Goal: Task Accomplishment & Management: Use online tool/utility

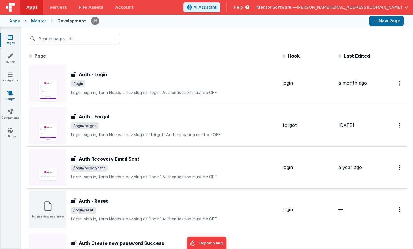
click at [11, 94] on icon at bounding box center [10, 93] width 6 height 6
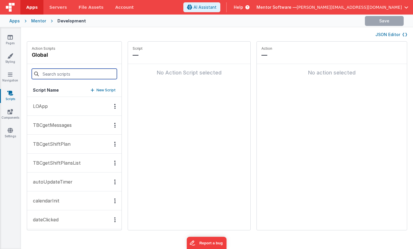
click at [57, 74] on input at bounding box center [74, 74] width 85 height 10
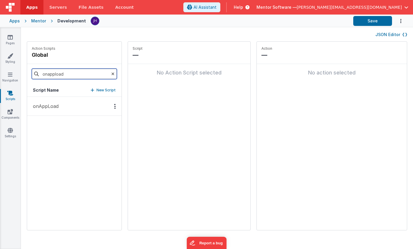
type input "onappload"
click at [59, 107] on button "onAppLoad" at bounding box center [74, 106] width 94 height 19
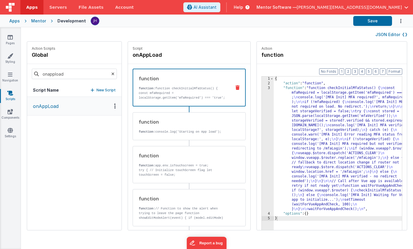
click at [388, 35] on button "JSON Editor" at bounding box center [391, 35] width 32 height 6
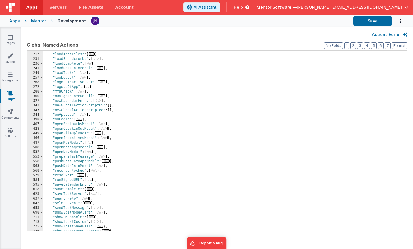
scroll to position [132, 0]
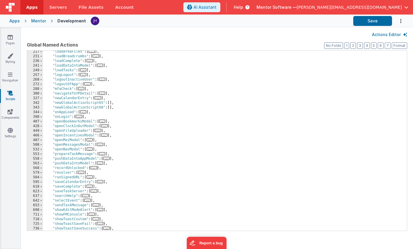
click at [86, 112] on span "..." at bounding box center [83, 111] width 6 height 3
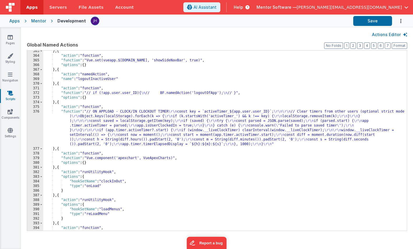
scroll to position [360, 0]
click at [99, 123] on div "} , { "action" : "function" , "function" : "Vue.set(vueapp.$store.state.site, '…" at bounding box center [224, 144] width 363 height 190
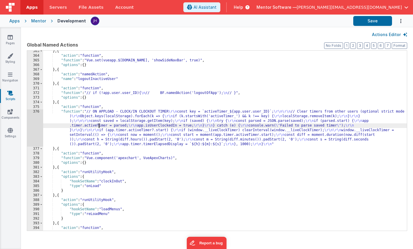
click at [40, 123] on div "376" at bounding box center [35, 127] width 16 height 37
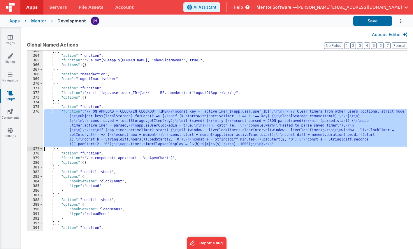
click at [36, 122] on div "376" at bounding box center [35, 127] width 16 height 37
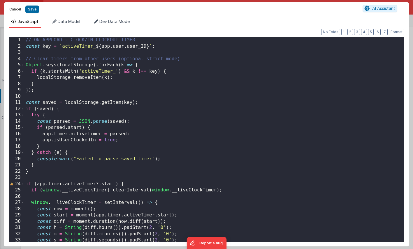
click at [14, 10] on button "Cancel" at bounding box center [14, 9] width 17 height 8
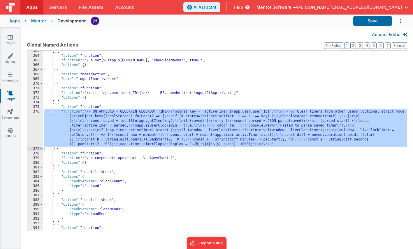
click at [33, 119] on div "376" at bounding box center [35, 127] width 16 height 37
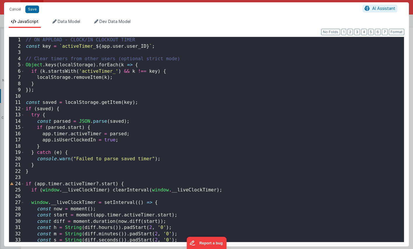
click at [221, 118] on div "// ON APPLOAD - CLOCK/IN CLOCKOUT TIMER const key = ` activeTimer_ ${ app . use…" at bounding box center [213, 146] width 379 height 218
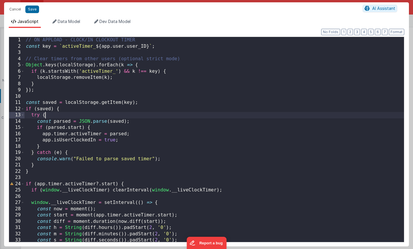
scroll to position [0, 0]
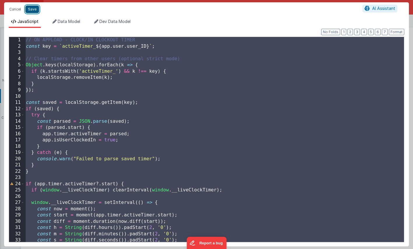
click at [33, 8] on button "Save" at bounding box center [32, 10] width 14 height 8
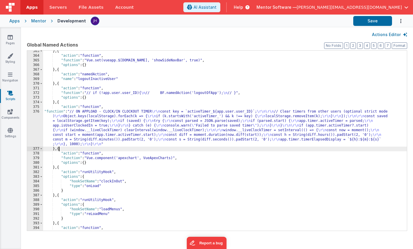
click at [59, 148] on div "} , { "action" : "function" , "function" : "Vue.set(vueapp.$store.state.site, '…" at bounding box center [224, 144] width 363 height 190
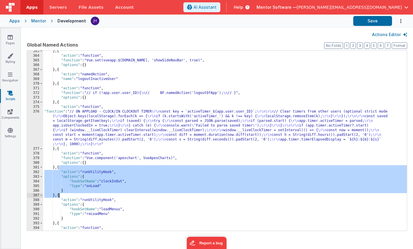
drag, startPoint x: 59, startPoint y: 167, endPoint x: 59, endPoint y: 195, distance: 28.0
click at [59, 195] on div "} , { "action" : "function" , "function" : "Vue.set(vueapp.$store.state.site, '…" at bounding box center [224, 144] width 363 height 190
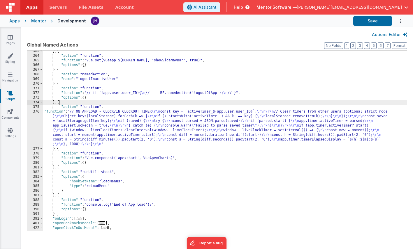
click at [59, 103] on div "} , { "action" : "function" , "function" : "Vue.set(vueapp.$store.state.site, '…" at bounding box center [224, 144] width 363 height 190
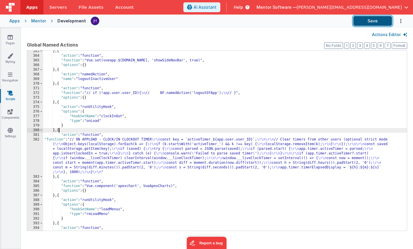
click at [369, 22] on button "Save" at bounding box center [372, 21] width 39 height 10
click at [359, 23] on button "Save" at bounding box center [372, 21] width 39 height 10
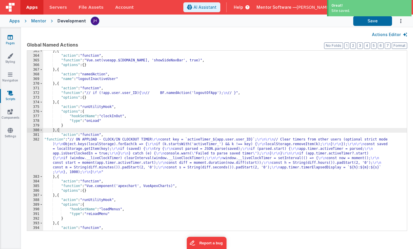
click at [12, 37] on icon at bounding box center [10, 37] width 5 height 6
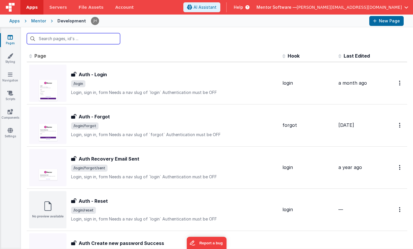
click at [83, 40] on input "text" at bounding box center [73, 38] width 93 height 11
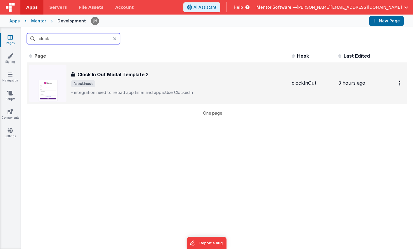
type input "clock"
click at [128, 81] on span "/clockinout" at bounding box center [179, 83] width 216 height 7
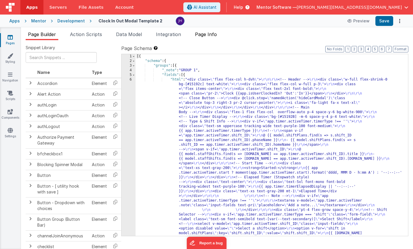
click at [211, 35] on span "Page Info" at bounding box center [206, 34] width 22 height 6
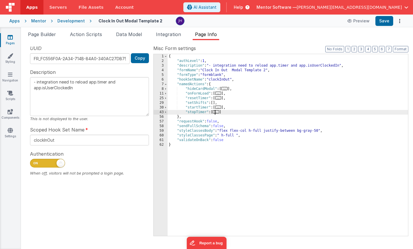
click at [218, 112] on span "..." at bounding box center [216, 111] width 6 height 3
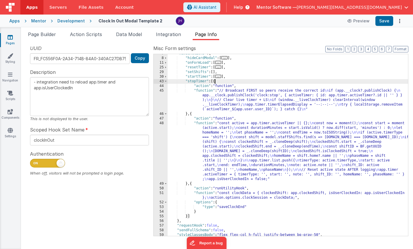
scroll to position [46, 0]
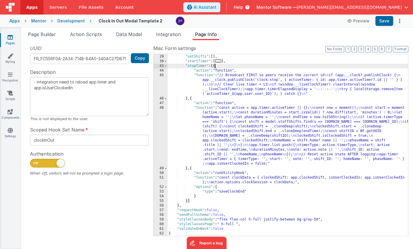
click at [250, 141] on div ""resetTimer" : [ ... ] , "setShifts" : [ ] , "startTimer" : [ ... ] , "stopTime…" at bounding box center [287, 145] width 240 height 191
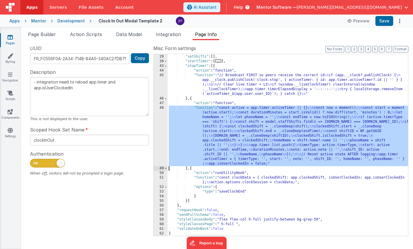
click at [155, 132] on div "48" at bounding box center [160, 136] width 14 height 61
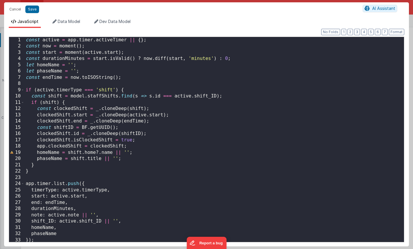
scroll to position [0, 0]
click at [33, 9] on button "Save" at bounding box center [32, 10] width 14 height 8
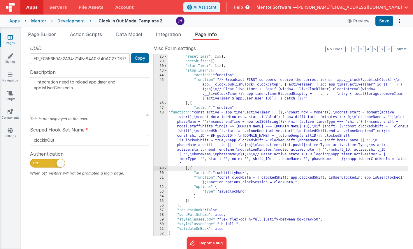
scroll to position [42, 0]
click at [383, 21] on button "Save" at bounding box center [384, 21] width 18 height 10
click at [311, 42] on div "Snippet Library Name Type Accordion Element Alert Action Action authLogin Actio…" at bounding box center [217, 144] width 392 height 209
click at [10, 95] on icon at bounding box center [10, 93] width 6 height 6
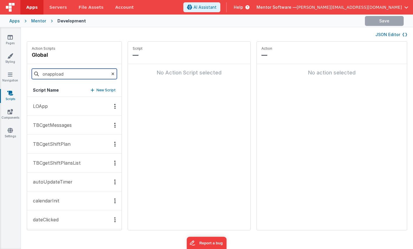
click at [73, 77] on input "onappload" at bounding box center [74, 74] width 85 height 10
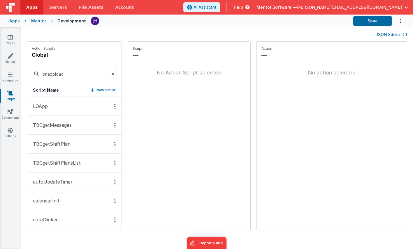
click at [383, 34] on button "JSON Editor" at bounding box center [391, 35] width 32 height 6
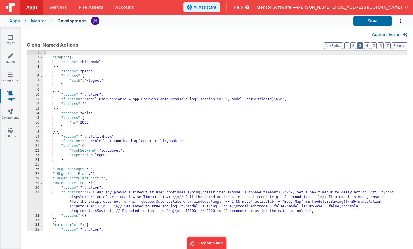
click at [360, 46] on button "3" at bounding box center [360, 46] width 6 height 6
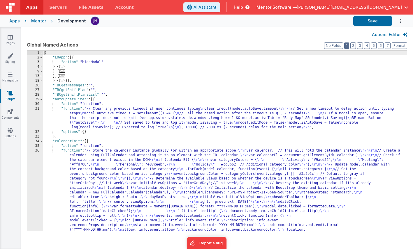
click at [347, 46] on button "1" at bounding box center [346, 46] width 5 height 6
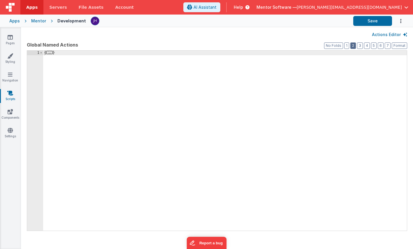
click at [353, 46] on button "2" at bounding box center [353, 46] width 6 height 6
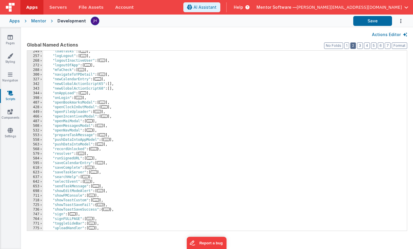
scroll to position [165, 0]
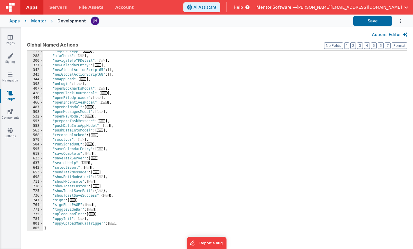
click at [84, 79] on span "..." at bounding box center [83, 78] width 6 height 3
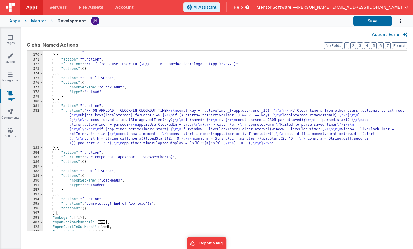
scroll to position [391, 0]
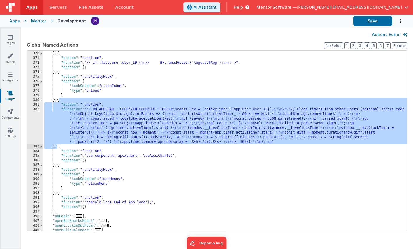
drag, startPoint x: 59, startPoint y: 101, endPoint x: 58, endPoint y: 147, distance: 46.3
click at [58, 147] on div ""name" : "logoutInactiveUser" } , { "action" : "function" , "function" : "// if…" at bounding box center [224, 142] width 363 height 190
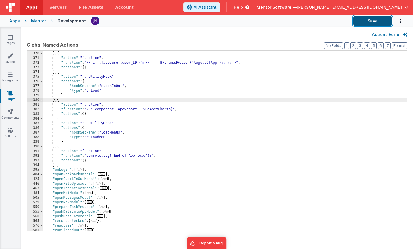
click at [370, 21] on button "Save" at bounding box center [372, 21] width 39 height 10
click at [369, 25] on button "Save" at bounding box center [372, 21] width 39 height 10
click at [59, 100] on div ""name" : "logoutInactiveUser" } , { "action" : "function" , "function" : "// if…" at bounding box center [224, 142] width 363 height 190
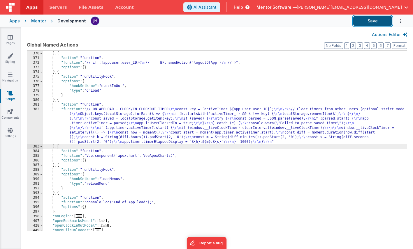
click at [372, 23] on button "Save" at bounding box center [372, 21] width 39 height 10
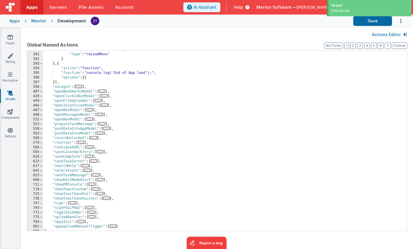
scroll to position [523, 0]
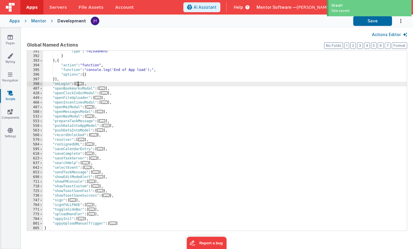
click at [80, 84] on span "..." at bounding box center [79, 83] width 6 height 3
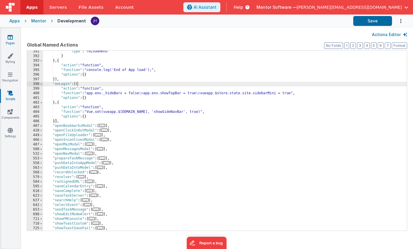
click at [10, 38] on icon at bounding box center [10, 37] width 5 height 6
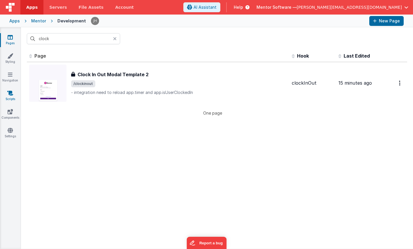
click at [10, 94] on icon at bounding box center [10, 93] width 6 height 6
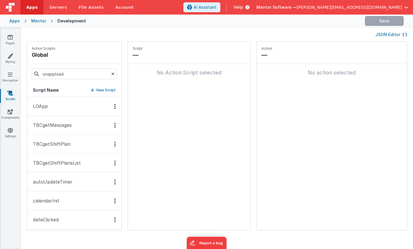
click at [388, 34] on button "JSON Editor" at bounding box center [391, 35] width 32 height 6
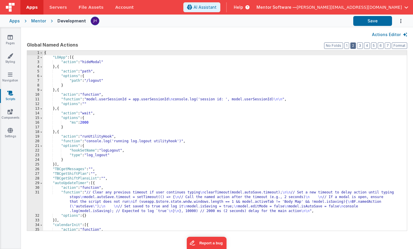
click at [353, 44] on button "2" at bounding box center [353, 46] width 6 height 6
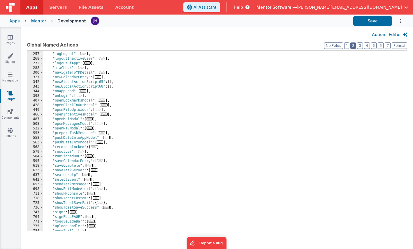
scroll to position [147, 0]
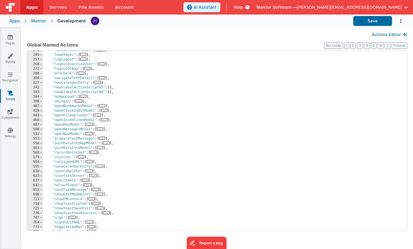
click at [84, 96] on span "..." at bounding box center [83, 96] width 6 height 3
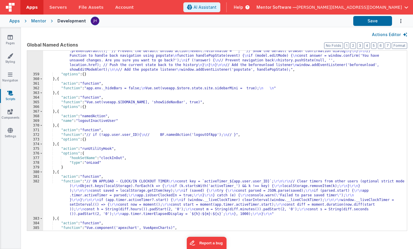
scroll to position [319, 0]
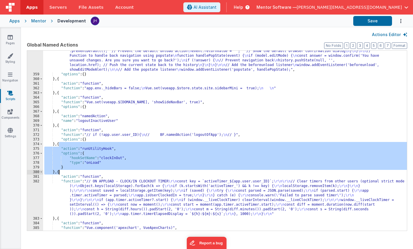
drag, startPoint x: 59, startPoint y: 145, endPoint x: 58, endPoint y: 173, distance: 28.0
click at [58, 173] on div ""function" : "// Function to show the alert when trying to leave the page \n fu…" at bounding box center [224, 150] width 363 height 213
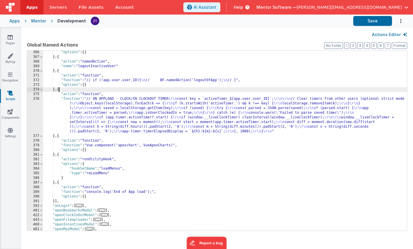
scroll to position [383, 0]
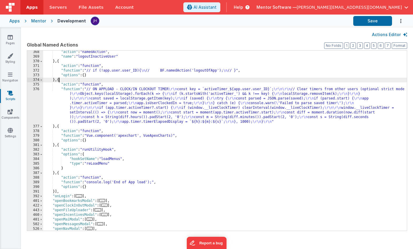
click at [59, 174] on div ""action" : "namedAction" , "name" : "logoutInactiveUser" } , { "action" : "func…" at bounding box center [224, 145] width 363 height 190
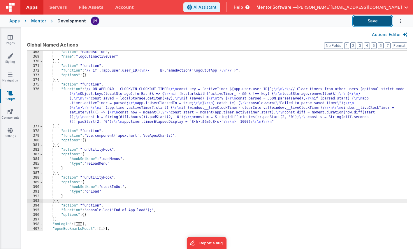
click at [372, 21] on button "Save" at bounding box center [372, 21] width 39 height 10
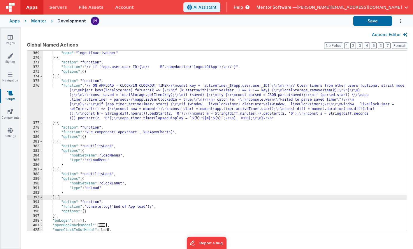
scroll to position [392, 0]
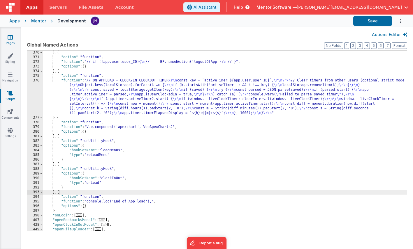
click at [13, 38] on link "Pages" at bounding box center [10, 40] width 21 height 12
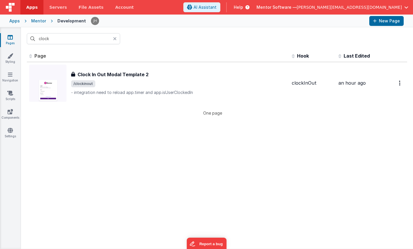
click at [38, 22] on div "Mentor" at bounding box center [38, 21] width 15 height 6
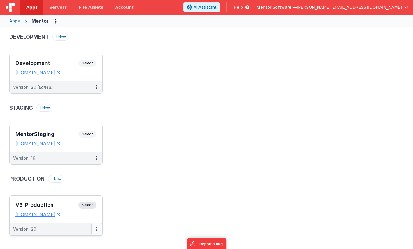
click at [96, 229] on icon at bounding box center [96, 229] width 1 height 0
click at [77, 185] on link "Edit" at bounding box center [76, 186] width 51 height 10
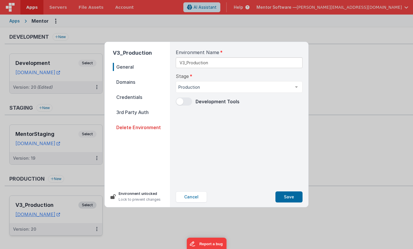
click at [200, 76] on div "Stage Production Development Staging Production List is empty." at bounding box center [239, 83] width 127 height 20
click at [132, 82] on span "Domains" at bounding box center [141, 82] width 57 height 8
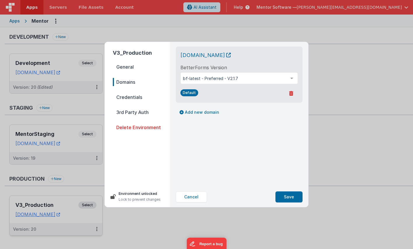
click at [132, 96] on span "Credentials" at bounding box center [141, 97] width 57 height 8
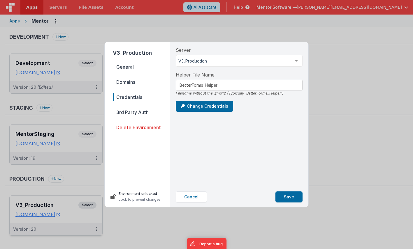
click at [248, 108] on div "Change Credentials" at bounding box center [239, 106] width 127 height 11
click at [206, 107] on button "Change Credentials" at bounding box center [204, 106] width 57 height 11
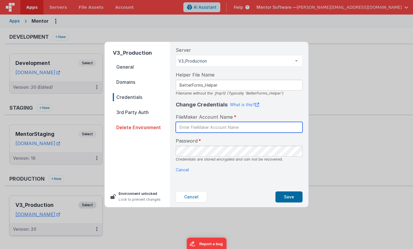
click at [220, 129] on input "text" at bounding box center [239, 127] width 127 height 11
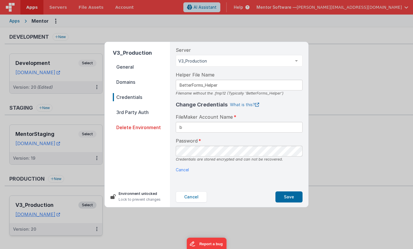
click at [255, 105] on icon at bounding box center [257, 105] width 4 height 4
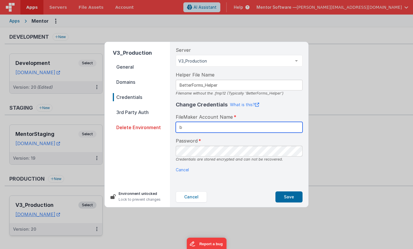
click at [191, 127] on input "b" at bounding box center [239, 127] width 127 height 11
type input "betterforms"
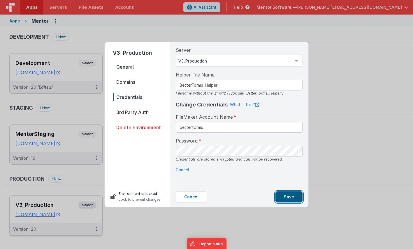
click at [293, 197] on button "Save" at bounding box center [288, 197] width 27 height 11
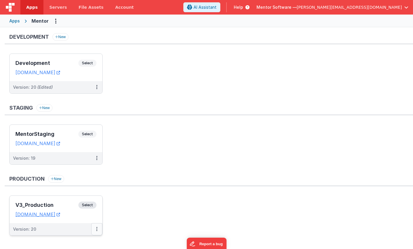
click at [96, 229] on icon at bounding box center [96, 229] width 1 height 0
click at [85, 196] on link "Edit" at bounding box center [76, 197] width 51 height 10
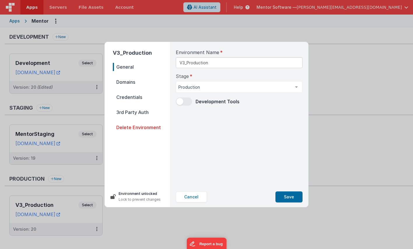
click at [145, 81] on span "Domains" at bounding box center [141, 82] width 57 height 8
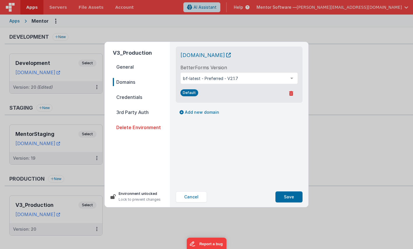
click at [142, 98] on span "Credentials" at bounding box center [141, 97] width 57 height 8
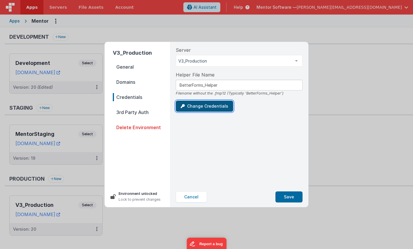
click at [210, 109] on button "Change Credentials" at bounding box center [204, 106] width 57 height 11
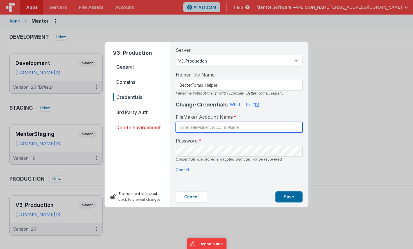
click at [218, 130] on input "text" at bounding box center [239, 127] width 127 height 11
type input "BetterForms"
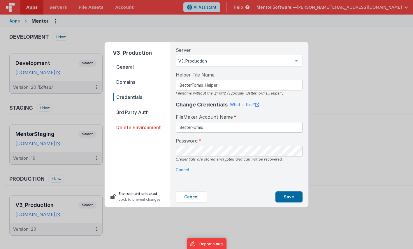
click at [224, 157] on div "Credentials are stored encrypted and can not be recovered." at bounding box center [239, 160] width 127 height 6
click at [292, 198] on button "Save" at bounding box center [288, 197] width 27 height 11
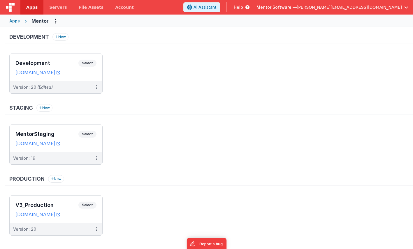
click at [147, 149] on ul "MentorStaging Select URLs mentorstaging.fmbetterforms.com Version: 19" at bounding box center [210, 148] width 403 height 46
click at [179, 55] on ul "Development Select URLs mentordev.fmbetterforms.com Version: 20 (Edited)" at bounding box center [210, 77] width 403 height 46
click at [171, 38] on div "Development New" at bounding box center [209, 38] width 408 height 11
click at [64, 62] on h3 "Development" at bounding box center [46, 63] width 63 height 6
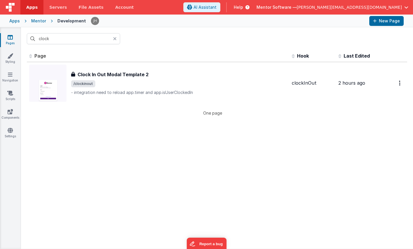
click at [156, 45] on div "clock" at bounding box center [217, 38] width 392 height 23
click at [171, 39] on div "clock" at bounding box center [217, 38] width 392 height 23
click at [169, 39] on div "clock" at bounding box center [217, 38] width 392 height 23
click at [86, 41] on input "clock" at bounding box center [73, 38] width 93 height 11
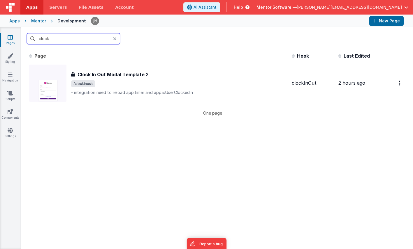
click at [86, 41] on input "clock" at bounding box center [73, 38] width 93 height 11
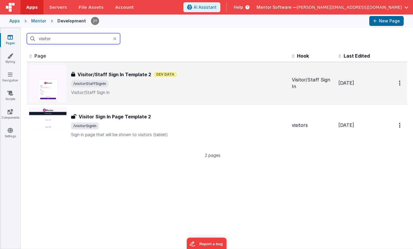
type input "visitor"
click at [143, 87] on div "Visitor/Staff Sign In Template 2 Visitor/Staff Sign In Template 2 Dev Data /vis…" at bounding box center [179, 83] width 216 height 24
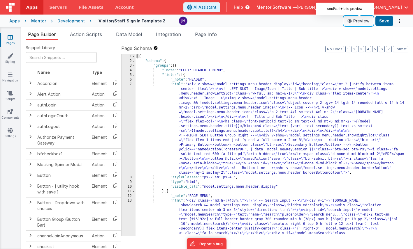
click at [357, 22] on button "Preview" at bounding box center [358, 20] width 29 height 9
click at [361, 20] on button "Preview" at bounding box center [358, 20] width 29 height 9
click at [359, 22] on button "Preview" at bounding box center [358, 20] width 29 height 9
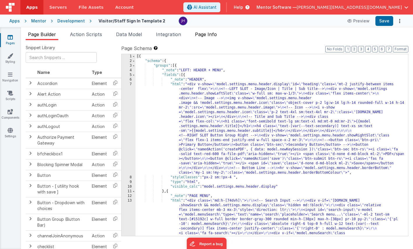
click at [215, 36] on span "Page Info" at bounding box center [206, 34] width 22 height 6
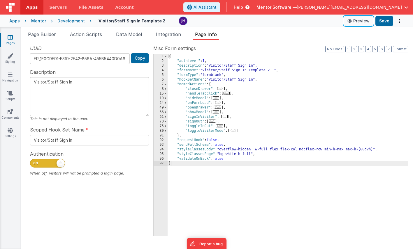
click at [360, 20] on button "Preview" at bounding box center [358, 20] width 29 height 9
click at [46, 37] on li "Page Builder" at bounding box center [42, 35] width 33 height 9
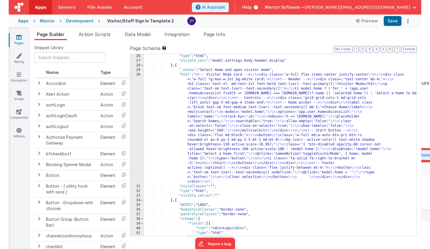
scroll to position [769, 0]
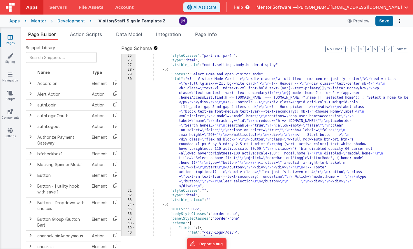
click at [229, 120] on div ""styleClasses" : "px-2 sm:!px-4 " , "type" : "html" , "visible_calc" : "model.s…" at bounding box center [271, 149] width 272 height 191
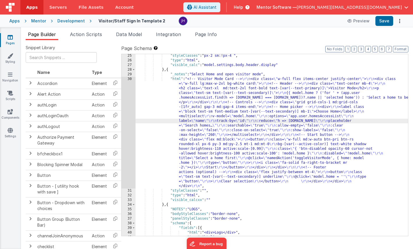
click at [129, 120] on div "30" at bounding box center [128, 133] width 14 height 112
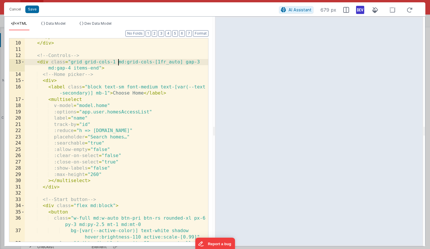
scroll to position [0, 0]
drag, startPoint x: 119, startPoint y: 61, endPoint x: 183, endPoint y: 61, distance: 64.1
click at [183, 61] on div "</ p > </ div > <!-- Controls --> < div class = "grid grid-cols-1 md:grid-cols-…" at bounding box center [116, 148] width 183 height 229
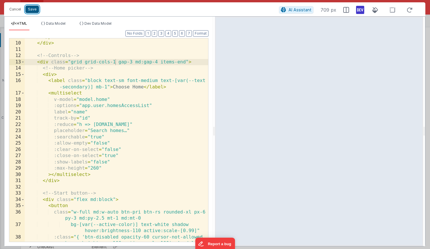
click at [34, 10] on button "Save" at bounding box center [32, 10] width 14 height 8
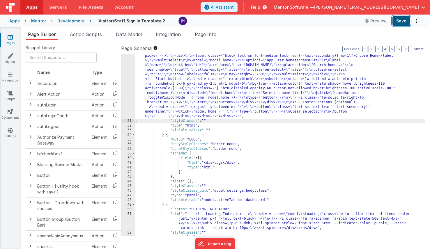
click at [405, 21] on button "Save" at bounding box center [402, 21] width 18 height 10
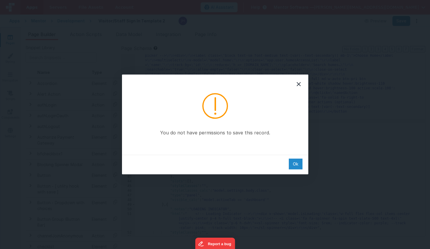
click at [295, 162] on div "Ok" at bounding box center [296, 164] width 14 height 11
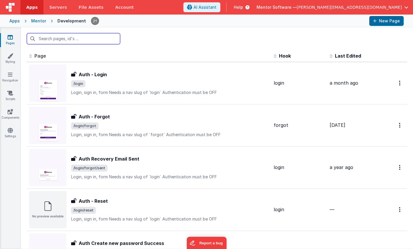
click at [86, 40] on input "text" at bounding box center [73, 38] width 93 height 11
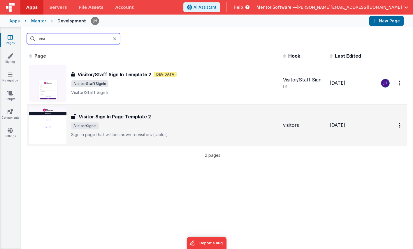
type input "visi"
click at [149, 115] on div "Visitor Sign In Page Template 2" at bounding box center [174, 116] width 207 height 7
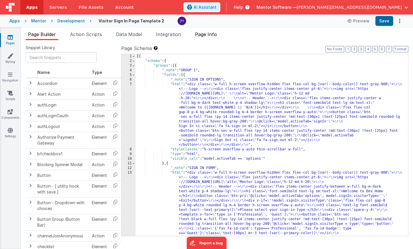
click at [209, 34] on span "Page Info" at bounding box center [206, 34] width 22 height 6
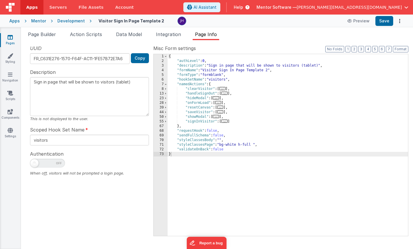
click at [227, 122] on span "..." at bounding box center [224, 121] width 6 height 3
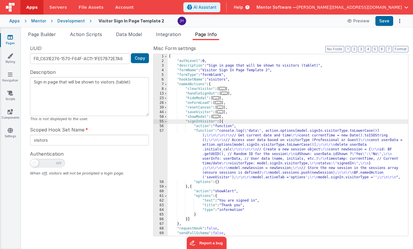
scroll to position [18, 0]
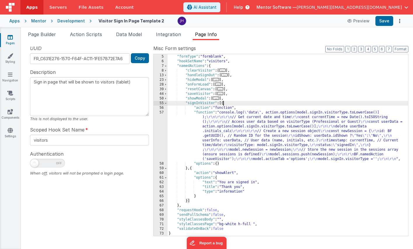
click at [257, 131] on div ""formName" : "Visitor Sign In Page Template 2" , "formType" : "formblank" , "ho…" at bounding box center [287, 145] width 240 height 191
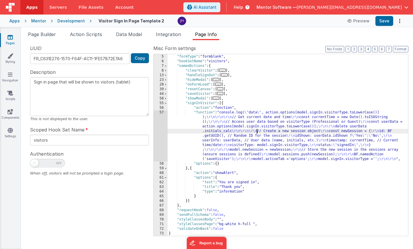
click at [163, 132] on div "57" at bounding box center [160, 135] width 14 height 51
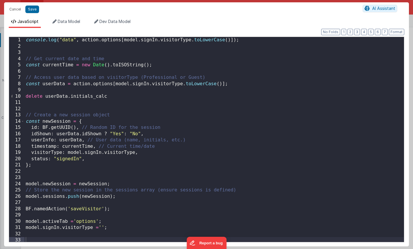
scroll to position [1, 0]
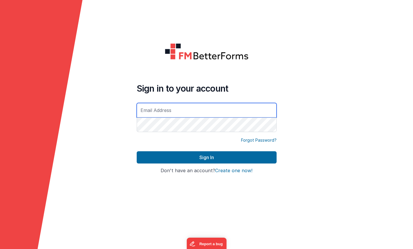
type input "[PERSON_NAME][EMAIL_ADDRESS][DOMAIN_NAME]"
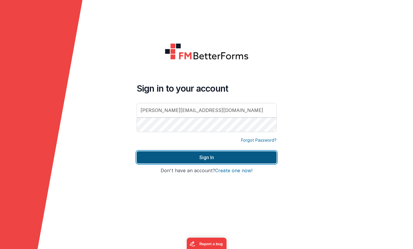
click at [191, 160] on button "Sign In" at bounding box center [207, 157] width 140 height 12
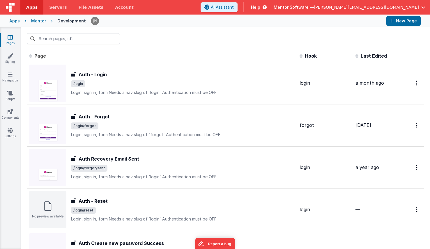
click at [8, 41] on link "Pages" at bounding box center [10, 40] width 21 height 12
click at [96, 39] on input "text" at bounding box center [73, 38] width 93 height 11
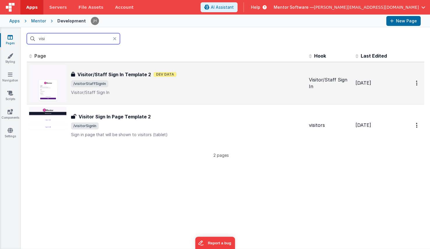
type input "visi"
click at [130, 83] on span "/visitorStaffSignIn" at bounding box center [187, 83] width 233 height 7
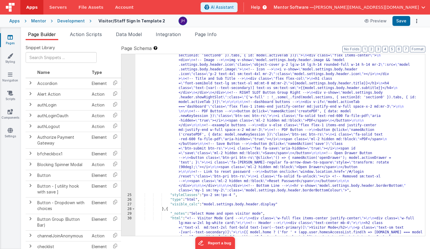
scroll to position [696, 0]
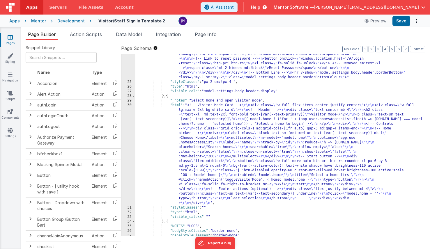
click at [211, 153] on div ""html" : "<div v-show= \" model.settings.body.header.display \" id= \" heading …" at bounding box center [280, 96] width 290 height 340
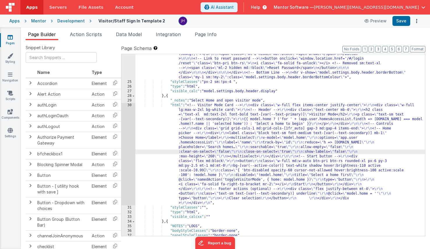
click at [129, 139] on div "30" at bounding box center [128, 154] width 14 height 102
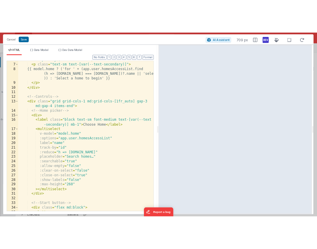
scroll to position [37, 0]
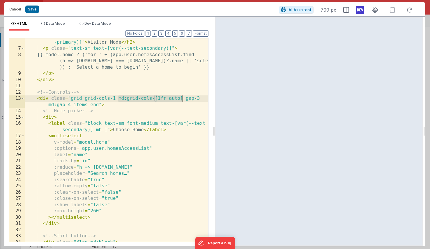
drag, startPoint x: 118, startPoint y: 98, endPoint x: 181, endPoint y: 96, distance: 63.3
click at [181, 96] on div "< h2 class = "text-xl md:text-2xl font-bold text-[var(--text -primary)]" > Visi…" at bounding box center [116, 144] width 183 height 222
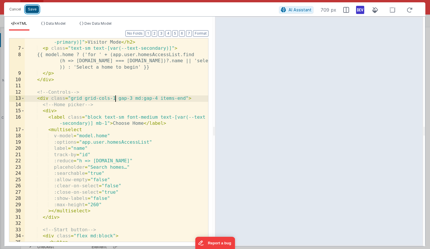
click at [36, 9] on button "Save" at bounding box center [32, 10] width 14 height 8
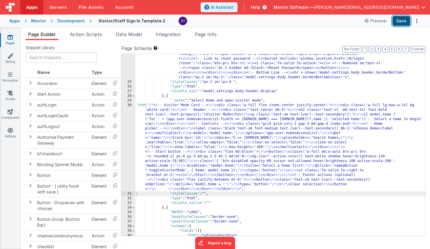
click at [400, 20] on button "Save" at bounding box center [402, 21] width 18 height 10
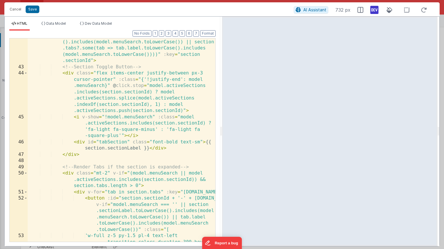
scroll to position [507, 0]
click at [18, 10] on button "Cancel" at bounding box center [15, 9] width 17 height 8
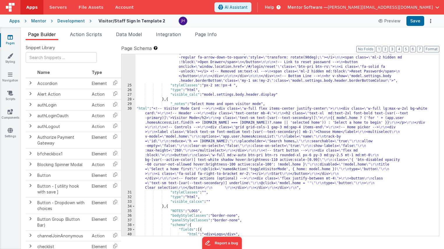
scroll to position [665, 0]
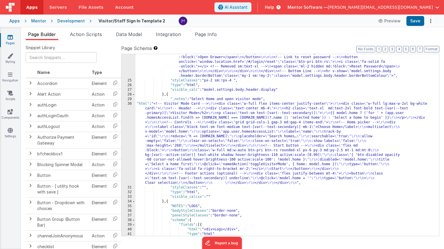
click at [180, 117] on div ""html" : "<div v-show= \" model.settings.body.header.display \" id= \" heading …" at bounding box center [286, 99] width 303 height 331
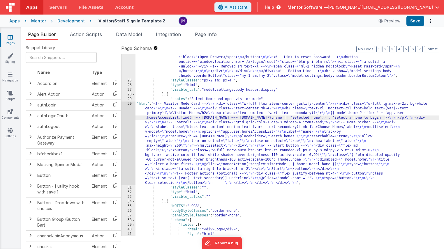
click at [129, 125] on div "30" at bounding box center [128, 144] width 14 height 84
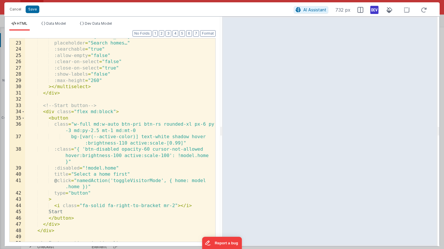
scroll to position [0, 0]
drag, startPoint x: 93, startPoint y: 123, endPoint x: 117, endPoint y: 124, distance: 24.2
click at [117, 124] on div ":reduce = "h => h.id" placeholder = "Search homes…" :searchable = "true" :allow…" at bounding box center [120, 142] width 190 height 216
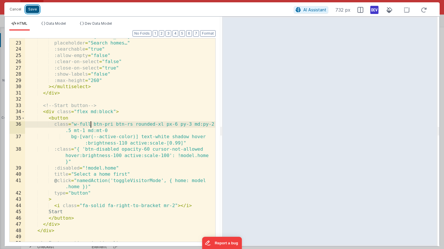
click at [33, 8] on button "Save" at bounding box center [33, 10] width 14 height 8
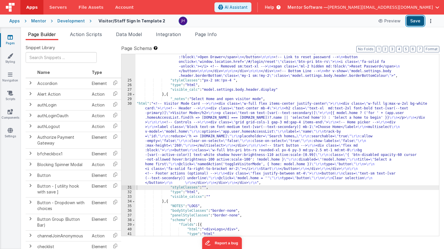
click at [411, 22] on button "Save" at bounding box center [415, 21] width 18 height 10
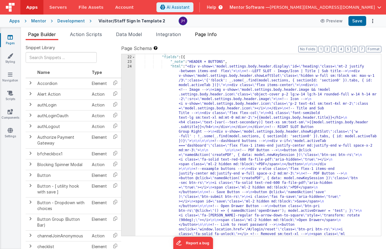
click at [213, 35] on span "Page Info" at bounding box center [206, 34] width 22 height 6
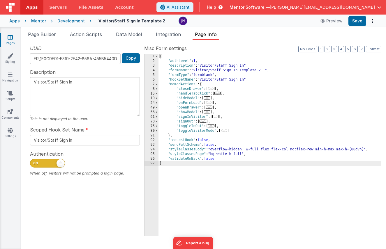
click at [211, 103] on span "..." at bounding box center [209, 102] width 6 height 3
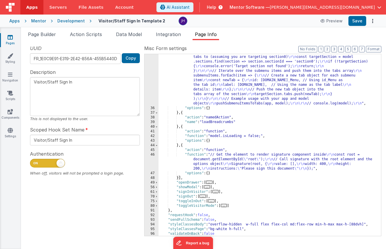
scroll to position [181, 0]
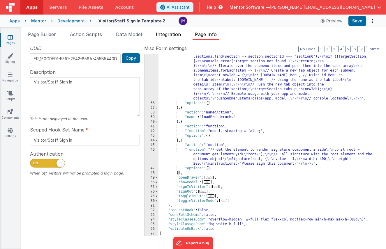
click at [172, 36] on span "Integration" at bounding box center [168, 34] width 25 height 6
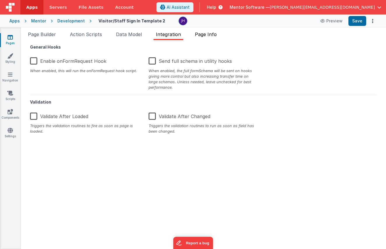
click at [203, 35] on span "Page Info" at bounding box center [206, 34] width 22 height 6
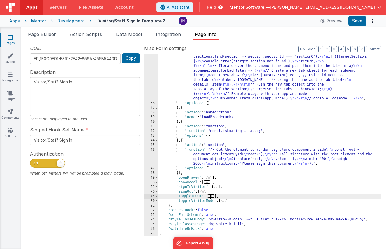
click at [214, 196] on span "..." at bounding box center [211, 196] width 6 height 3
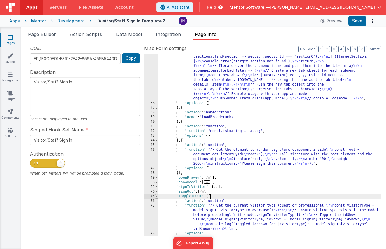
click at [157, 196] on span at bounding box center [156, 196] width 3 height 5
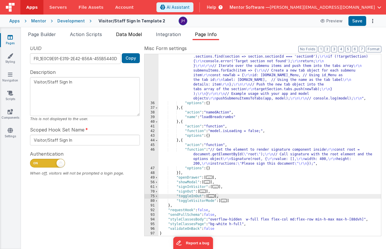
click at [136, 33] on span "Data Model" at bounding box center [129, 34] width 26 height 6
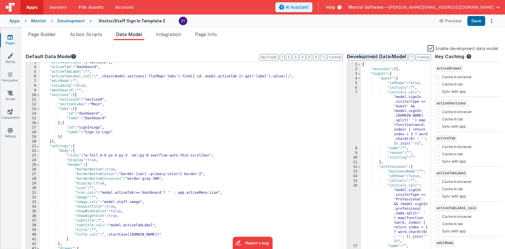
scroll to position [0, 0]
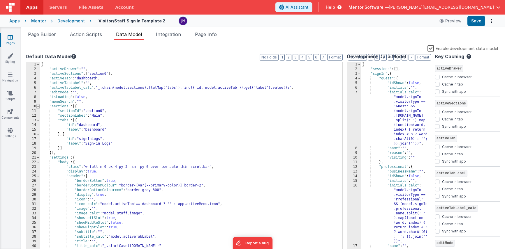
click at [38, 107] on span at bounding box center [37, 106] width 3 height 5
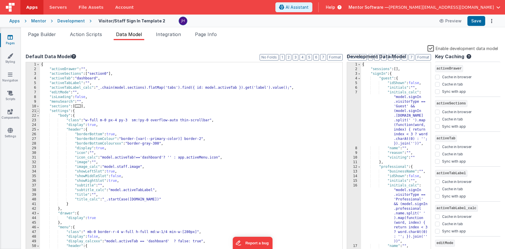
click at [39, 112] on span at bounding box center [37, 111] width 3 height 5
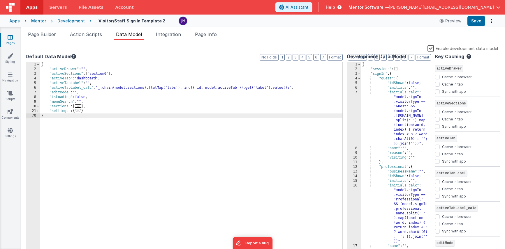
click at [411, 74] on div "{ "sessions" : [ ] , "signIn" : { "guest" : { "idShown" : false , "initials" : …" at bounding box center [396, 162] width 70 height 201
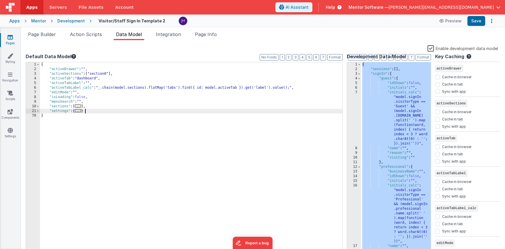
click at [126, 112] on div "{ "activeDrawer" : "" , "activeSections" : [ "section0" ] , "activeTab" : "dash…" at bounding box center [192, 162] width 304 height 201
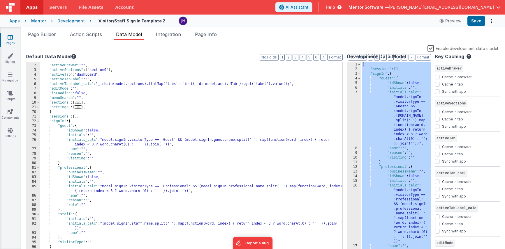
scroll to position [4, 0]
click at [291, 58] on button "2" at bounding box center [289, 57] width 6 height 6
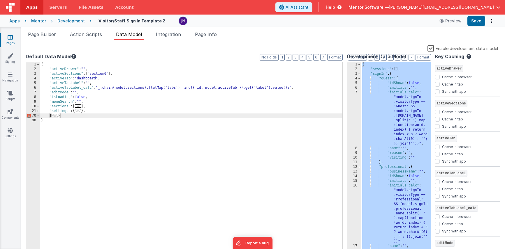
click at [54, 115] on span "..." at bounding box center [55, 115] width 6 height 3
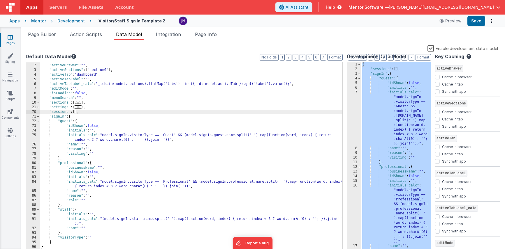
click at [68, 242] on div "{ "activeDrawer" : "" , "activeSections" : [ "section0" ] , "activeTab" : "dash…" at bounding box center [192, 159] width 304 height 201
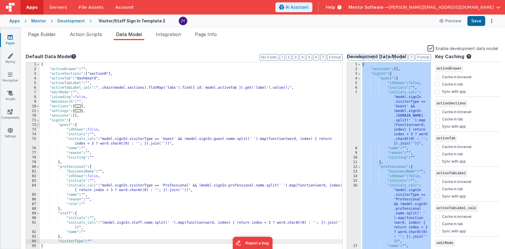
click at [39, 126] on span at bounding box center [37, 125] width 3 height 5
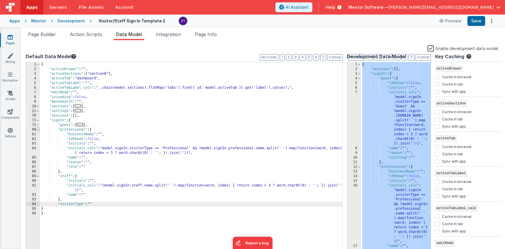
click at [39, 130] on span at bounding box center [37, 130] width 3 height 5
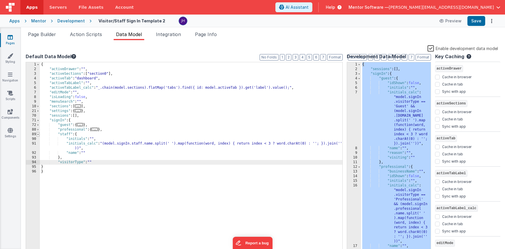
click at [39, 135] on span at bounding box center [37, 134] width 3 height 5
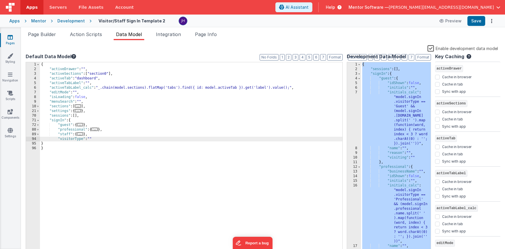
click at [74, 121] on div "{ "activeDrawer" : "" , "activeSections" : [ "section0" ] , "activeTab" : "dash…" at bounding box center [192, 162] width 304 height 201
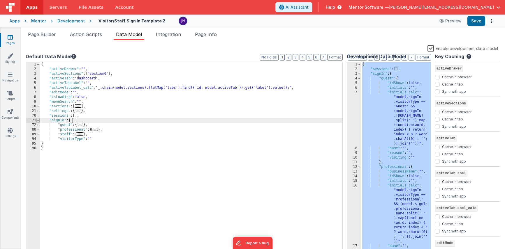
click at [38, 121] on span at bounding box center [37, 120] width 3 height 5
click at [80, 125] on span "..." at bounding box center [80, 124] width 6 height 3
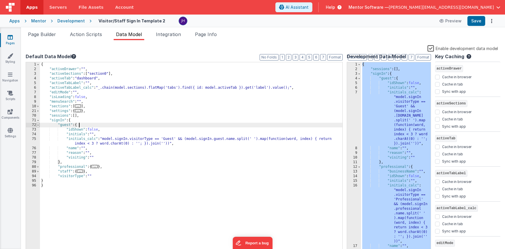
click at [38, 125] on span at bounding box center [37, 125] width 3 height 5
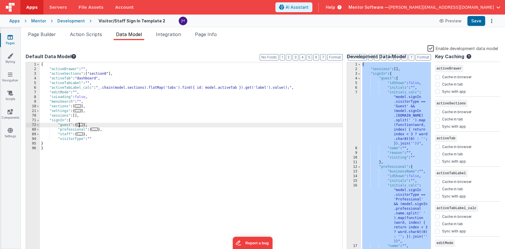
click at [82, 126] on span "..." at bounding box center [80, 124] width 6 height 3
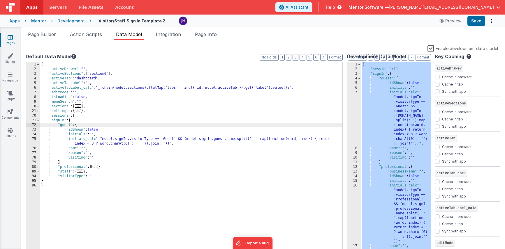
click at [81, 172] on span "..." at bounding box center [80, 171] width 6 height 3
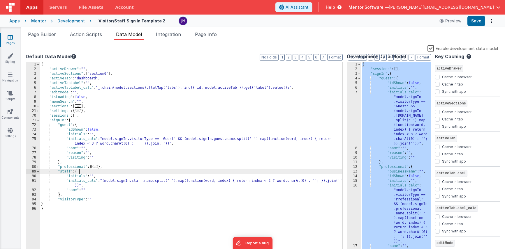
click at [97, 167] on span "..." at bounding box center [94, 166] width 6 height 3
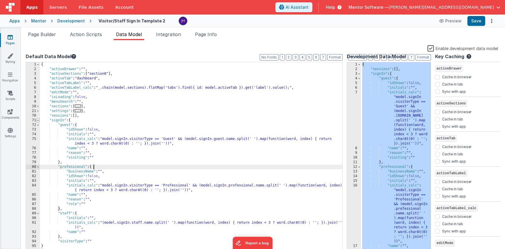
click at [39, 121] on span at bounding box center [37, 120] width 3 height 5
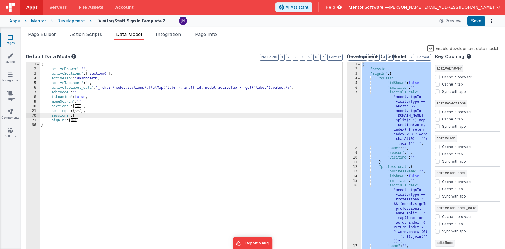
click at [77, 116] on div "{ "activeDrawer" : "" , "activeSections" : [ "section0" ] , "activeTab" : "dash…" at bounding box center [192, 162] width 304 height 201
click at [112, 112] on div "{ "activeDrawer" : "" , "activeSections" : [ "section0" ] , "activeTab" : "dash…" at bounding box center [192, 162] width 304 height 201
click at [104, 116] on div "{ "activeDrawer" : "" , "activeSections" : [ "section0" ] , "activeTab" : "dash…" at bounding box center [192, 162] width 304 height 201
click at [211, 36] on span "Page Info" at bounding box center [206, 34] width 22 height 6
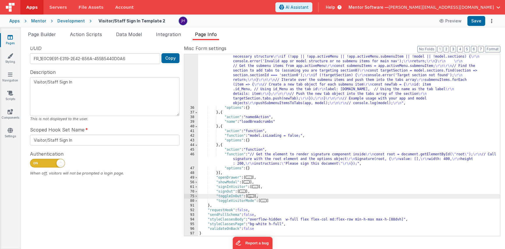
scroll to position [139, 0]
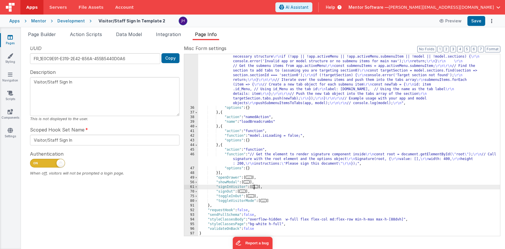
click at [256, 186] on span "..." at bounding box center [255, 186] width 6 height 3
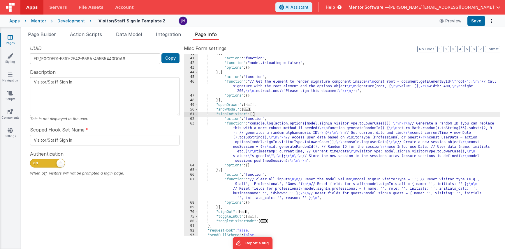
scroll to position [222, 0]
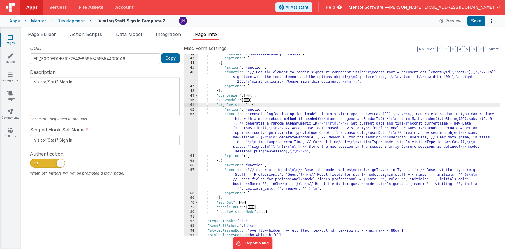
click at [276, 125] on div ""function" : "model.isLoading = false;" , "options" : { } } , { "action" : "fun…" at bounding box center [349, 147] width 302 height 191
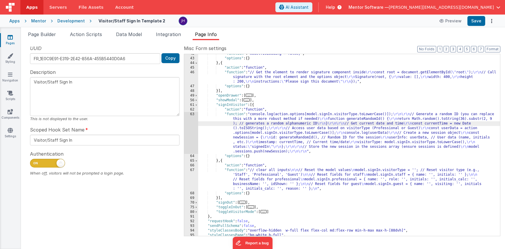
click at [190, 135] on div "63" at bounding box center [191, 133] width 14 height 42
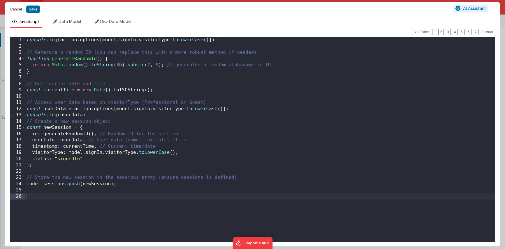
click at [15, 8] on button "Cancel" at bounding box center [15, 9] width 17 height 8
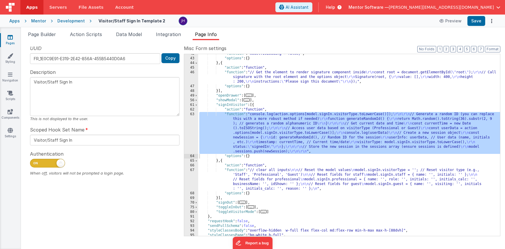
click at [278, 125] on div ""function" : "model.isLoading = false;" , "options" : { } } , { "action" : "fun…" at bounding box center [349, 147] width 302 height 191
click at [189, 126] on div "63" at bounding box center [191, 133] width 14 height 42
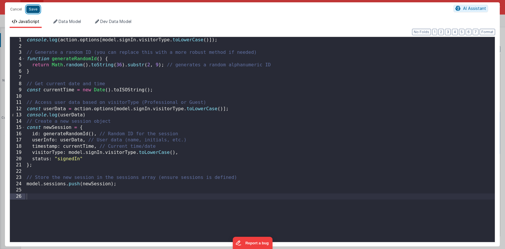
click at [33, 10] on button "Save" at bounding box center [33, 10] width 14 height 8
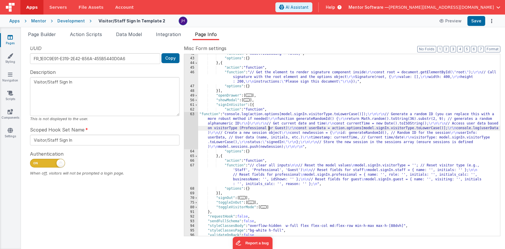
click at [268, 127] on div ""function" : "model.isLoading = false;" , "options" : { } } , { "action" : "fun…" at bounding box center [349, 147] width 302 height 191
click at [188, 128] on div "63" at bounding box center [191, 130] width 14 height 37
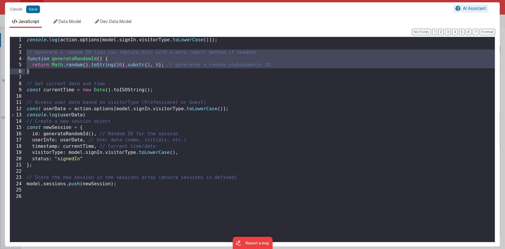
drag, startPoint x: 27, startPoint y: 52, endPoint x: 30, endPoint y: 71, distance: 18.9
click at [30, 71] on div "console . log ( action . options [ model . signIn . visitorType . toLowerCase (…" at bounding box center [259, 146] width 469 height 218
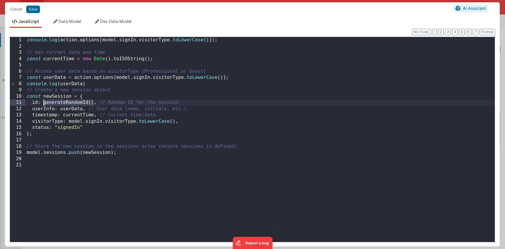
drag, startPoint x: 93, startPoint y: 102, endPoint x: 44, endPoint y: 103, distance: 49.5
click at [44, 103] on div "console . log ( action . options [ model . signIn . visitorType . toLowerCase (…" at bounding box center [259, 146] width 469 height 218
click at [33, 10] on button "Save" at bounding box center [33, 10] width 14 height 8
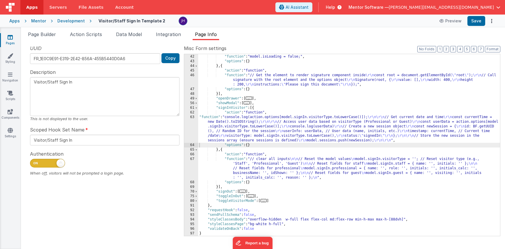
scroll to position [219, 0]
click at [129, 37] on span "Data Model" at bounding box center [129, 34] width 26 height 6
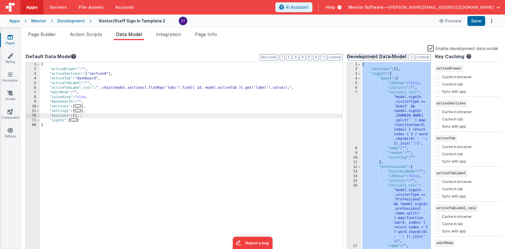
click at [404, 88] on div "{ "sessions" : [ ] , "signIn" : { "guest" : { "idShown" : false , "initials" : …" at bounding box center [396, 162] width 70 height 201
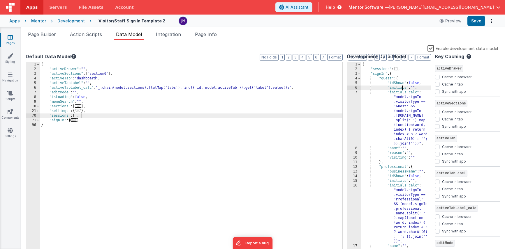
click at [399, 69] on div "{ "sessions" : [ ] , "signIn" : { "guest" : { "idShown" : false , "initials" : …" at bounding box center [396, 162] width 70 height 201
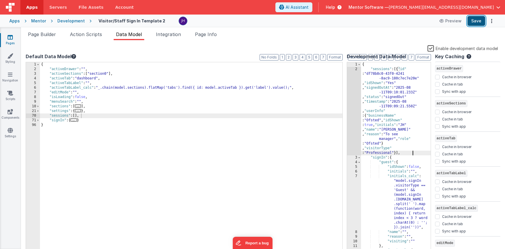
click at [430, 23] on button "Save" at bounding box center [476, 21] width 18 height 10
click at [48, 37] on li "Page Builder" at bounding box center [42, 35] width 33 height 9
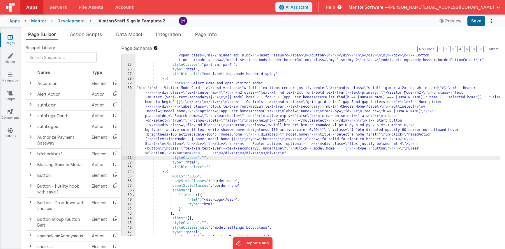
scroll to position [567, 0]
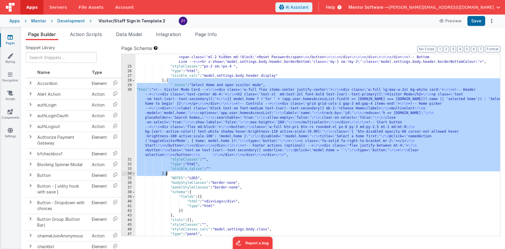
drag, startPoint x: 168, startPoint y: 80, endPoint x: 167, endPoint y: 174, distance: 94.3
click at [167, 174] on div ""html" : "<div v-show= \" model.settings.body.header.display \" id= \" heading …" at bounding box center [317, 99] width 364 height 303
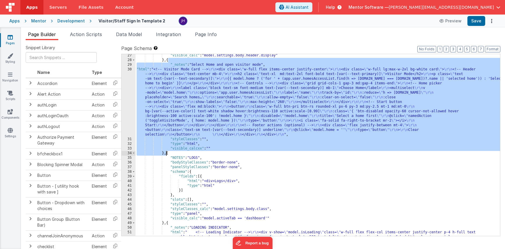
scroll to position [591, 0]
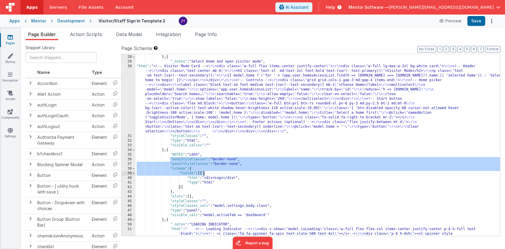
drag, startPoint x: 170, startPoint y: 159, endPoint x: 209, endPoint y: 172, distance: 41.2
click at [209, 172] on div ""visible_calc" : "model.settings.body.header.display" } , { "_notes" : "Select …" at bounding box center [317, 150] width 364 height 201
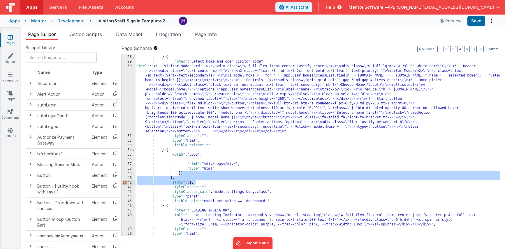
drag, startPoint x: 179, startPoint y: 173, endPoint x: 198, endPoint y: 183, distance: 21.7
click at [198, 183] on div ""visible_calc" : "model.settings.body.header.display" } , { "_notes" : "Select …" at bounding box center [317, 145] width 364 height 191
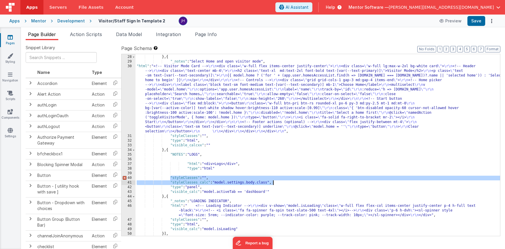
drag, startPoint x: 170, startPoint y: 178, endPoint x: 290, endPoint y: 184, distance: 120.4
click at [290, 184] on div ""visible_calc" : "model.settings.body.header.display" } , { "_notes" : "Select …" at bounding box center [317, 145] width 364 height 191
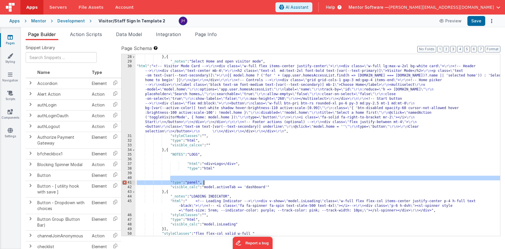
drag, startPoint x: 172, startPoint y: 179, endPoint x: 217, endPoint y: 182, distance: 45.3
click at [217, 182] on div ""visible_calc" : "model.settings.body.header.display" } , { "_notes" : "Select …" at bounding box center [317, 145] width 364 height 191
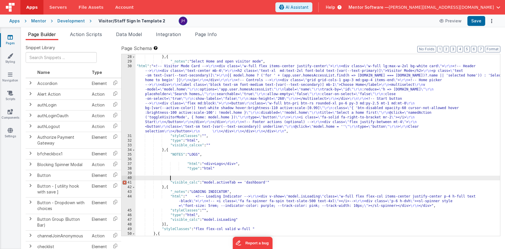
click at [197, 183] on div ""visible_calc" : "model.settings.body.header.display" } , { "_notes" : "Select …" at bounding box center [317, 145] width 364 height 191
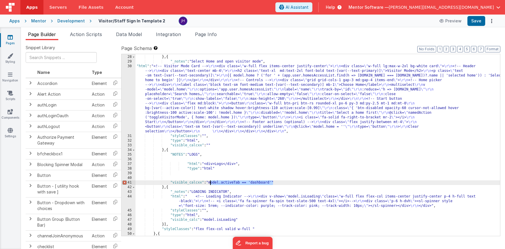
drag, startPoint x: 273, startPoint y: 182, endPoint x: 211, endPoint y: 184, distance: 61.8
click at [211, 184] on div ""visible_calc" : "model.settings.body.header.display" } , { "_notes" : "Select …" at bounding box center [317, 145] width 364 height 191
click at [221, 183] on div ""visible_calc" : "model.settings.body.header.display" } , { "_notes" : "Select …" at bounding box center [317, 145] width 364 height 191
click at [227, 169] on div ""visible_calc" : "model.settings.body.header.display" } , { "_notes" : "Select …" at bounding box center [317, 145] width 364 height 191
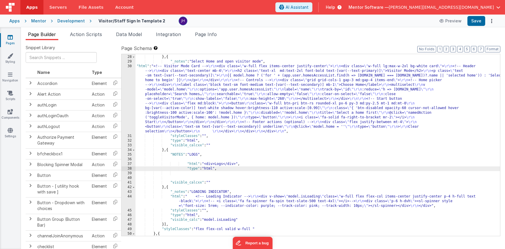
click at [221, 175] on div ""visible_calc" : "model.settings.body.header.display" } , { "_notes" : "Select …" at bounding box center [317, 145] width 364 height 191
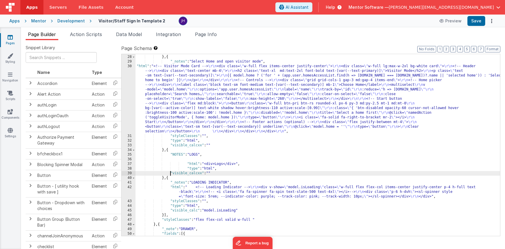
click at [186, 168] on div ""visible_calc" : "model.settings.body.header.display" } , { "_notes" : "Select …" at bounding box center [317, 157] width 364 height 215
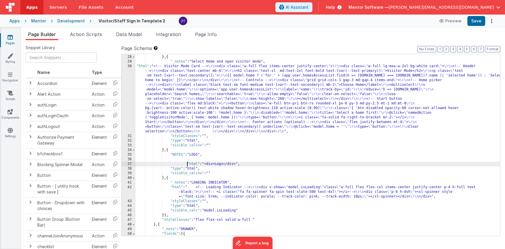
click at [186, 165] on div ""visible_calc" : "model.settings.body.header.display" } , { "_notes" : "Select …" at bounding box center [317, 157] width 364 height 215
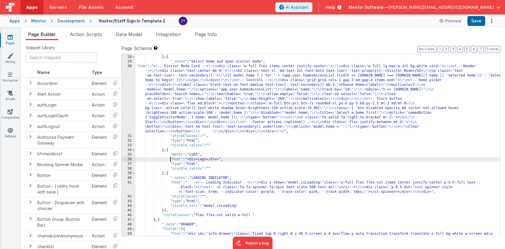
click at [248, 162] on div ""visible_calc" : "model.settings.body.header.display" } , { "_notes" : "Select …" at bounding box center [317, 157] width 364 height 215
click at [220, 160] on div ""visible_calc" : "model.settings.body.header.display" } , { "_notes" : "Select …" at bounding box center [317, 157] width 364 height 215
click at [184, 160] on div ""visible_calc" : "model.settings.body.header.display" } , { "_notes" : "Select …" at bounding box center [317, 157] width 364 height 215
click at [130, 160] on div "36" at bounding box center [128, 159] width 14 height 5
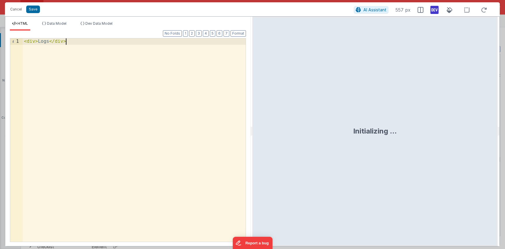
click at [124, 117] on div "< div > Logs </ div >" at bounding box center [134, 146] width 223 height 216
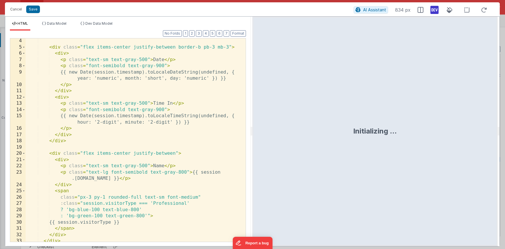
scroll to position [0, 0]
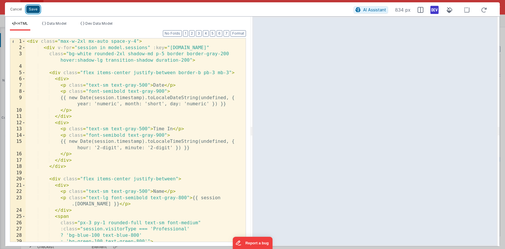
click at [34, 9] on button "Save" at bounding box center [33, 10] width 14 height 8
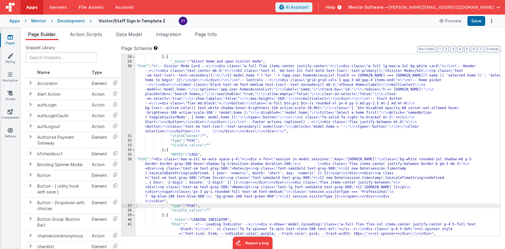
click at [172, 172] on div ""visible_calc" : "model.settings.body.header.display" } , { "_notes" : "Select …" at bounding box center [317, 145] width 364 height 191
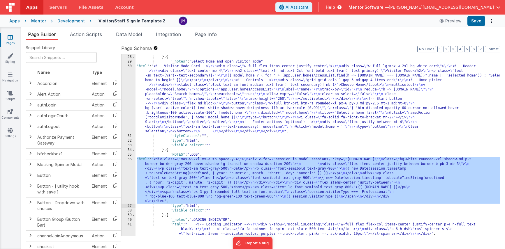
click at [128, 170] on div "36" at bounding box center [128, 180] width 14 height 47
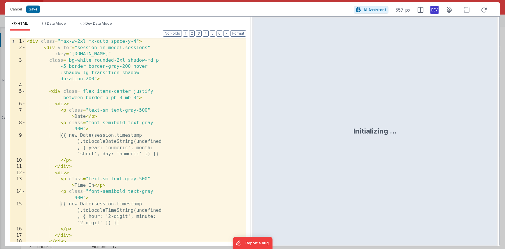
click at [168, 153] on div "< div class = "max-w-2xl mx-auto space-y-4" > < div v-for = "session in model.s…" at bounding box center [136, 146] width 220 height 216
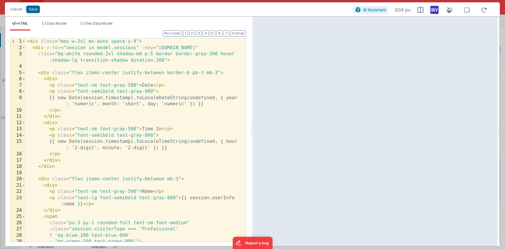
click at [144, 93] on div "< div class = "max-w-2xl mx-auto space-y-4" > < div v-for = "session in model.s…" at bounding box center [136, 146] width 220 height 216
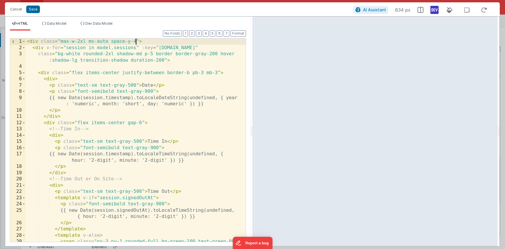
click at [135, 41] on div "< div class = "max-w-2xl mx-auto space-y-4" > < div v-for = "session in model.s…" at bounding box center [136, 149] width 220 height 222
click at [203, 73] on div "< div class = "max-w-2xl mx-auto space-y-4" > < div v-for = "session in model.s…" at bounding box center [136, 149] width 220 height 222
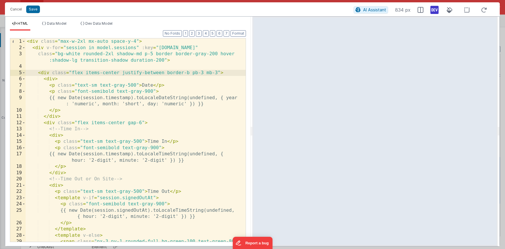
click at [152, 54] on div "< div class = "max-w-2xl mx-auto space-y-4" > < div v-for = "session in model.s…" at bounding box center [136, 149] width 220 height 222
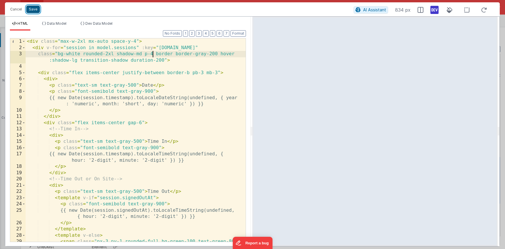
click at [35, 9] on button "Save" at bounding box center [33, 10] width 14 height 8
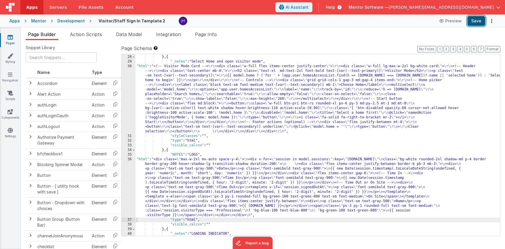
click at [430, 20] on button "Save" at bounding box center [476, 21] width 18 height 10
click at [185, 176] on div ""visible_calc" : "model.settings.body.header.display" } , { "_notes" : "Select …" at bounding box center [317, 150] width 364 height 201
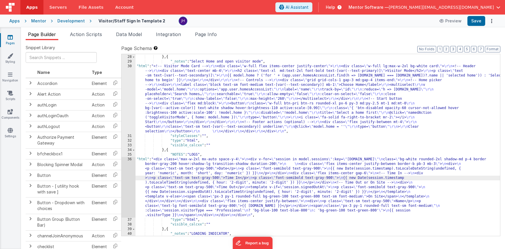
click at [127, 175] on div "36" at bounding box center [128, 187] width 14 height 61
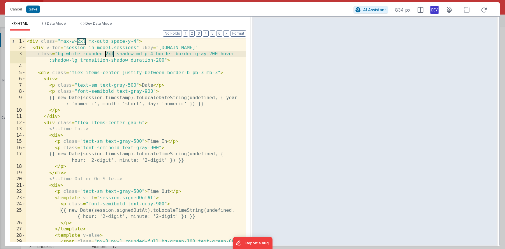
drag, startPoint x: 113, startPoint y: 53, endPoint x: 105, endPoint y: 54, distance: 7.9
click at [105, 54] on div "< div class = "max-w-2xl mx-auto space-y-4" > < div v-for = "session in model.s…" at bounding box center [136, 149] width 220 height 222
click at [141, 54] on div "< div class = "max-w-2xl mx-auto space-y-4" > < div v-for = "session in model.s…" at bounding box center [136, 149] width 220 height 222
click at [140, 55] on div "< div class = "max-w-2xl mx-auto space-y-4" > < div v-for = "session in model.s…" at bounding box center [136, 149] width 220 height 222
click at [37, 10] on button "Save" at bounding box center [33, 10] width 14 height 8
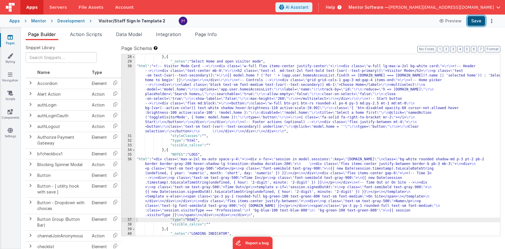
click at [430, 21] on button "Save" at bounding box center [476, 21] width 18 height 10
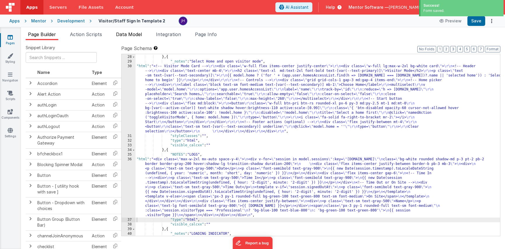
click at [133, 36] on span "Data Model" at bounding box center [129, 34] width 26 height 6
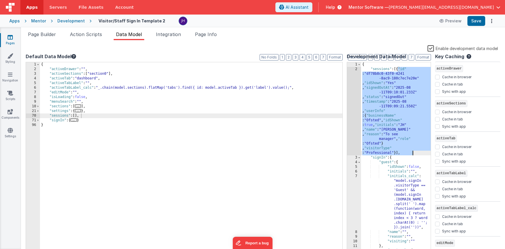
drag, startPoint x: 400, startPoint y: 69, endPoint x: 414, endPoint y: 152, distance: 83.9
click at [414, 152] on div "{ "sessions" : [{ "id" : "df78b8c0-43f0-4241 -8ac9-180c7ec7e20e" , "idShown" : …" at bounding box center [396, 162] width 70 height 201
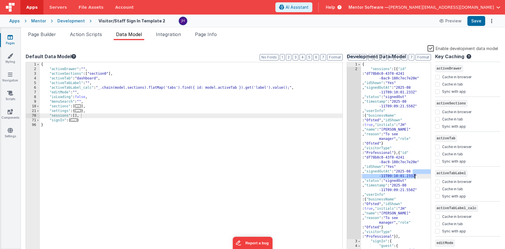
drag, startPoint x: 414, startPoint y: 172, endPoint x: 415, endPoint y: 175, distance: 3.0
click at [415, 175] on div "{ "sessions" : [{ "id" : "df78b8c0-43f0-4241 -8ac9-180c7ec7e20e" , "idShown" : …" at bounding box center [396, 188] width 70 height 252
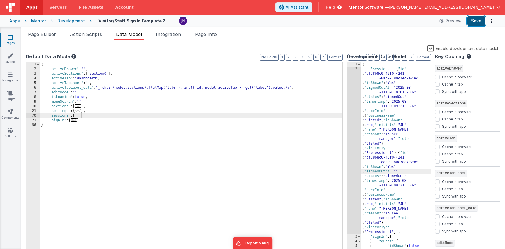
click at [430, 22] on button "Save" at bounding box center [476, 21] width 18 height 10
click at [52, 39] on li "Page Builder" at bounding box center [42, 35] width 33 height 9
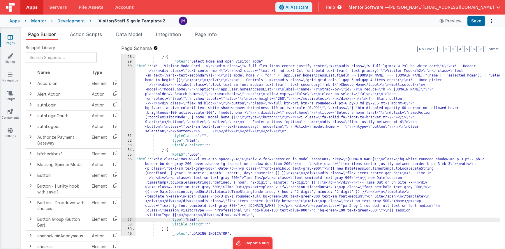
click at [200, 175] on div ""visible_calc" : "model.settings.body.header.display" } , { "_notes" : "Select …" at bounding box center [317, 150] width 364 height 201
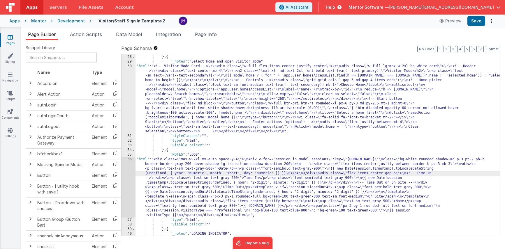
click at [125, 175] on div "36" at bounding box center [128, 187] width 14 height 61
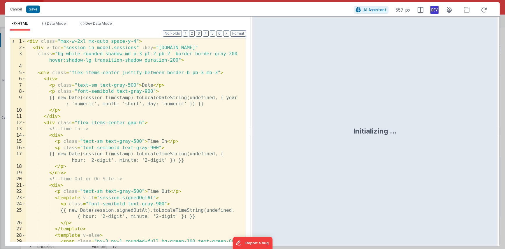
click at [147, 153] on div "< div class = "max-w-2xl mx-auto space-y-4" > < div v-for = "session in model.s…" at bounding box center [136, 149] width 220 height 222
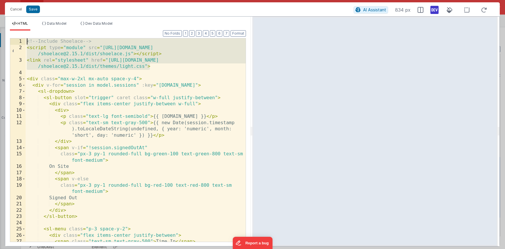
drag, startPoint x: 159, startPoint y: 68, endPoint x: 18, endPoint y: 41, distance: 144.1
click at [18, 41] on div "1 2 3 4 5 6 7 8 9 10 11 12 13 14 15 16 17 18 19 20 21 22 23 24 25 26 27 28 <!--…" at bounding box center [128, 140] width 236 height 204
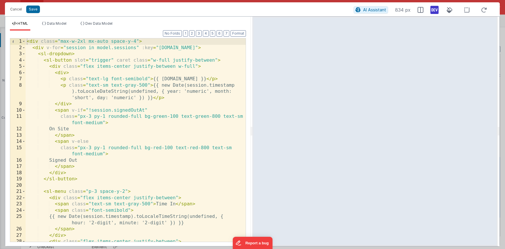
click at [137, 125] on div "< div class = "max-w-2xl mx-auto space-y-4" > < div v-for = "session in model.s…" at bounding box center [136, 146] width 220 height 216
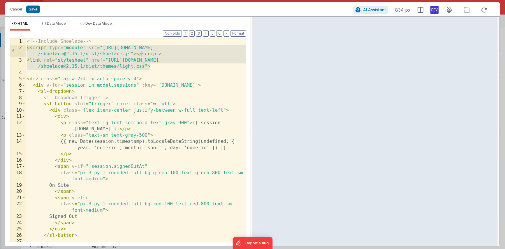
drag, startPoint x: 158, startPoint y: 66, endPoint x: 15, endPoint y: 42, distance: 145.5
click at [15, 42] on div "1 2 3 4 5 6 7 8 9 10 11 12 13 14 15 16 17 18 19 20 21 22 23 24 25 26 27 28 <!--…" at bounding box center [128, 140] width 236 height 204
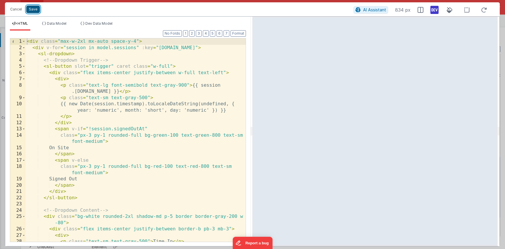
click at [35, 10] on button "Save" at bounding box center [33, 10] width 14 height 8
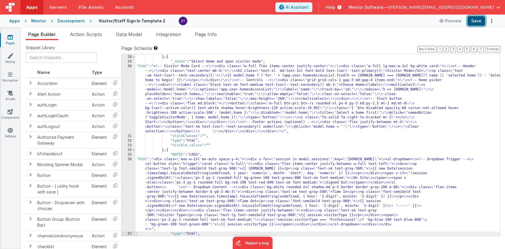
click at [430, 23] on button "Save" at bounding box center [476, 21] width 18 height 10
click at [199, 179] on div ""visible_calc" : "model.settings.body.header.display" } , { "_notes" : "Select …" at bounding box center [317, 145] width 364 height 191
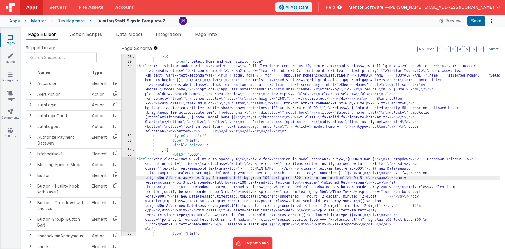
click at [127, 172] on div "36" at bounding box center [128, 194] width 14 height 75
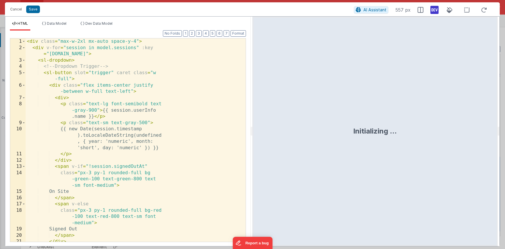
scroll to position [591, 0]
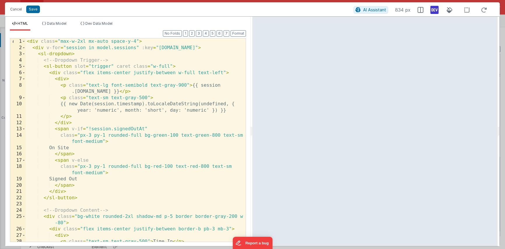
click at [175, 133] on div "< div class = "max-w-2xl mx-auto space-y-4" > < div v-for = "session in model.s…" at bounding box center [136, 146] width 220 height 216
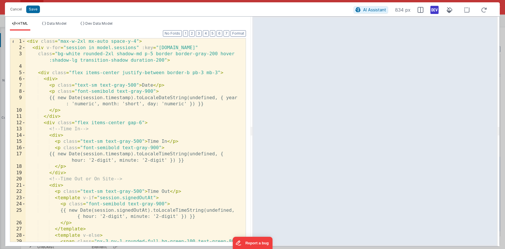
scroll to position [0, 0]
click at [151, 54] on div "< div class = "max-w-2xl mx-auto space-y-4" > < div v-for = "session in model.s…" at bounding box center [136, 149] width 220 height 222
click at [114, 53] on div "< div class = "max-w-2xl mx-auto space-y-4" > < div v-for = "session in model.s…" at bounding box center [136, 149] width 220 height 222
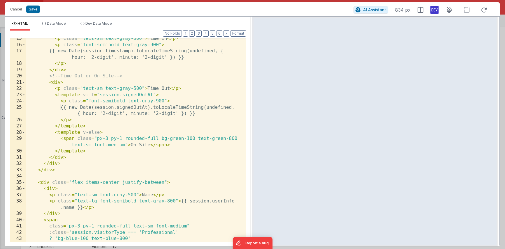
scroll to position [107, 0]
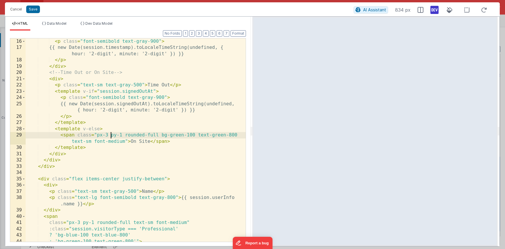
click at [111, 136] on div "< p class = "font-semibold text-gray-900" > {{ new Date(session.timestamp).toLo…" at bounding box center [136, 146] width 220 height 216
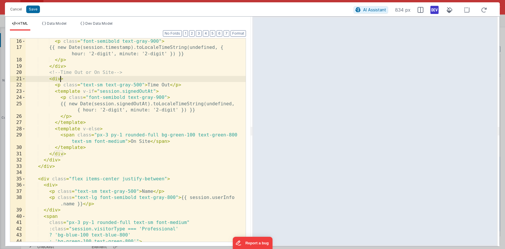
click at [61, 79] on div "< p class = "font-semibold text-gray-900" > {{ new Date(session.timestamp).toLo…" at bounding box center [136, 146] width 220 height 216
click at [118, 123] on div "< p class = "font-semibold text-gray-900" > {{ new Date(session.timestamp).toLo…" at bounding box center [136, 146] width 220 height 216
drag, startPoint x: 64, startPoint y: 79, endPoint x: 96, endPoint y: 77, distance: 32.7
click at [96, 77] on div "< p class = "font-semibold text-gray-900" > {{ new Date(session.timestamp).toLo…" at bounding box center [136, 146] width 220 height 216
click at [99, 129] on div "< p class = "font-semibold text-gray-900" > {{ new Date(session.timestamp).toLo…" at bounding box center [136, 146] width 220 height 216
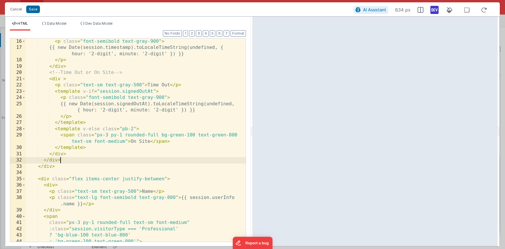
click at [122, 159] on div "< p class = "font-semibold text-gray-900" > {{ new Date(session.timestamp).toLo…" at bounding box center [136, 146] width 220 height 216
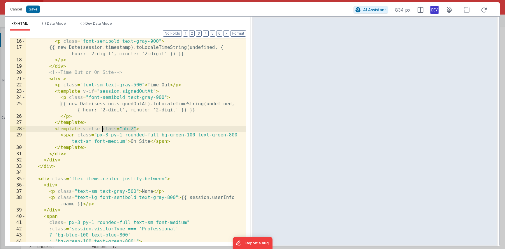
drag, startPoint x: 135, startPoint y: 128, endPoint x: 103, endPoint y: 130, distance: 32.1
click at [103, 130] on div "< p class = "font-semibold text-gray-900" > {{ new Date(session.timestamp).toLo…" at bounding box center [136, 146] width 220 height 216
click at [87, 124] on div "< p class = "font-semibold text-gray-900" > {{ new Date(session.timestamp).toLo…" at bounding box center [136, 146] width 220 height 216
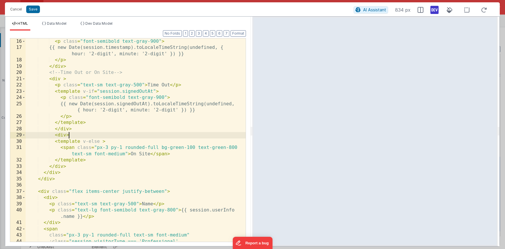
click at [66, 136] on div "< p class = "font-semibold text-gray-900" > {{ new Date(session.timestamp).toLo…" at bounding box center [136, 146] width 220 height 216
click at [115, 171] on div "< p class = "font-semibold text-gray-900" > {{ new Date(session.timestamp).toLo…" at bounding box center [136, 146] width 220 height 216
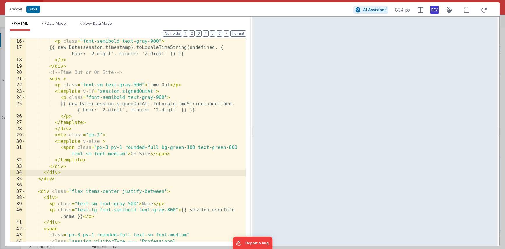
click at [110, 131] on div "< p class = "font-semibold text-gray-900" > {{ new Date(session.timestamp).toLo…" at bounding box center [136, 146] width 220 height 216
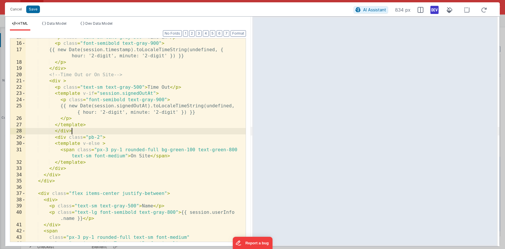
scroll to position [94, 0]
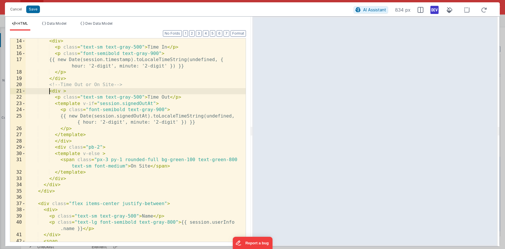
click at [50, 92] on div "< div > < p class = "text-sm text-gray-500" > Time In </ p > < p class = "font-…" at bounding box center [136, 146] width 220 height 216
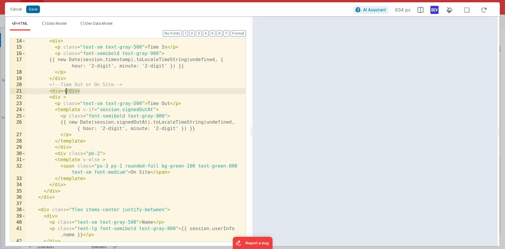
drag, startPoint x: 80, startPoint y: 91, endPoint x: 64, endPoint y: 91, distance: 16.0
click at [64, 91] on div "< div > < p class = "text-sm text-gray-500" > Time In </ p > < p class = "font-…" at bounding box center [136, 146] width 220 height 216
click at [75, 186] on div "< div > < p class = "text-sm text-gray-500" > Time In </ p > < p class = "font-…" at bounding box center [136, 146] width 220 height 216
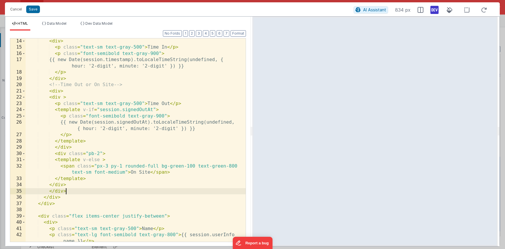
scroll to position [93, 0]
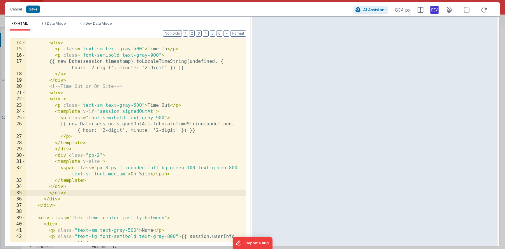
click at [77, 93] on div "<!-- Time In --> < div > < p class = "text-sm text-gray-500" > Time In </ p > <…" at bounding box center [136, 144] width 220 height 222
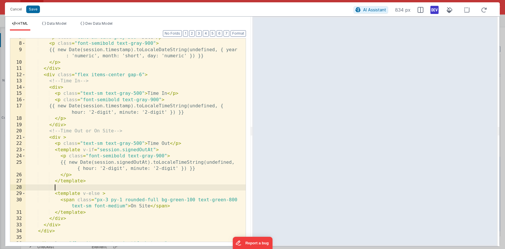
scroll to position [47, 0]
click at [47, 75] on div "< p class = "text-sm text-gray-500" > Date </ p > < p class = "font-semibold te…" at bounding box center [136, 143] width 220 height 216
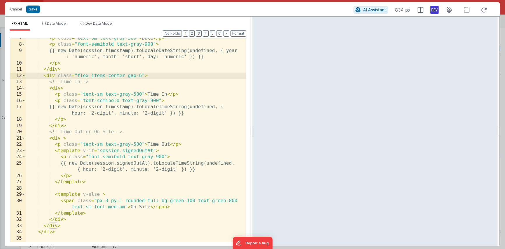
click at [142, 76] on div "< p class = "text-sm text-gray-500" > Date </ p > < p class = "font-semibold te…" at bounding box center [136, 143] width 220 height 216
click at [23, 76] on span at bounding box center [23, 76] width 3 height 6
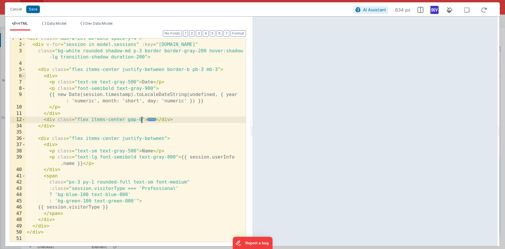
scroll to position [3, 0]
drag, startPoint x: 43, startPoint y: 120, endPoint x: 178, endPoint y: 121, distance: 134.5
click at [178, 121] on div "< div class = "max-w-2xl mx-auto space-y-4" > < div v-for = "session in model.s…" at bounding box center [136, 144] width 220 height 216
click at [178, 122] on div "< div class = "max-w-2xl mx-auto space-y-4" > < div v-for = "session in model.s…" at bounding box center [136, 144] width 220 height 216
drag, startPoint x: 178, startPoint y: 119, endPoint x: 43, endPoint y: 121, distance: 135.1
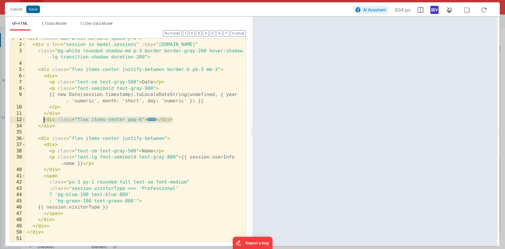
click at [43, 121] on div "< div class = "max-w-2xl mx-auto space-y-4" > < div v-for = "session in model.s…" at bounding box center [136, 144] width 220 height 216
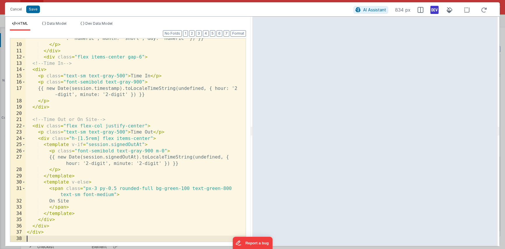
scroll to position [66, 0]
click at [430, 9] on icon at bounding box center [483, 9] width 13 height 7
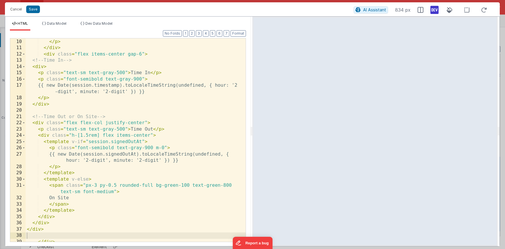
scroll to position [69, 0]
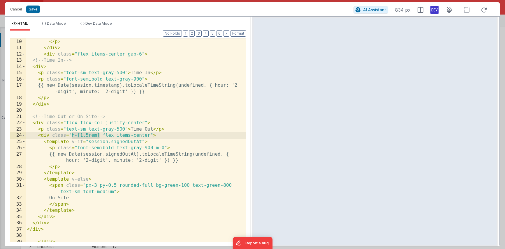
drag, startPoint x: 99, startPoint y: 135, endPoint x: 70, endPoint y: 136, distance: 28.8
click at [70, 136] on div "{{ new Date(session.timestamp).toLocaleDateString(undefined, { year : 'numeric'…" at bounding box center [136, 137] width 220 height 222
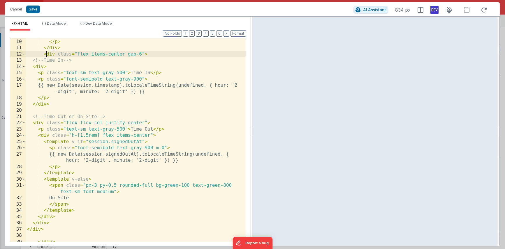
click at [48, 55] on div "{{ new Date(session.timestamp).toLocaleDateString(undefined, { year : 'numeric'…" at bounding box center [136, 137] width 220 height 222
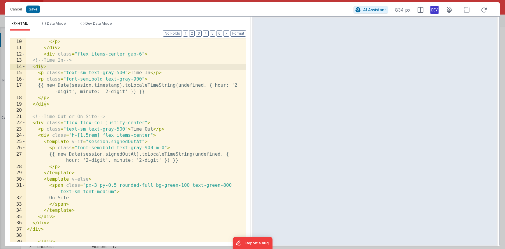
click at [40, 68] on div "{{ new Date(session.timestamp).toLocaleDateString(undefined, { year : 'numeric'…" at bounding box center [136, 137] width 220 height 222
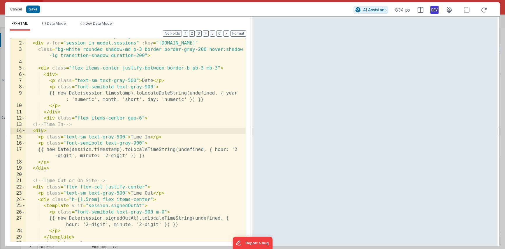
scroll to position [0, 0]
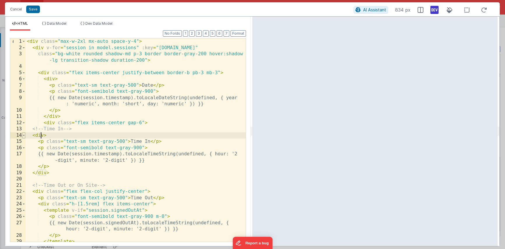
click at [24, 136] on span at bounding box center [23, 135] width 3 height 6
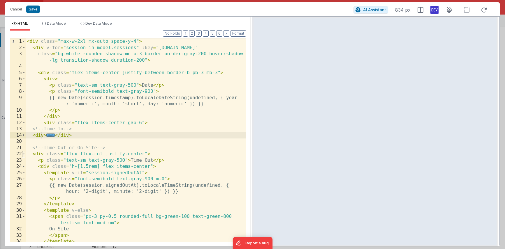
click at [24, 153] on span at bounding box center [23, 154] width 3 height 6
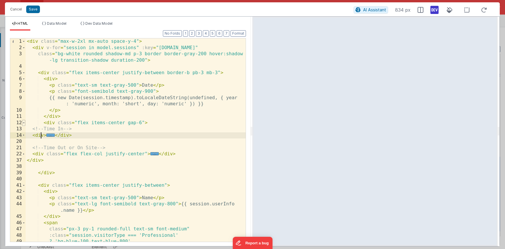
click at [25, 123] on span at bounding box center [23, 123] width 3 height 6
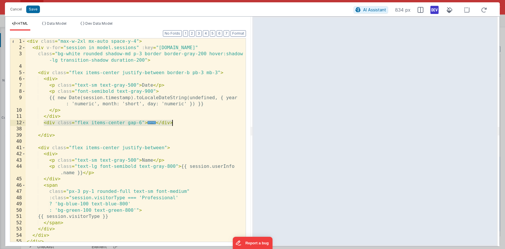
drag, startPoint x: 43, startPoint y: 123, endPoint x: 192, endPoint y: 123, distance: 148.5
click at [192, 123] on div "< div class = "max-w-2xl mx-auto space-y-4" > < div v-for = "session in model.s…" at bounding box center [136, 146] width 220 height 216
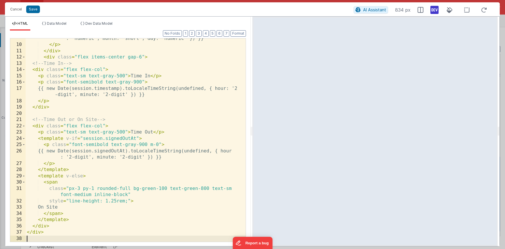
scroll to position [66, 0]
click at [238, 35] on button "Format" at bounding box center [237, 33] width 15 height 6
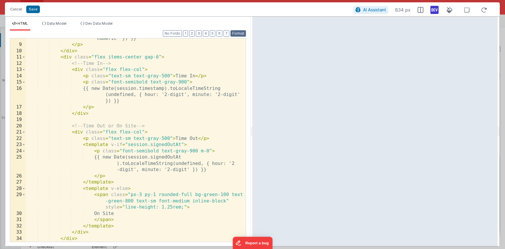
scroll to position [72, 0]
click at [430, 9] on icon at bounding box center [483, 9] width 13 height 7
click at [25, 57] on span at bounding box center [23, 57] width 3 height 6
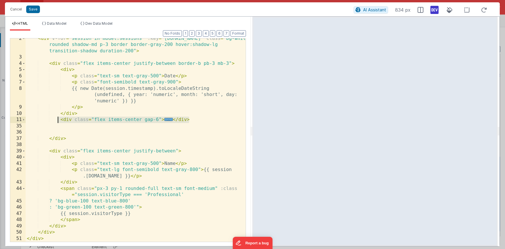
drag, startPoint x: 191, startPoint y: 120, endPoint x: 57, endPoint y: 120, distance: 134.5
click at [56, 120] on div "< div v-for = "session in model.sessions" :key = "session.id" class = "bg-white…" at bounding box center [136, 150] width 220 height 229
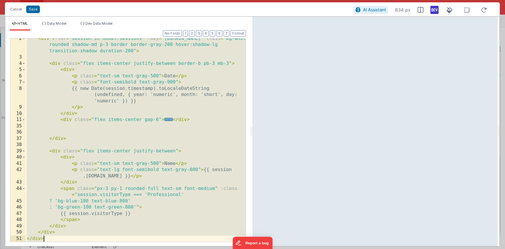
click at [185, 100] on div "< div v-for = "session in model.sessions" :key = "session.id" class = "bg-white…" at bounding box center [136, 150] width 220 height 229
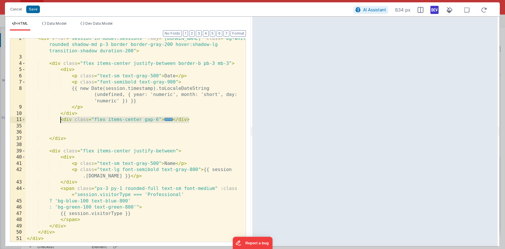
drag, startPoint x: 189, startPoint y: 121, endPoint x: 61, endPoint y: 122, distance: 127.8
click at [61, 122] on div "< div v-for = "session in model.sessions" :key = "session.id" class = "bg-white…" at bounding box center [136, 150] width 220 height 229
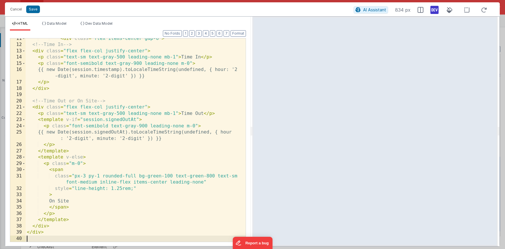
scroll to position [91, 0]
click at [175, 114] on div "< div class = "flex items-center gap-6" > <!-- Time In --> < div class = "flex …" at bounding box center [136, 144] width 220 height 216
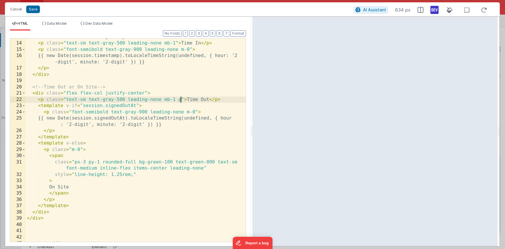
scroll to position [107, 0]
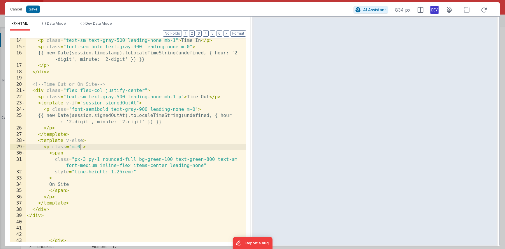
click at [80, 147] on div "< p class = "text-sm text-gray-500 leading-none mb-1" > Time In </ p > < p clas…" at bounding box center [136, 146] width 220 height 216
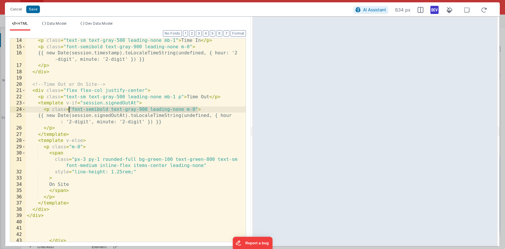
drag, startPoint x: 197, startPoint y: 109, endPoint x: 69, endPoint y: 111, distance: 127.3
click at [69, 111] on div "< p class = "text-sm text-gray-500 leading-none mb-1" > Time In </ p > < p clas…" at bounding box center [136, 146] width 220 height 216
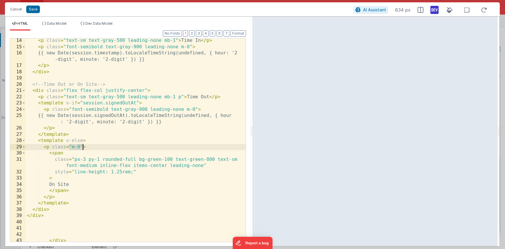
drag, startPoint x: 70, startPoint y: 146, endPoint x: 82, endPoint y: 147, distance: 12.9
click at [82, 147] on div "< p class = "text-sm text-gray-500 leading-none mb-1" > Time In </ p > < p clas…" at bounding box center [136, 146] width 220 height 216
click at [105, 172] on div "< p class = "text-sm text-gray-500 leading-none mb-1" > Time In </ p > < p clas…" at bounding box center [136, 146] width 220 height 216
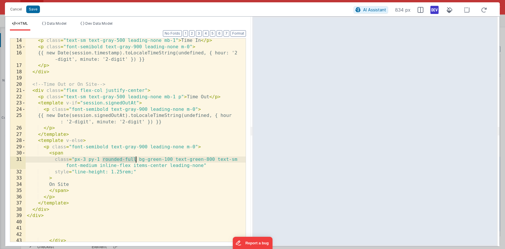
drag, startPoint x: 102, startPoint y: 160, endPoint x: 135, endPoint y: 160, distance: 32.6
click at [135, 160] on div "< p class = "text-sm text-gray-500 leading-none mb-1" > Time In </ p > < p clas…" at bounding box center [136, 146] width 220 height 216
drag, startPoint x: 85, startPoint y: 159, endPoint x: 75, endPoint y: 160, distance: 9.9
click at [75, 160] on div "< p class = "text-sm text-gray-500 leading-none mb-1" > Time In </ p > < p clas…" at bounding box center [136, 146] width 220 height 216
drag, startPoint x: 92, startPoint y: 160, endPoint x: 124, endPoint y: 161, distance: 32.0
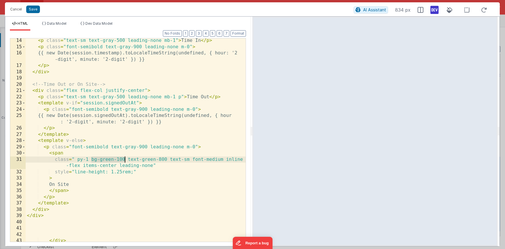
click at [124, 161] on div "< p class = "text-sm text-gray-500 leading-none mb-1" > Time In </ p > < p clas…" at bounding box center [136, 146] width 220 height 216
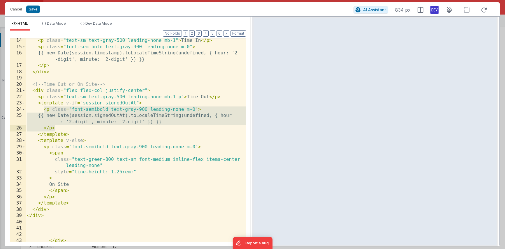
drag, startPoint x: 43, startPoint y: 109, endPoint x: 59, endPoint y: 128, distance: 25.4
click at [59, 128] on div "< p class = "text-sm text-gray-500 leading-none mb-1" > Time In </ p > < p clas…" at bounding box center [136, 146] width 220 height 216
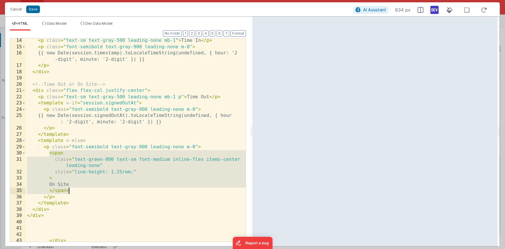
drag, startPoint x: 49, startPoint y: 154, endPoint x: 76, endPoint y: 191, distance: 45.7
click at [76, 191] on div "< p class = "text-sm text-gray-500 leading-none mb-1" > Time In </ p > < p clas…" at bounding box center [136, 146] width 220 height 216
click at [70, 178] on div "< p class = "text-sm text-gray-500 leading-none mb-1" > Time In </ p > < p clas…" at bounding box center [136, 146] width 220 height 216
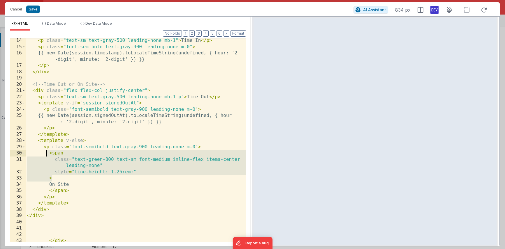
drag, startPoint x: 56, startPoint y: 180, endPoint x: 47, endPoint y: 155, distance: 27.0
click at [47, 155] on div "< p class = "text-sm text-gray-500 leading-none mb-1" > Time In </ p > < p clas…" at bounding box center [136, 146] width 220 height 216
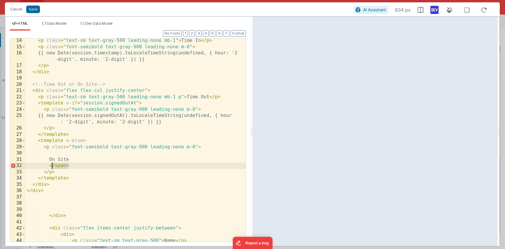
drag, startPoint x: 71, startPoint y: 165, endPoint x: 51, endPoint y: 165, distance: 20.1
click at [51, 165] on div "< p class = "text-sm text-gray-500 leading-none mb-1" > Time In </ p > < p clas…" at bounding box center [136, 149] width 220 height 222
click at [59, 153] on div "< p class = "text-sm text-gray-500 leading-none mb-1" > Time In </ p > < p clas…" at bounding box center [136, 149] width 220 height 222
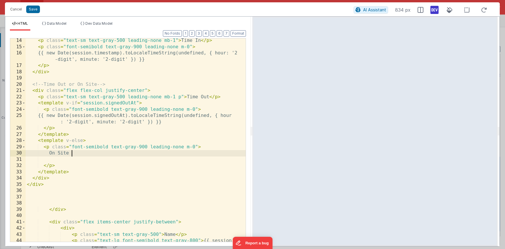
click at [82, 155] on div "< p class = "text-sm text-gray-500 leading-none mb-1" > Time In </ p > < p clas…" at bounding box center [136, 149] width 220 height 222
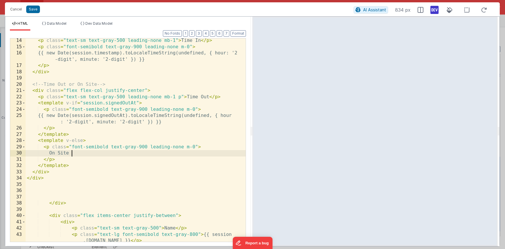
click at [131, 148] on div "< p class = "text-sm text-gray-500 leading-none mb-1" > Time In </ p > < p clas…" at bounding box center [136, 146] width 220 height 216
click at [143, 147] on div "< p class = "text-sm text-gray-500 leading-none mb-1" > Time In </ p > < p clas…" at bounding box center [136, 146] width 220 height 216
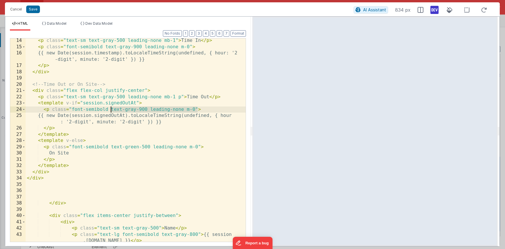
drag, startPoint x: 197, startPoint y: 109, endPoint x: 109, endPoint y: 109, distance: 87.4
click at [109, 109] on div "< p class = "text-sm text-gray-500 leading-none mb-1" > Time In </ p > < p clas…" at bounding box center [136, 146] width 220 height 216
click at [109, 153] on div "< p class = "text-sm text-gray-500 leading-none mb-1" > Time In </ p > < p clas…" at bounding box center [136, 146] width 220 height 216
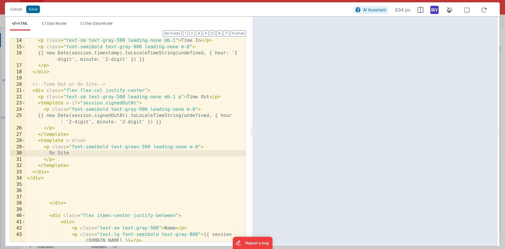
click at [180, 97] on div "< p class = "text-sm text-gray-500 leading-none mb-1" > Time In </ p > < p clas…" at bounding box center [136, 146] width 220 height 216
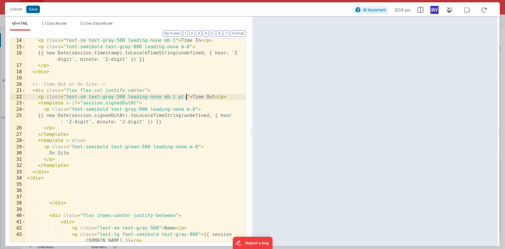
click at [183, 98] on div "< p class = "text-sm text-gray-500 leading-none mb-1" > Time In </ p > < p clas…" at bounding box center [136, 146] width 220 height 216
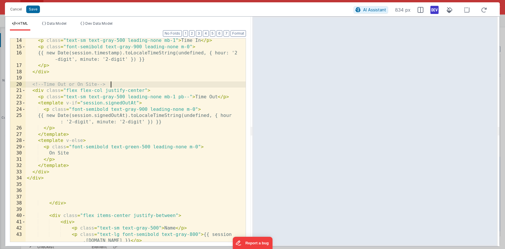
click at [196, 82] on div "< p class = "text-sm text-gray-500 leading-none mb-1" > Time In </ p > < p clas…" at bounding box center [136, 146] width 220 height 216
click at [190, 98] on div "< p class = "text-sm text-gray-500 leading-none mb-1" > Time In </ p > < p clas…" at bounding box center [136, 146] width 220 height 216
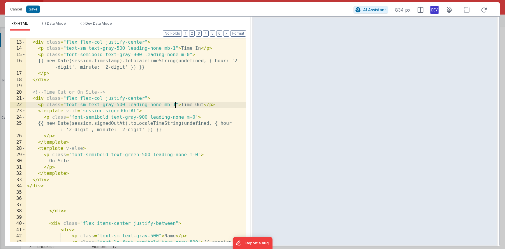
scroll to position [99, 0]
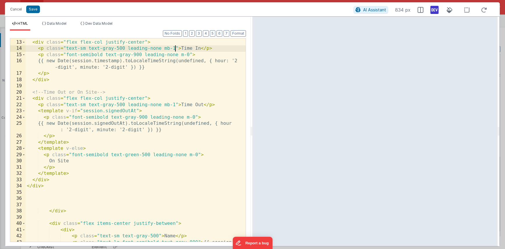
click at [174, 49] on div "<!-- Time In --> < div class = "flex flex-col justify-center" > < p class = "te…" at bounding box center [136, 144] width 220 height 222
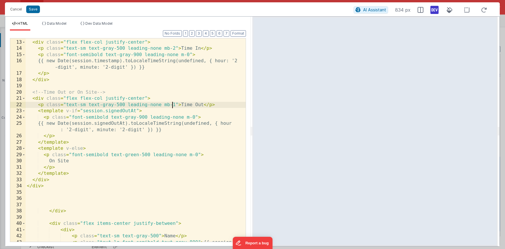
click at [174, 106] on div "<!-- Time In --> < div class = "flex flex-col justify-center" > < p class = "te…" at bounding box center [136, 144] width 220 height 222
click at [34, 9] on button "Save" at bounding box center [33, 10] width 14 height 8
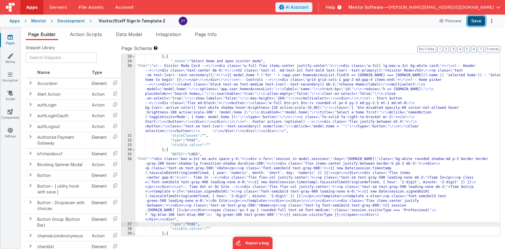
click at [430, 22] on button "Save" at bounding box center [476, 21] width 18 height 10
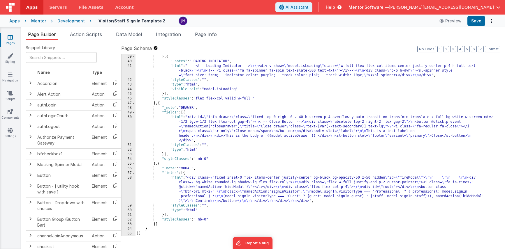
scroll to position [768, 0]
click at [215, 36] on span "Page Info" at bounding box center [206, 34] width 22 height 6
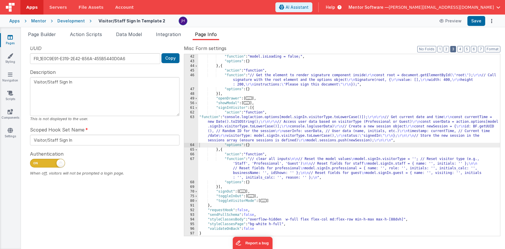
click at [430, 50] on button "3" at bounding box center [453, 49] width 6 height 6
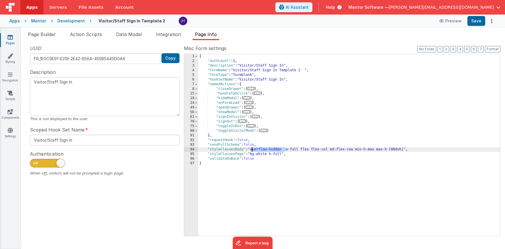
drag, startPoint x: 286, startPoint y: 149, endPoint x: 252, endPoint y: 150, distance: 34.4
click at [252, 150] on div "{ "authLevel" : 1 , "description" : "Visitor/Staff Sign In" , "formName" : "Vis…" at bounding box center [349, 149] width 302 height 191
click at [430, 22] on button "Save" at bounding box center [476, 21] width 18 height 10
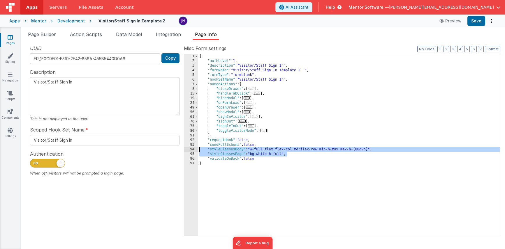
drag, startPoint x: 298, startPoint y: 156, endPoint x: 182, endPoint y: 147, distance: 115.6
click at [182, 147] on div "UUID FR_1E0C9E91-E319-2E42-856A-455B5440D0A6 Copy Description Visitor/Staff Sig…" at bounding box center [263, 140] width 474 height 191
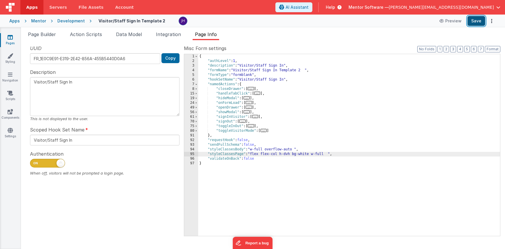
click at [430, 23] on button "Save" at bounding box center [476, 21] width 18 height 10
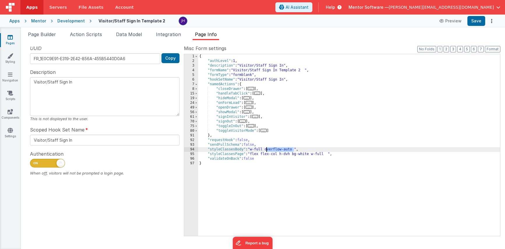
drag, startPoint x: 294, startPoint y: 149, endPoint x: 266, endPoint y: 149, distance: 27.7
click at [266, 149] on div "{ "authLevel" : 1 , "description" : "Visitor/Staff Sign In" , "formName" : "Vis…" at bounding box center [349, 149] width 302 height 191
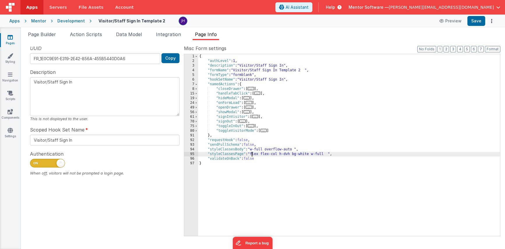
click at [252, 155] on div "{ "authLevel" : 1 , "description" : "Visitor/Staff Sign In" , "formName" : "Vis…" at bounding box center [349, 149] width 302 height 191
paste textarea
click at [290, 149] on div "{ "authLevel" : 1 , "description" : "Visitor/Staff Sign In" , "formName" : "Vis…" at bounding box center [349, 149] width 302 height 191
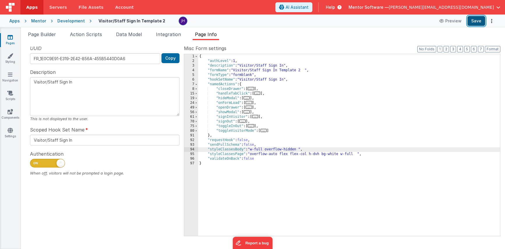
click at [430, 22] on button "Save" at bounding box center [476, 21] width 18 height 10
drag, startPoint x: 298, startPoint y: 149, endPoint x: 285, endPoint y: 150, distance: 12.6
click at [285, 150] on div "{ "authLevel" : 1 , "description" : "Visitor/Staff Sign In" , "formName" : "Vis…" at bounding box center [349, 149] width 302 height 191
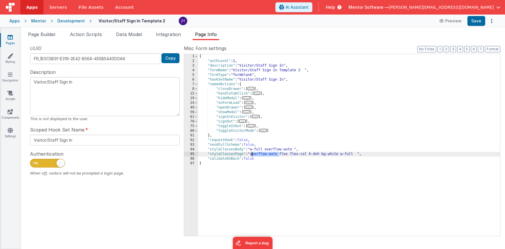
drag, startPoint x: 278, startPoint y: 156, endPoint x: 252, endPoint y: 154, distance: 26.2
click at [252, 154] on div "{ "authLevel" : 1 , "description" : "Visitor/Staff Sign In" , "formName" : "Vis…" at bounding box center [349, 149] width 302 height 191
click at [430, 17] on button "Save" at bounding box center [476, 21] width 18 height 10
click at [45, 35] on span "Page Builder" at bounding box center [42, 34] width 28 height 6
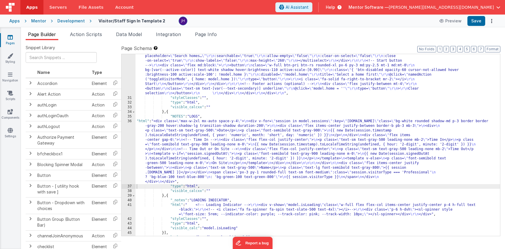
scroll to position [629, 0]
click at [157, 147] on div ""html" : "<!-- Visitor Mode Card --> \r\n <div class= \" w-full flex items-cent…" at bounding box center [317, 154] width 364 height 257
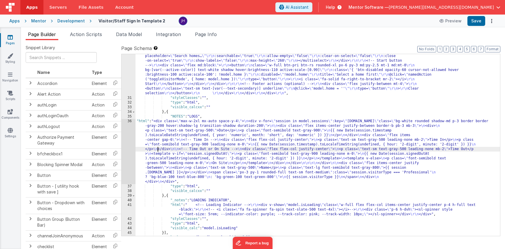
click at [127, 137] on div "36" at bounding box center [128, 151] width 14 height 65
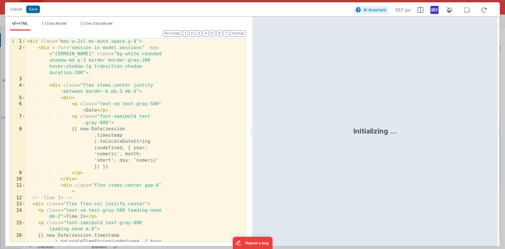
click at [149, 119] on div "< div class = "max-w-2xl mx-auto space-y-4" > < div v-for = "session in model.s…" at bounding box center [136, 152] width 220 height 229
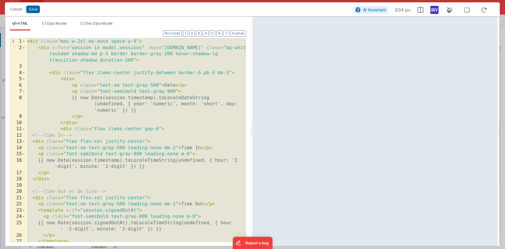
click at [161, 106] on div "< div class = "max-w-2xl mx-auto space-y-4" > < div v-for = "session in model.s…" at bounding box center [136, 146] width 220 height 216
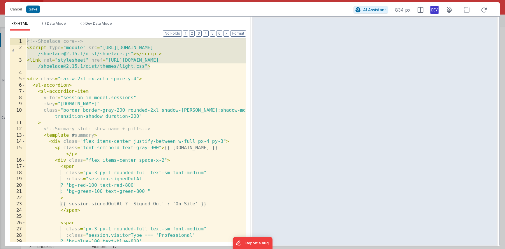
drag, startPoint x: 152, startPoint y: 67, endPoint x: 14, endPoint y: 41, distance: 140.4
click at [14, 41] on div "1 2 3 4 5 6 7 8 9 10 11 12 13 14 15 16 17 18 19 20 21 22 23 24 25 26 27 28 29 3…" at bounding box center [128, 140] width 236 height 204
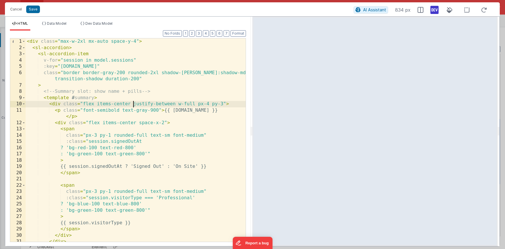
click at [133, 107] on div "< div class = "max-w-2xl mx-auto space-y-4" > < sl-accordion > < sl-accordion-i…" at bounding box center [136, 146] width 220 height 216
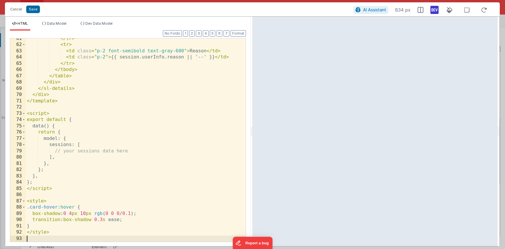
scroll to position [410, 0]
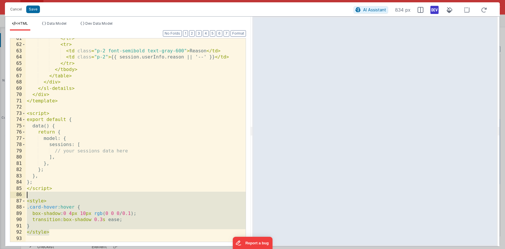
drag, startPoint x: 57, startPoint y: 233, endPoint x: 14, endPoint y: 197, distance: 55.8
click at [14, 197] on div "61 62 63 64 65 66 67 68 69 70 71 72 73 74 75 76 77 78 79 80 81 82 83 84 85 86 8…" at bounding box center [128, 140] width 236 height 204
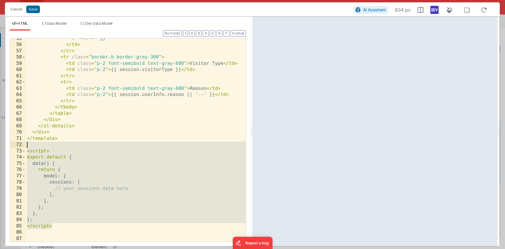
drag, startPoint x: 56, startPoint y: 225, endPoint x: 15, endPoint y: 148, distance: 87.0
click at [15, 148] on div "55 56 57 58 59 60 61 62 63 64 65 66 67 68 69 70 71 72 73 74 75 76 77 78 79 80 8…" at bounding box center [128, 140] width 236 height 204
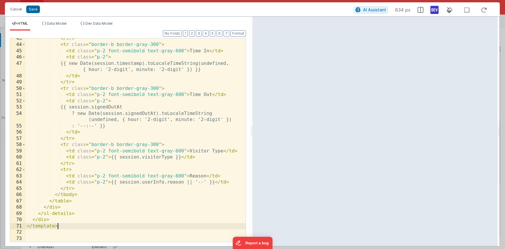
scroll to position [285, 0]
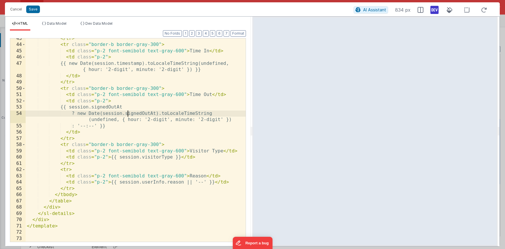
click at [128, 112] on div "</ tr > < tr class = "border-b border-gray-300" > < td class = "p-2 font-semibo…" at bounding box center [136, 144] width 220 height 216
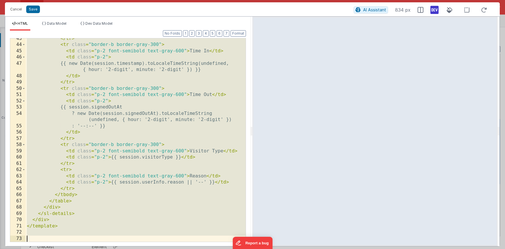
click at [148, 108] on div "</ tr > < tr class = "border-b border-gray-300" > < td class = "p-2 font-semibo…" at bounding box center [136, 144] width 220 height 216
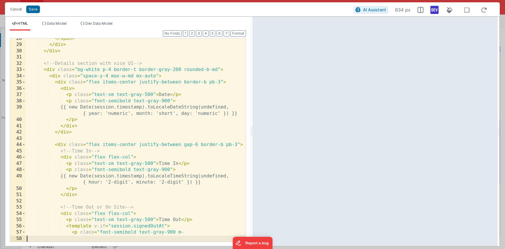
scroll to position [185, 0]
click at [149, 94] on div "</ span > </ div > </ div > <!-- Details section with nice UI --> < div class =…" at bounding box center [136, 144] width 220 height 216
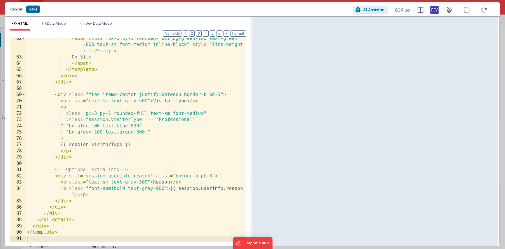
scroll to position [416, 0]
click at [171, 72] on div "< span class = "px-3 py-1 rounded-full bg-green-100 text-green -800 text-sm fon…" at bounding box center [136, 150] width 220 height 229
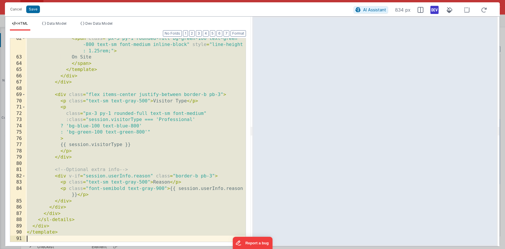
click at [164, 153] on div "< span class = "px-3 py-1 rounded-full bg-green-100 text-green -800 text-sm fon…" at bounding box center [136, 150] width 220 height 229
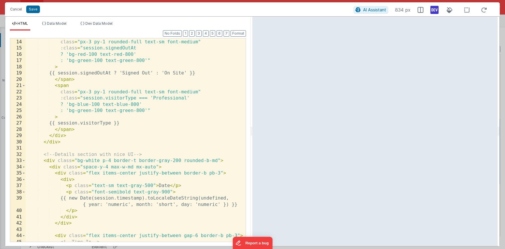
scroll to position [0, 0]
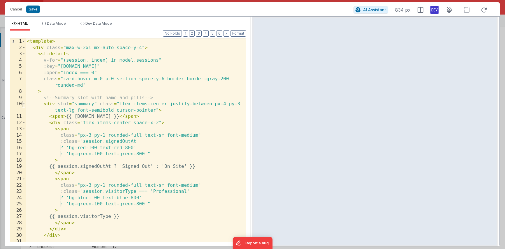
click at [24, 104] on span at bounding box center [23, 104] width 3 height 6
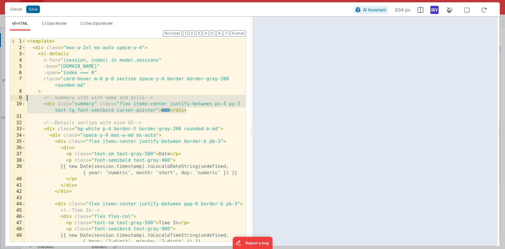
drag, startPoint x: 187, startPoint y: 112, endPoint x: 20, endPoint y: 99, distance: 167.0
click at [20, 99] on div "1 2 3 4 5 6 7 8 9 10 31 32 33 34 35 36 37 38 39 40 41 42 43 44 45 46 47 48 49 5…" at bounding box center [128, 140] width 236 height 204
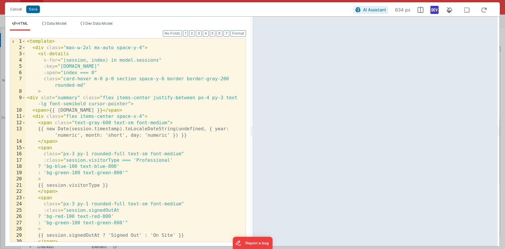
click at [136, 123] on div "< template > < div class = "max-w-2xl mx-auto space-y-4" > < sl-details v-for =…" at bounding box center [136, 146] width 220 height 216
click at [42, 129] on div "< template > < div class = "max-w-2xl mx-auto space-y-4" > < sl-details v-for =…" at bounding box center [136, 146] width 220 height 216
click at [136, 123] on div "< template > < div class = "max-w-2xl mx-auto space-y-4" > < sl-details v-for =…" at bounding box center [136, 146] width 220 height 216
click at [107, 80] on div "< template > < div class = "max-w-2xl mx-auto space-y-4" > < sl-details v-for =…" at bounding box center [136, 146] width 220 height 216
click at [222, 79] on div "< template > < div class = "max-w-2xl mx-auto space-y-4" > < sl-details v-for =…" at bounding box center [136, 146] width 220 height 216
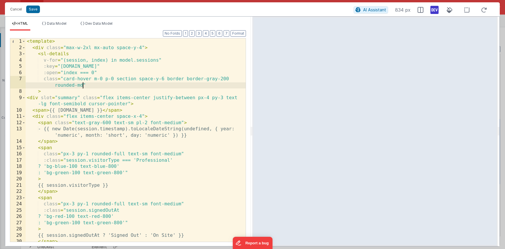
click at [83, 85] on div "< template > < div class = "max-w-2xl mx-auto space-y-4" > < sl-details v-for =…" at bounding box center [136, 146] width 220 height 216
click at [119, 93] on div "< template > < div class = "max-w-2xl mx-auto space-y-4" > < sl-details v-for =…" at bounding box center [136, 146] width 220 height 216
click at [102, 80] on div "< template > < div class = "max-w-2xl mx-auto space-y-4" > < sl-details v-for =…" at bounding box center [136, 146] width 220 height 216
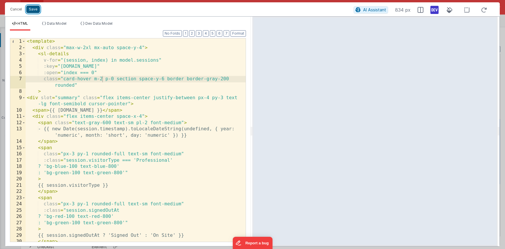
click at [31, 10] on button "Save" at bounding box center [33, 10] width 14 height 8
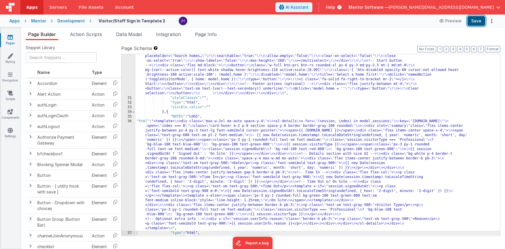
click at [430, 18] on button "Save" at bounding box center [476, 21] width 18 height 10
click at [188, 155] on div ""html" : "<!-- Visitor Mode Card --> \r\n <div class= \" w-full flex items-cent…" at bounding box center [317, 154] width 364 height 257
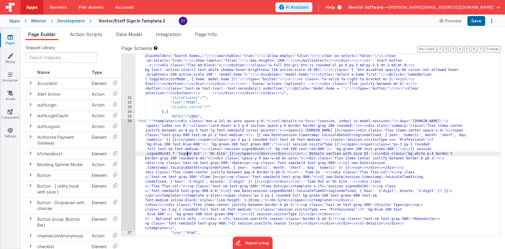
click at [127, 141] on div "36" at bounding box center [128, 175] width 14 height 112
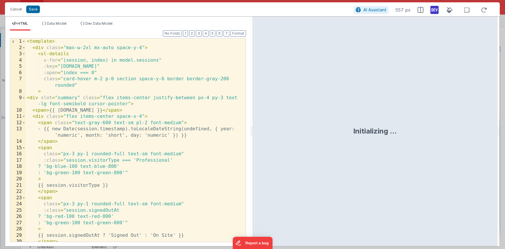
click at [100, 79] on div "< template > < div class = "max-w-2xl mx-auto space-y-4" > < sl-details v-for =…" at bounding box center [136, 146] width 220 height 216
click at [102, 79] on div "< template > < div class = "max-w-2xl mx-auto space-y-4" > < sl-details v-for =…" at bounding box center [136, 146] width 220 height 216
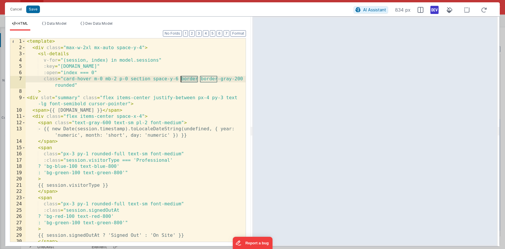
drag, startPoint x: 197, startPoint y: 79, endPoint x: 180, endPoint y: 79, distance: 17.2
click at [180, 79] on div "< template > < div class = "max-w-2xl mx-auto space-y-4" > < sl-details v-for =…" at bounding box center [136, 146] width 220 height 216
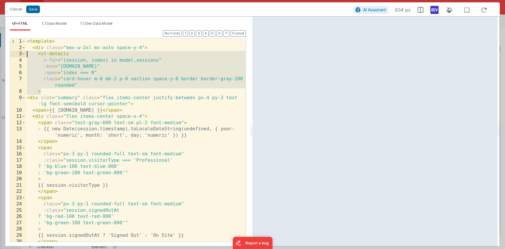
drag, startPoint x: 47, startPoint y: 93, endPoint x: 12, endPoint y: 55, distance: 51.3
click at [12, 55] on div "1 2 3 4 5 6 7 8 9 10 11 12 13 14 15 16 17 18 19 20 21 22 23 24 25 26 27 28 29 3…" at bounding box center [128, 140] width 236 height 204
click at [36, 8] on button "Save" at bounding box center [33, 10] width 14 height 8
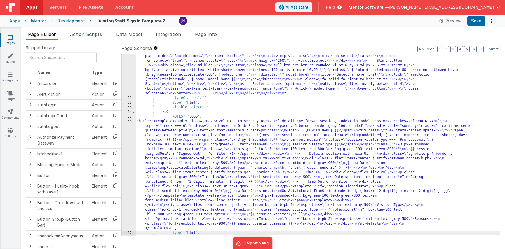
click at [185, 135] on div ""html" : "<!-- Visitor Mode Card --> \r\n <div class= \" w-full flex items-cent…" at bounding box center [317, 154] width 364 height 257
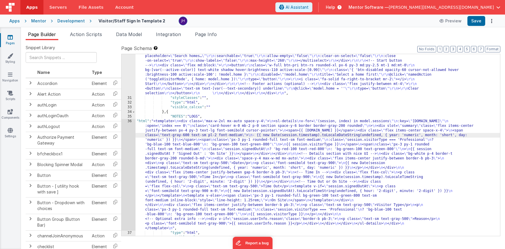
click at [126, 139] on div "36" at bounding box center [128, 175] width 14 height 112
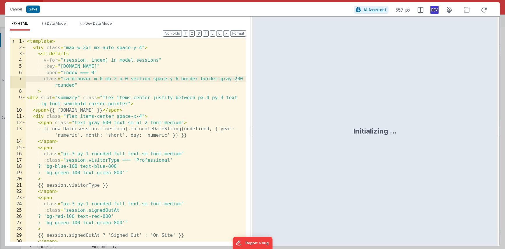
click at [236, 79] on div "< template > < div class = "max-w-2xl mx-auto space-y-4" > < sl-details v-for =…" at bounding box center [136, 146] width 220 height 216
click at [430, 10] on icon at bounding box center [483, 9] width 13 height 7
click at [34, 11] on button "Save" at bounding box center [33, 10] width 14 height 8
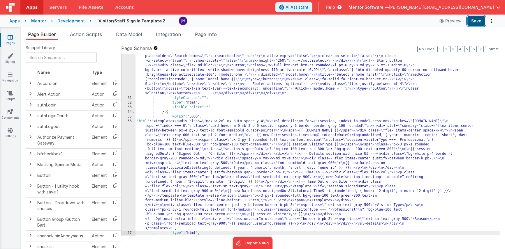
click at [430, 20] on button "Save" at bounding box center [476, 21] width 18 height 10
click at [215, 139] on div ""html" : "<!-- Visitor Mode Card --> \r\n <div class= \" w-full flex items-cent…" at bounding box center [317, 154] width 364 height 257
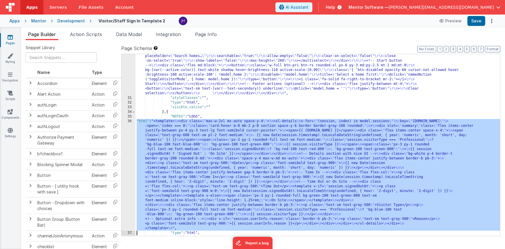
click at [130, 142] on div "36" at bounding box center [128, 175] width 14 height 112
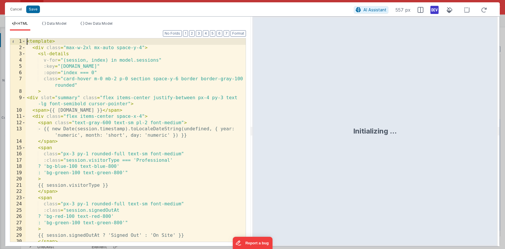
click at [27, 43] on div "< template > < div class = "max-w-2xl mx-auto space-y-4" > < sl-details v-for =…" at bounding box center [136, 146] width 220 height 216
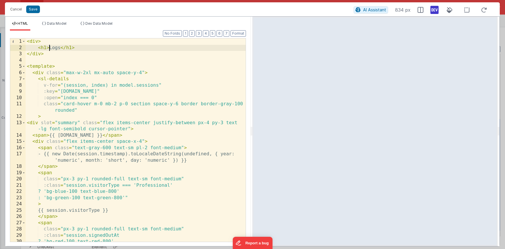
click at [49, 49] on div "< div > < h1 > Logs </ h1 > </ div > < template > < div class = "max-w-2xl mx-a…" at bounding box center [136, 146] width 220 height 216
click at [46, 47] on div "< div > < h1 > Visitor Logs </ h1 > </ div > < template > < div class = "max-w-…" at bounding box center [136, 146] width 220 height 216
click at [93, 49] on div "< div > < h2 > Visitor Logs </ h1 > </ div > < template > < div class = "max-w-…" at bounding box center [136, 146] width 220 height 216
click at [104, 48] on div "< div > < h2 > Visitor Logs </ h2 > </ div > < template > < div class = "max-w-…" at bounding box center [136, 146] width 220 height 216
click at [39, 42] on div "< div > < h2 > Visitor Logs </ h2 > </ div > < template > < div class = "max-w-…" at bounding box center [136, 146] width 220 height 216
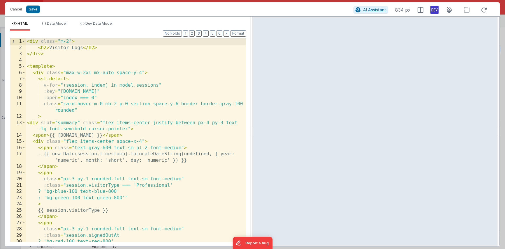
click at [103, 48] on div "< div class = "m-2" > < h2 > Visitor Logs </ h2 > </ div > < template > < div c…" at bounding box center [136, 146] width 220 height 216
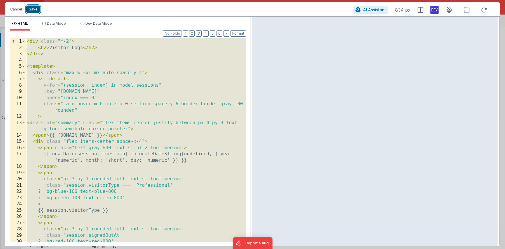
click at [33, 8] on button "Save" at bounding box center [33, 10] width 14 height 8
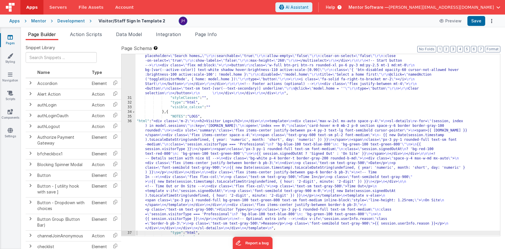
click at [185, 141] on div ""html" : "<!-- Visitor Mode Card --> \r\n <div class= \" w-full flex items-cent…" at bounding box center [317, 154] width 364 height 257
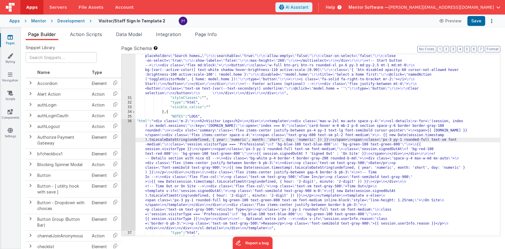
click at [130, 138] on div "36" at bounding box center [128, 175] width 14 height 112
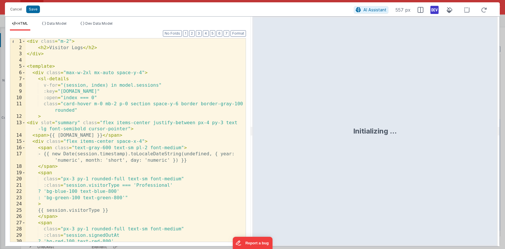
click at [148, 122] on div "< div class = "m-2" > < h2 > Visitor Logs </ h2 > </ div > < template > < div c…" at bounding box center [136, 146] width 220 height 216
click at [155, 122] on div "< div class = "m-2" > < h2 > Visitor Logs </ h2 > </ div > < template > < div c…" at bounding box center [136, 146] width 220 height 216
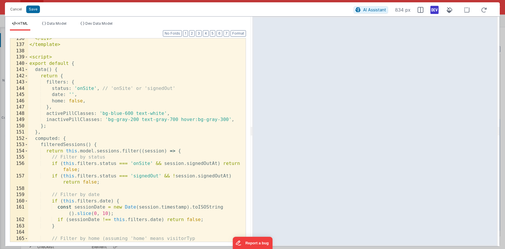
scroll to position [936, 0]
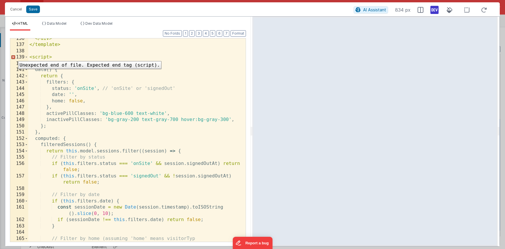
click at [14, 57] on div "139" at bounding box center [19, 57] width 18 height 6
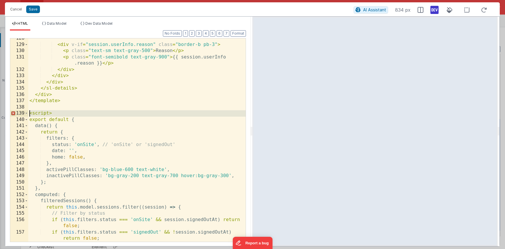
scroll to position [886, 0]
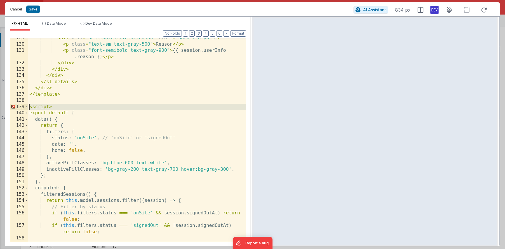
click at [15, 10] on button "Cancel" at bounding box center [15, 9] width 17 height 8
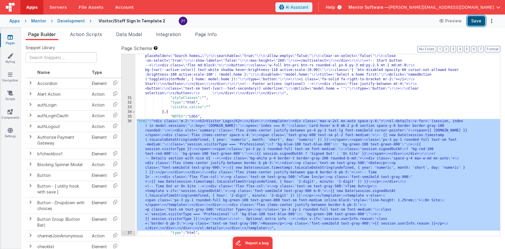
click at [430, 22] on button "Save" at bounding box center [476, 21] width 18 height 10
click at [207, 35] on span "Page Info" at bounding box center [206, 34] width 22 height 6
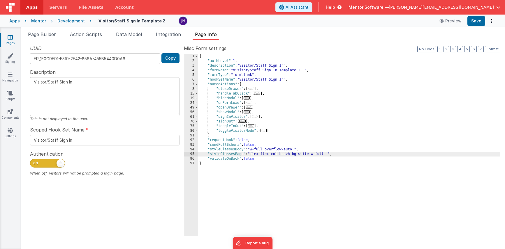
click at [250, 103] on span "..." at bounding box center [248, 102] width 6 height 3
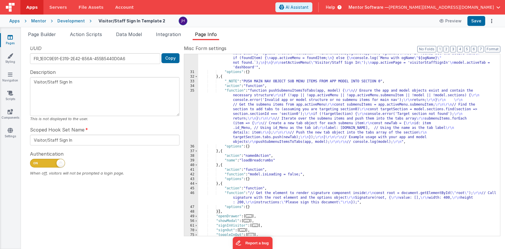
scroll to position [101, 0]
click at [218, 212] on div ""function" : " \n\n\n\n\n function findMenuItemByOgName(navArray, ogName) { \n …" at bounding box center [349, 142] width 302 height 229
click at [47, 36] on span "Page Builder" at bounding box center [42, 34] width 28 height 6
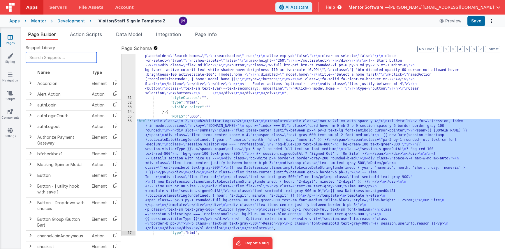
click at [50, 55] on input "text" at bounding box center [61, 57] width 71 height 11
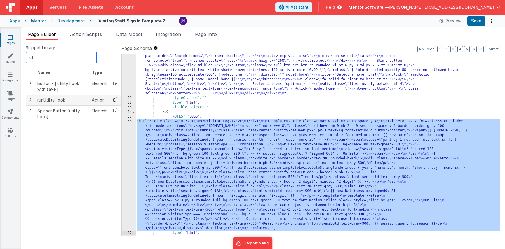
type input "uti"
click at [111, 98] on icon at bounding box center [115, 99] width 12 height 9
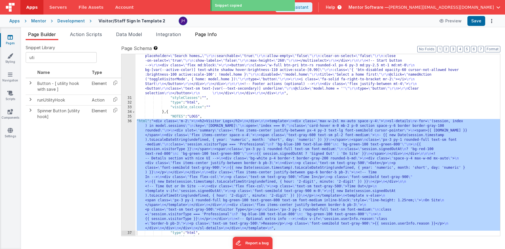
click at [203, 32] on span "Page Info" at bounding box center [206, 34] width 22 height 6
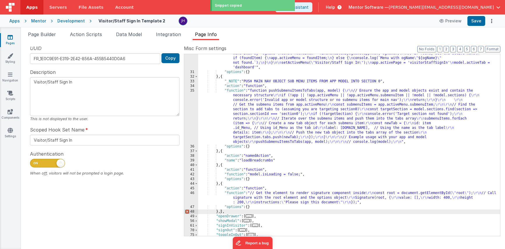
click at [220, 213] on div ""function" : " \n\n\n\n\n function findMenuItemByOgName(navArray, ogName) { \n …" at bounding box center [349, 142] width 302 height 229
paste textarea
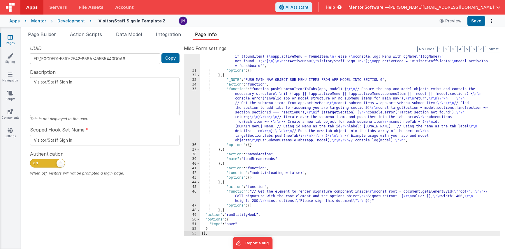
click at [233, 224] on div ""function" : " \n\n\n\n\n function findMenuItemByOgName(navArray, ogName) { \n …" at bounding box center [350, 140] width 300 height 229
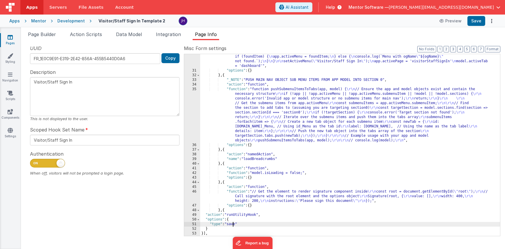
click at [233, 224] on div ""function" : " \n\n\n\n\n function findMenuItemByOgName(navArray, ogName) { \n …" at bounding box center [350, 140] width 300 height 229
click at [430, 22] on button "Save" at bounding box center [476, 21] width 18 height 10
click at [85, 144] on input "Visitor/Staff Sign In" at bounding box center [104, 140] width 149 height 11
drag, startPoint x: 79, startPoint y: 141, endPoint x: 9, endPoint y: 142, distance: 70.2
click at [9, 141] on section "Pages Styling Navigation Scripts Components Settings Page Builder Action Script…" at bounding box center [252, 138] width 505 height 222
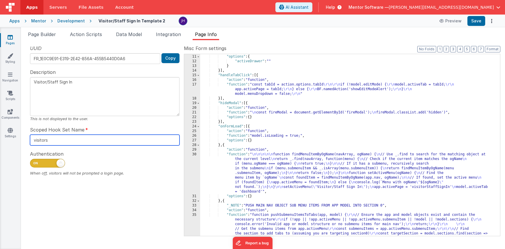
type input "visitors"
click at [91, 158] on div "Authentication When off, visitors will not be prompted a login page." at bounding box center [104, 163] width 149 height 26
click at [430, 47] on button "3" at bounding box center [453, 49] width 6 height 6
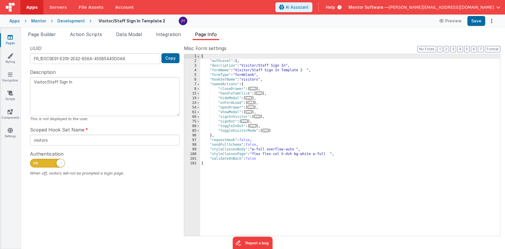
click at [257, 116] on span "..." at bounding box center [257, 116] width 6 height 3
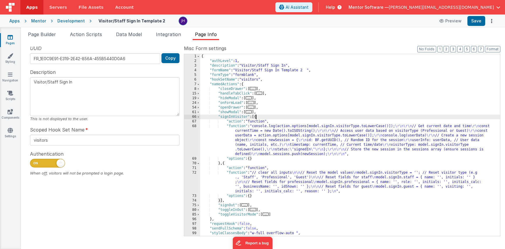
scroll to position [14, 0]
click at [198, 117] on span at bounding box center [198, 117] width 3 height 5
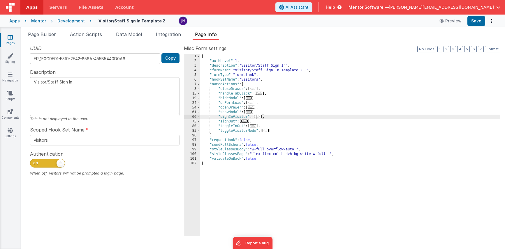
click at [259, 116] on span "..." at bounding box center [257, 116] width 6 height 3
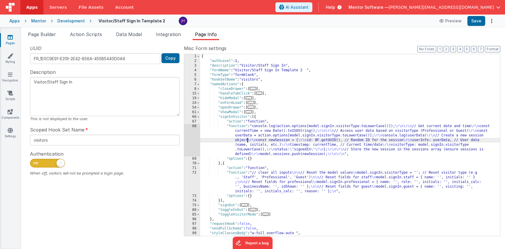
click at [248, 142] on div "{ "authLevel" : 1 , "description" : "Visitor/Staff Sign In" , "formName" : "Vis…" at bounding box center [350, 149] width 300 height 191
click at [194, 144] on div "68" at bounding box center [192, 140] width 16 height 33
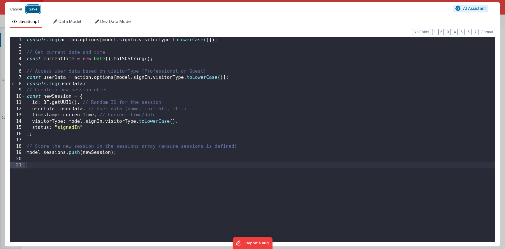
click at [35, 9] on button "Save" at bounding box center [33, 10] width 14 height 8
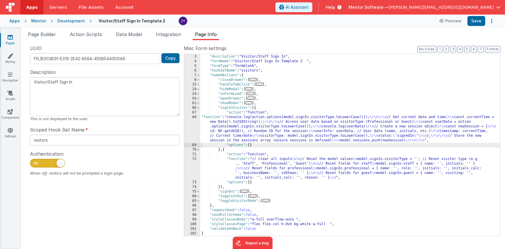
scroll to position [9, 0]
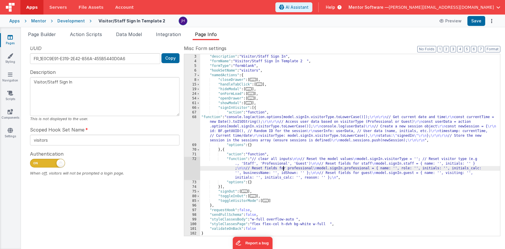
click at [282, 168] on div ""authLevel" : 1 , "description" : "Visitor/Staff Sign In" , "formName" : "Visit…" at bounding box center [350, 145] width 300 height 191
click at [194, 165] on div "72" at bounding box center [192, 168] width 16 height 23
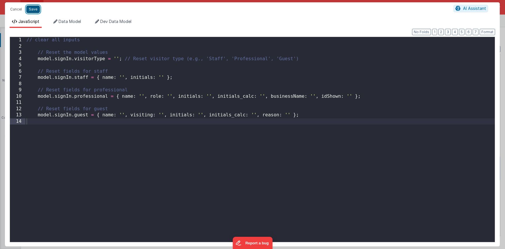
click at [35, 10] on button "Save" at bounding box center [33, 10] width 14 height 8
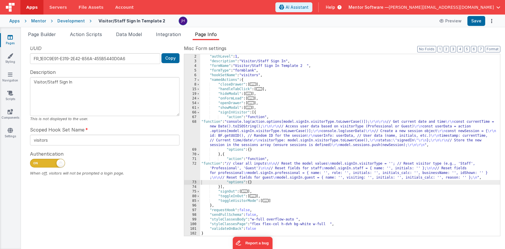
scroll to position [4, 0]
click at [299, 130] on div "{ "authLevel" : 1 , "description" : "Visitor/Staff Sign In" , "formName" : "Vis…" at bounding box center [350, 145] width 300 height 191
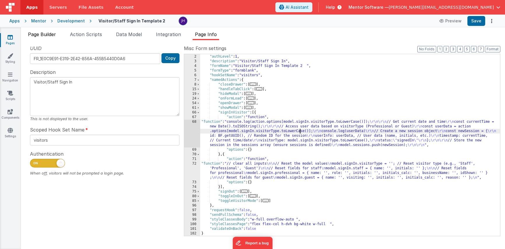
click at [47, 36] on span "Page Builder" at bounding box center [42, 34] width 28 height 6
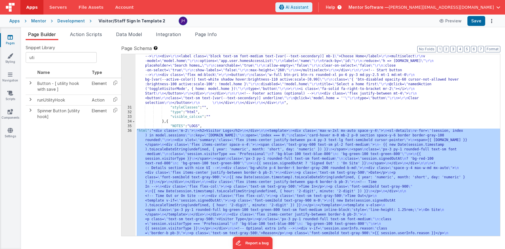
scroll to position [620, 0]
click at [126, 162] on div "36" at bounding box center [128, 185] width 14 height 112
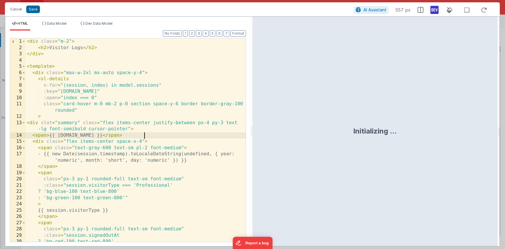
click at [178, 137] on div "< div class = "m-2" > < h2 > Visitor Logs </ h2 > </ div > < template > < div c…" at bounding box center [136, 146] width 220 height 216
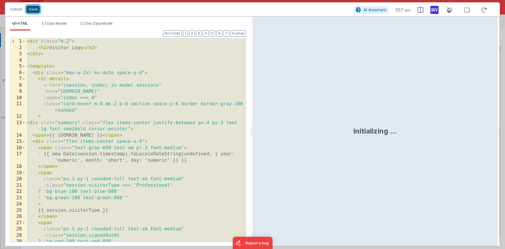
click at [30, 12] on button "Save" at bounding box center [33, 10] width 14 height 8
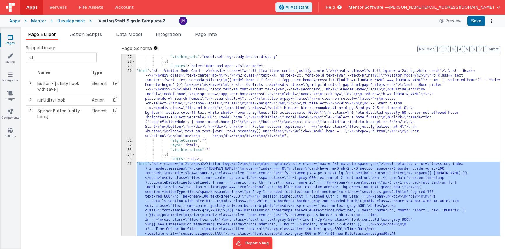
scroll to position [563, 0]
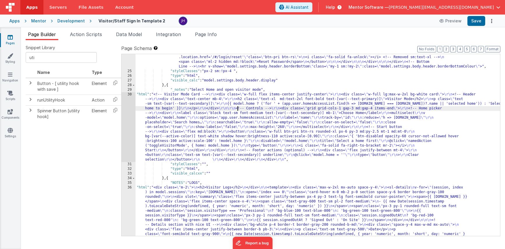
click at [238, 108] on div ""html" : "<div v-show= \" model.settings.body.header.display \" id= \" heading …" at bounding box center [317, 158] width 364 height 410
click at [129, 125] on div "30" at bounding box center [128, 127] width 14 height 70
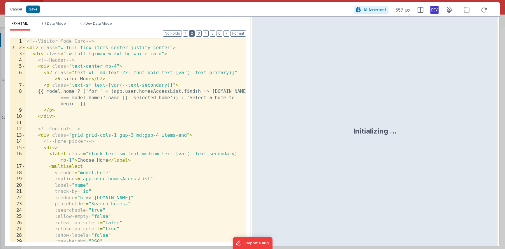
click at [194, 35] on button "2" at bounding box center [192, 33] width 6 height 6
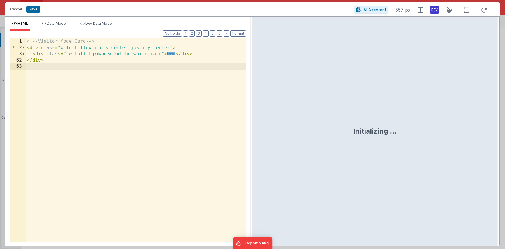
click at [139, 68] on div "<!-- Visitor Mode Card --> < div class = "w-full flex items-center justify-cent…" at bounding box center [136, 146] width 220 height 216
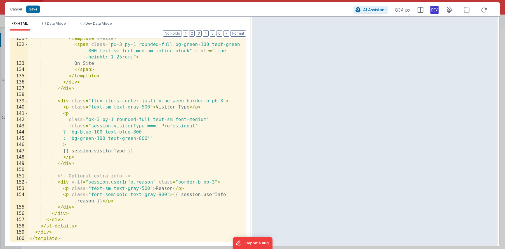
scroll to position [498, 0]
click at [174, 91] on div "< template v-else > < span class = "px-3 py-1 rounded-full bg-green-100 text-gr…" at bounding box center [136, 144] width 217 height 216
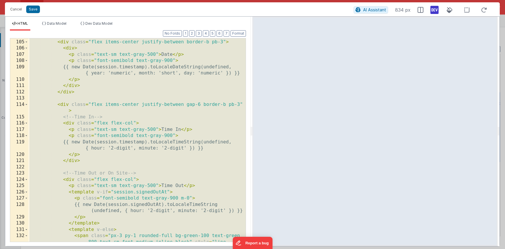
scroll to position [306, 0]
click at [194, 33] on button "2" at bounding box center [192, 33] width 6 height 6
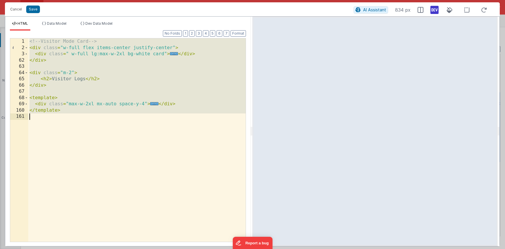
click at [148, 120] on div "<!-- Visitor Mode Card --> < div class = "w-full flex items-center justify-cent…" at bounding box center [136, 146] width 217 height 216
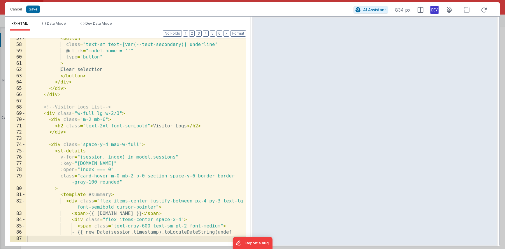
scroll to position [404, 0]
click at [16, 8] on button "Cancel" at bounding box center [15, 9] width 17 height 8
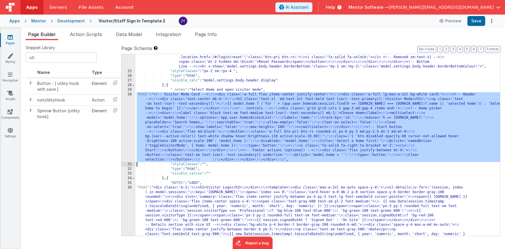
click at [178, 132] on div ""html" : "<div v-show= \" model.settings.body.header.display \" id= \" heading …" at bounding box center [317, 158] width 364 height 410
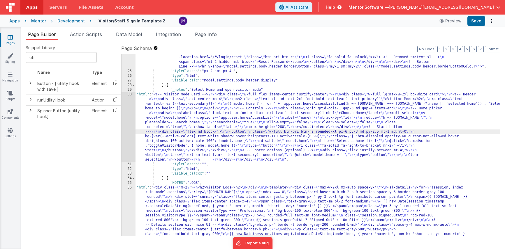
click at [128, 119] on div "30" at bounding box center [128, 127] width 14 height 70
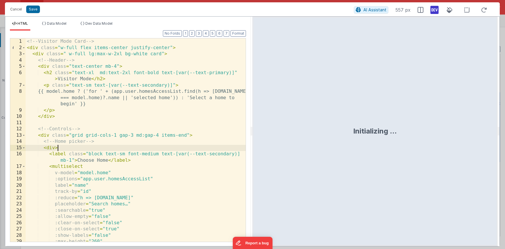
scroll to position [0, 0]
click at [186, 147] on div "<!-- Visitor Mode Card --> < div class = "w-full flex items-center justify-cent…" at bounding box center [136, 146] width 220 height 216
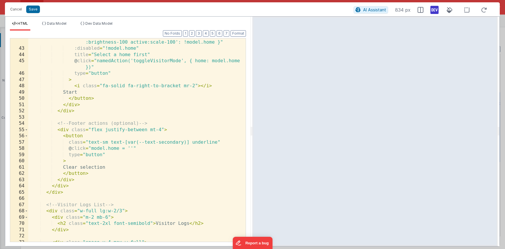
scroll to position [278, 0]
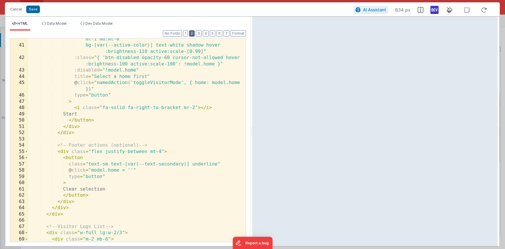
click at [192, 36] on button "2" at bounding box center [192, 33] width 6 height 6
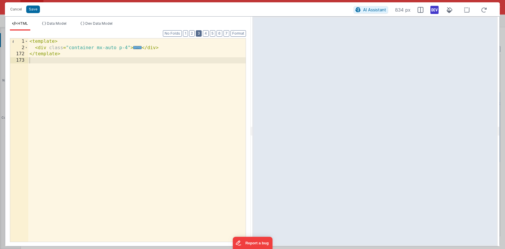
click at [200, 33] on button "3" at bounding box center [199, 33] width 6 height 6
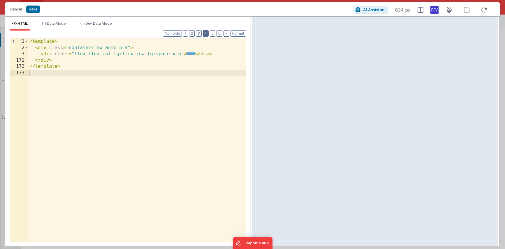
click at [207, 33] on button "4" at bounding box center [206, 33] width 6 height 6
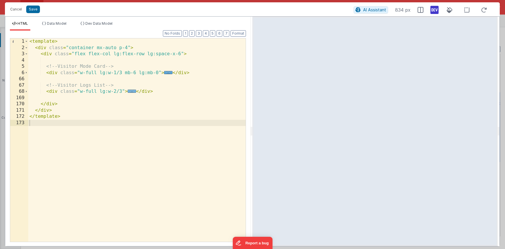
click at [132, 92] on span "..." at bounding box center [132, 91] width 8 height 3
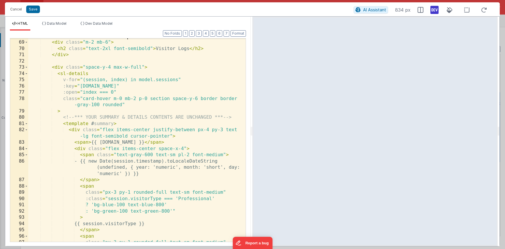
scroll to position [56, 0]
click at [33, 9] on button "Save" at bounding box center [33, 10] width 14 height 8
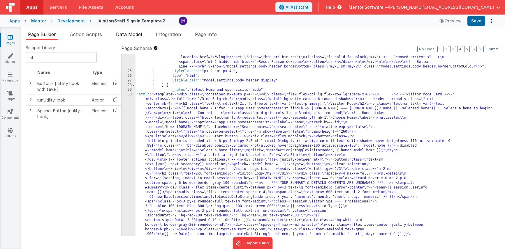
click at [133, 34] on span "Data Model" at bounding box center [129, 34] width 26 height 6
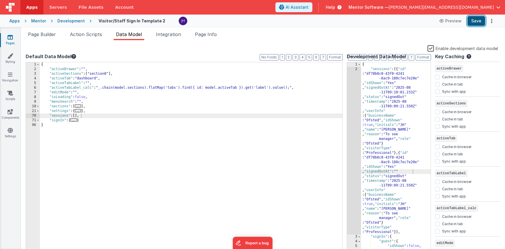
click at [430, 23] on button "Save" at bounding box center [476, 21] width 18 height 10
click at [33, 32] on span "Page Builder" at bounding box center [42, 34] width 28 height 6
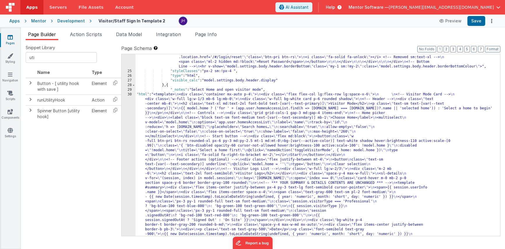
click at [240, 129] on div ""html" : "<div v-show= \" model.settings.body.header.display \" id= \" heading …" at bounding box center [317, 211] width 364 height 517
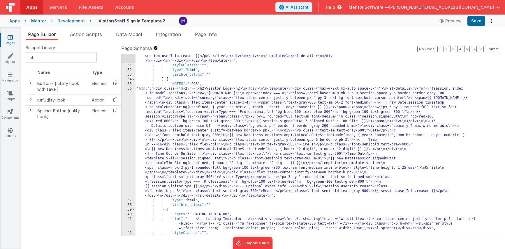
scroll to position [814, 0]
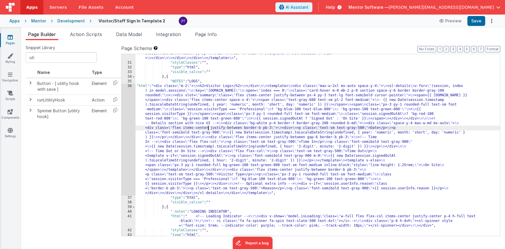
click at [209, 129] on div ""html" : "<template> \n <div class= \" container mx-auto p-4 \" > \n <div class…" at bounding box center [317, 45] width 364 height 406
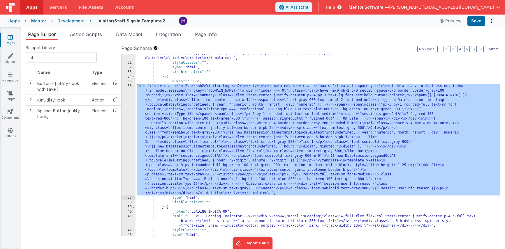
click at [130, 125] on div "36" at bounding box center [128, 140] width 14 height 112
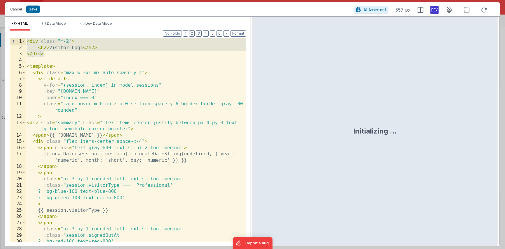
drag, startPoint x: 44, startPoint y: 52, endPoint x: 17, endPoint y: 39, distance: 30.1
click at [17, 39] on div "1 2 3 4 5 6 7 8 9 10 11 12 13 14 15 16 17 18 19 20 21 22 23 24 25 26 27 28 29 3…" at bounding box center [128, 140] width 236 height 204
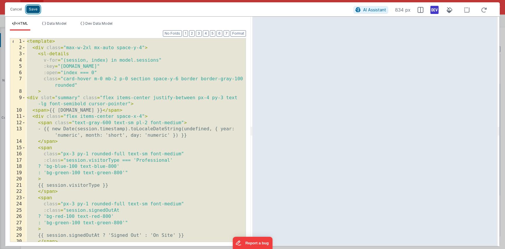
click at [34, 8] on button "Save" at bounding box center [33, 10] width 14 height 8
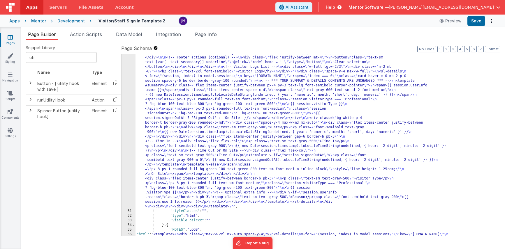
scroll to position [649, 0]
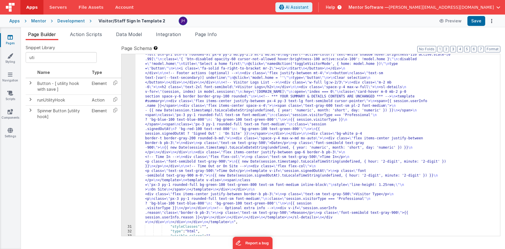
click at [208, 101] on div ""html" : "<template> \n <div class= \" container mx-auto p-4 \" > \n <div class…" at bounding box center [317, 209] width 364 height 406
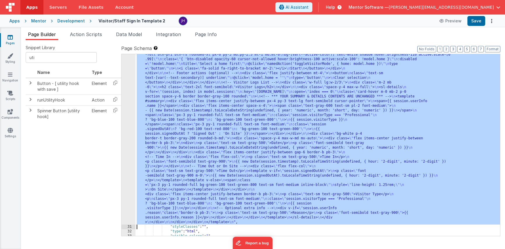
click at [129, 84] on div "30" at bounding box center [128, 115] width 14 height 219
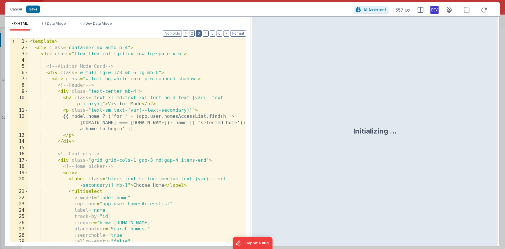
click at [199, 35] on button "3" at bounding box center [199, 33] width 6 height 6
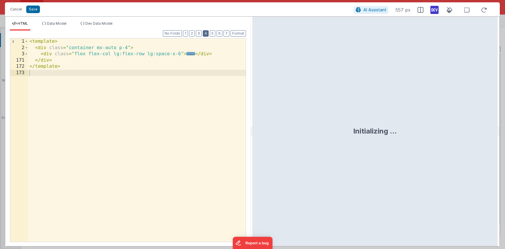
click at [205, 34] on button "4" at bounding box center [206, 33] width 6 height 6
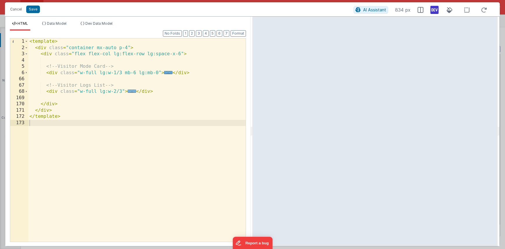
click at [130, 93] on span "..." at bounding box center [132, 91] width 8 height 3
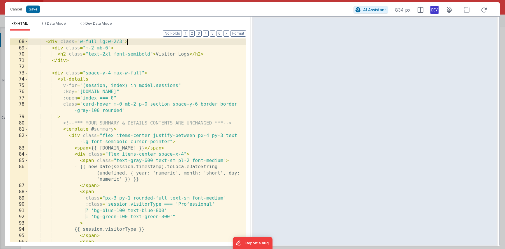
scroll to position [50, 0]
click at [26, 73] on span at bounding box center [26, 73] width 3 height 6
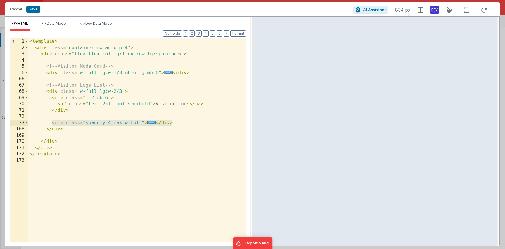
drag, startPoint x: 173, startPoint y: 123, endPoint x: 52, endPoint y: 124, distance: 120.3
click at [52, 124] on div "< template > < div class = "container mx-auto p-4" > < div class = "flex flex-c…" at bounding box center [136, 146] width 217 height 216
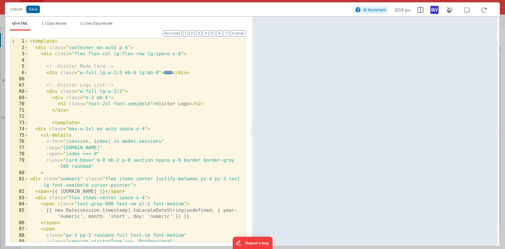
scroll to position [0, 0]
click at [206, 34] on button "4" at bounding box center [206, 33] width 6 height 6
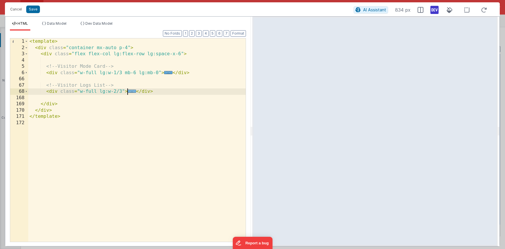
click at [132, 91] on span "..." at bounding box center [132, 91] width 8 height 3
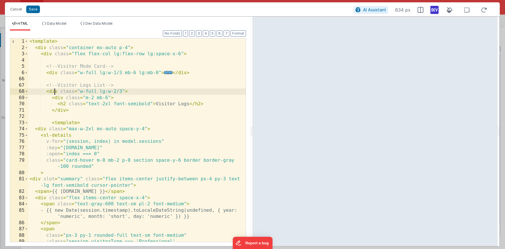
click at [53, 90] on div "< template > < div class = "container mx-auto p-4" > < div class = "flex flex-c…" at bounding box center [136, 146] width 217 height 216
click at [27, 92] on span at bounding box center [26, 92] width 3 height 6
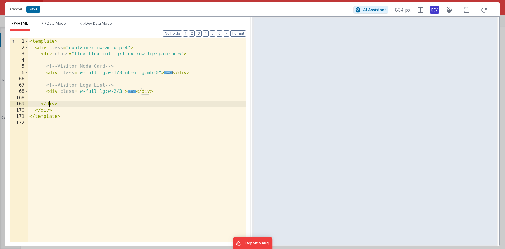
click at [50, 106] on div "< template > < div class = "container mx-auto p-4" > < div class = "flex flex-c…" at bounding box center [136, 146] width 217 height 216
click at [51, 91] on div "< template > < div class = "container mx-auto p-4" > < div class = "flex flex-c…" at bounding box center [136, 146] width 217 height 216
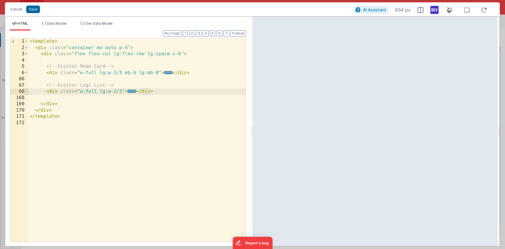
click at [27, 91] on span at bounding box center [26, 92] width 3 height 6
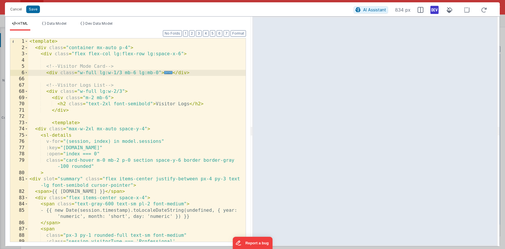
click at [96, 72] on div "< template > < div class = "container mx-auto p-4" > < div class = "flex flex-c…" at bounding box center [136, 146] width 217 height 216
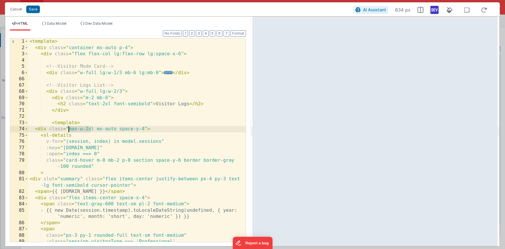
drag, startPoint x: 92, startPoint y: 128, endPoint x: 69, endPoint y: 129, distance: 23.0
click at [69, 129] on div "< template > < div class = "container mx-auto p-4" > < div class = "flex flex-c…" at bounding box center [136, 146] width 217 height 216
click at [33, 9] on button "Save" at bounding box center [33, 10] width 14 height 8
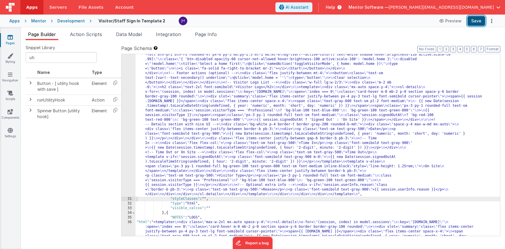
click at [430, 22] on button "Save" at bounding box center [476, 21] width 18 height 10
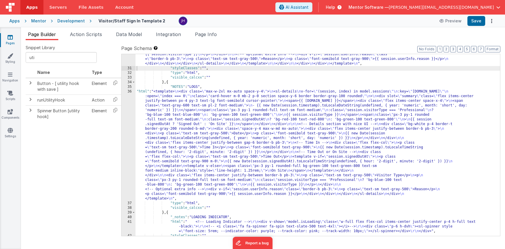
scroll to position [786, 0]
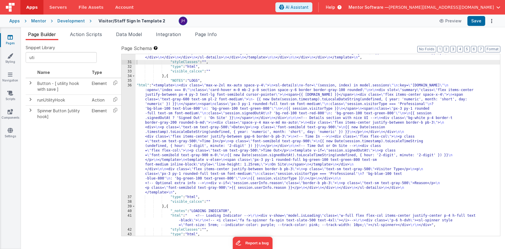
click at [171, 75] on div ""html" : "<template> \n <div class= \" container mx-auto p-4 \" > \n <div class…" at bounding box center [317, 58] width 364 height 378
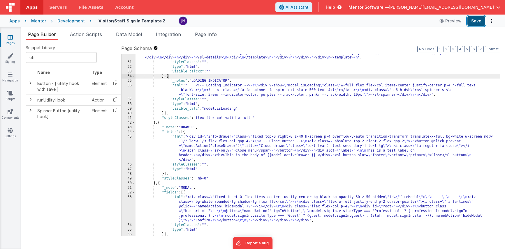
click at [430, 24] on button "Save" at bounding box center [476, 21] width 18 height 10
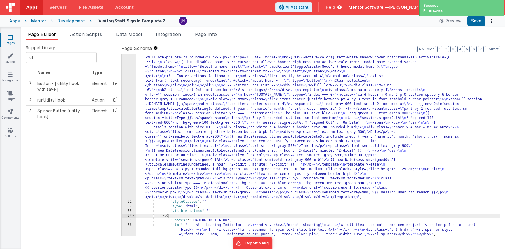
scroll to position [645, 0]
click at [238, 100] on div ""html" : "<template> \n <div class= \" container mx-auto p-4 \" > \n <div class…" at bounding box center [317, 199] width 364 height 378
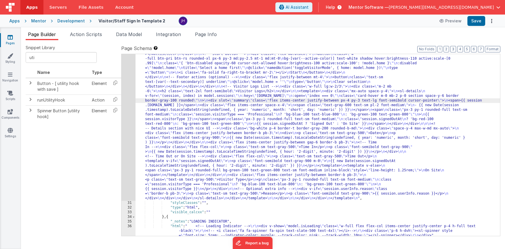
click at [127, 103] on div "30" at bounding box center [128, 105] width 14 height 191
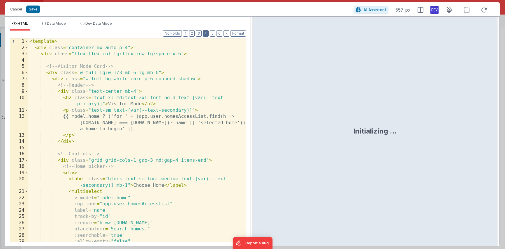
click at [207, 35] on button "4" at bounding box center [206, 33] width 6 height 6
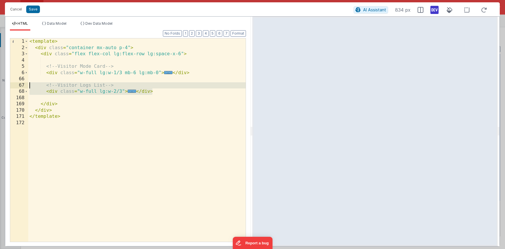
drag, startPoint x: 155, startPoint y: 91, endPoint x: -30, endPoint y: 87, distance: 184.9
click at [0, 87] on html "Cancel Save AI Assistant 834 px HTML Data Model Dev Data Model Format 7 6 5 4 3…" at bounding box center [252, 124] width 505 height 249
click at [131, 90] on span "..." at bounding box center [132, 91] width 8 height 3
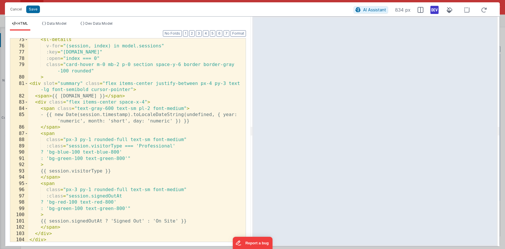
scroll to position [96, 0]
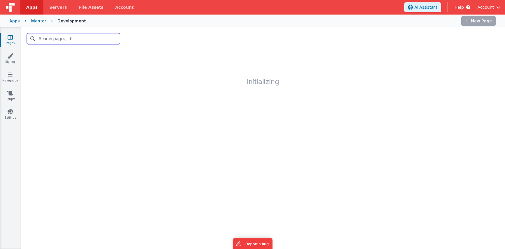
click at [63, 40] on input "text" at bounding box center [73, 38] width 93 height 11
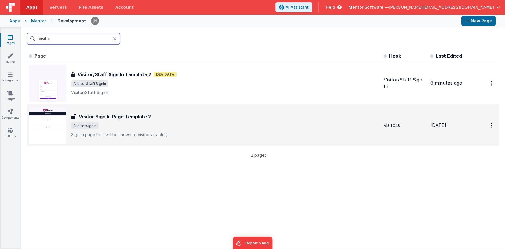
type input "visitor"
click at [144, 122] on div "Visitor Sign In Page Template 2 Visitor Sign In Page Template 2 /visitorSignIn …" at bounding box center [225, 125] width 308 height 24
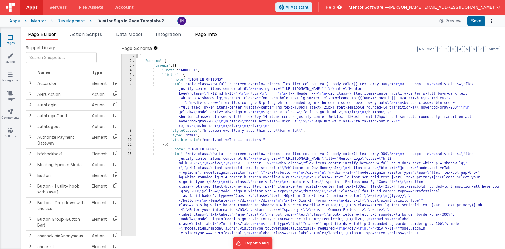
click at [213, 34] on span "Page Info" at bounding box center [206, 34] width 22 height 6
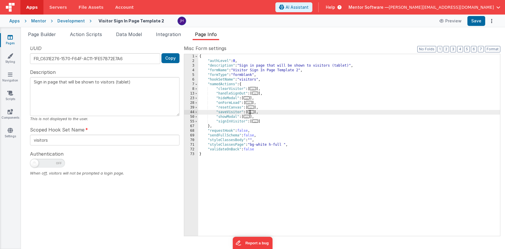
click at [253, 112] on span "..." at bounding box center [250, 111] width 6 height 3
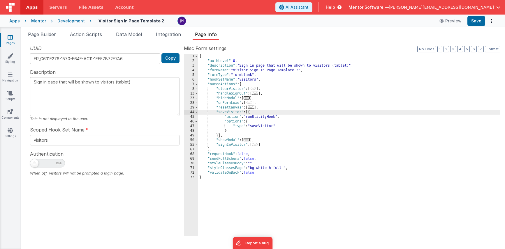
click at [257, 145] on span "..." at bounding box center [255, 144] width 6 height 3
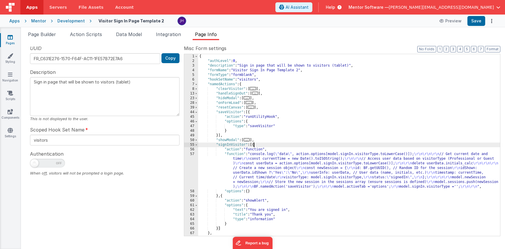
click at [262, 179] on div "{ "authLevel" : 0 , "description" : "Sign in page that will be shown to visitor…" at bounding box center [349, 149] width 302 height 191
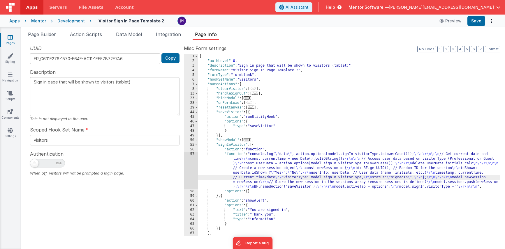
click at [194, 168] on div "57" at bounding box center [191, 170] width 14 height 37
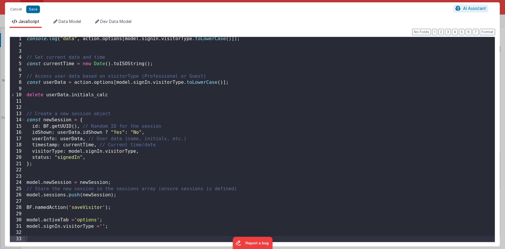
scroll to position [1, 0]
click at [31, 9] on button "Save" at bounding box center [33, 10] width 14 height 8
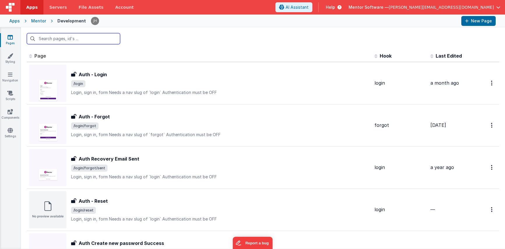
click at [65, 40] on input "text" at bounding box center [73, 38] width 93 height 11
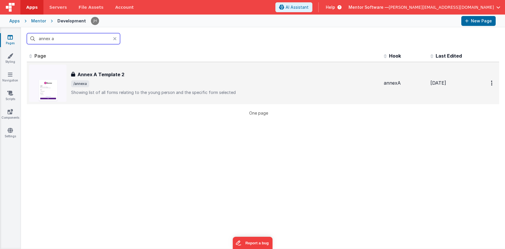
type input "annex a"
click at [102, 80] on div "Annex A Template 2 Annex A Template 2 /annexa Showing list of all forms relatin…" at bounding box center [225, 83] width 308 height 24
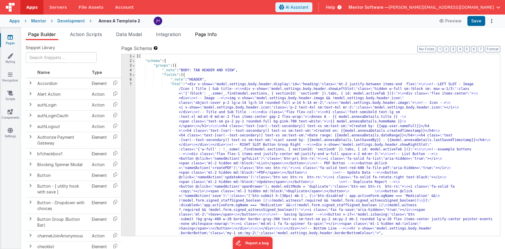
click at [212, 37] on span "Page Info" at bounding box center [206, 34] width 22 height 6
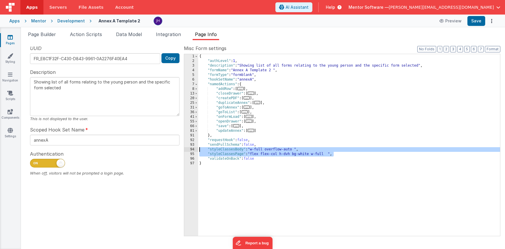
drag, startPoint x: 336, startPoint y: 154, endPoint x: 189, endPoint y: 149, distance: 146.5
click at [189, 149] on div "1 2 3 4 5 6 7 8 13 20 25 31 36 41 55 66 81 91 92 93 94 95 96 97 { "authLevel" :…" at bounding box center [342, 145] width 316 height 183
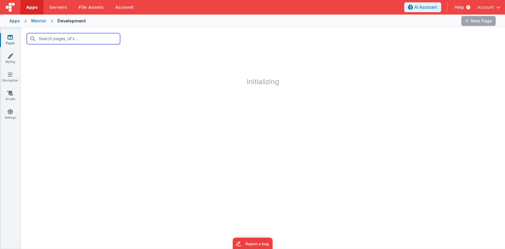
click at [66, 39] on input "text" at bounding box center [73, 38] width 93 height 11
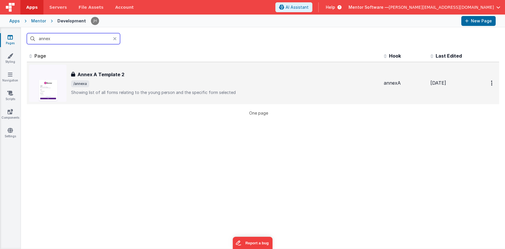
type input "annex"
click at [143, 89] on div "Annex A Template 2 Annex A Template 2 /annexa Showing list of all forms relatin…" at bounding box center [225, 83] width 308 height 24
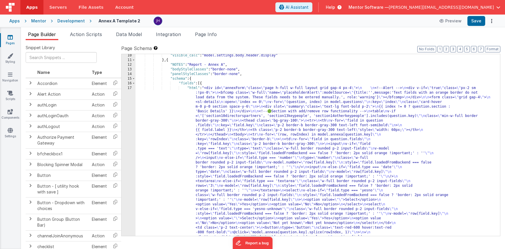
scroll to position [203, 0]
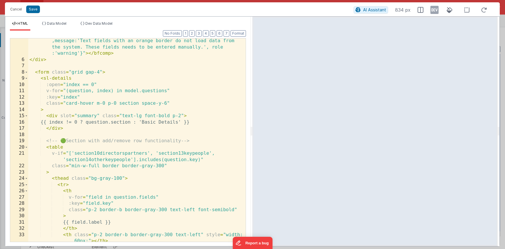
scroll to position [32, 0]
click at [28, 79] on span at bounding box center [26, 78] width 3 height 6
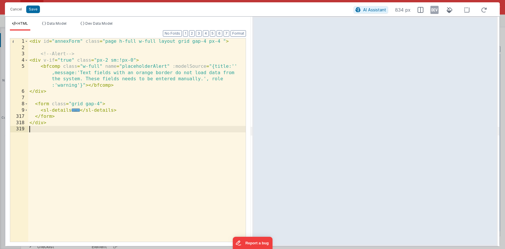
scroll to position [0, 0]
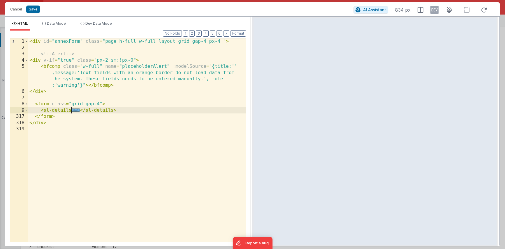
click at [74, 110] on span "..." at bounding box center [76, 110] width 8 height 3
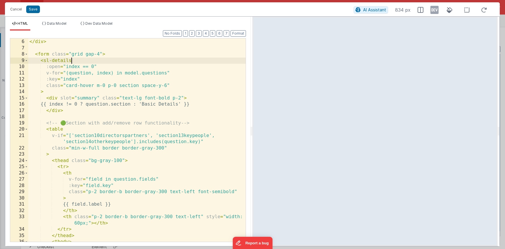
scroll to position [38, 0]
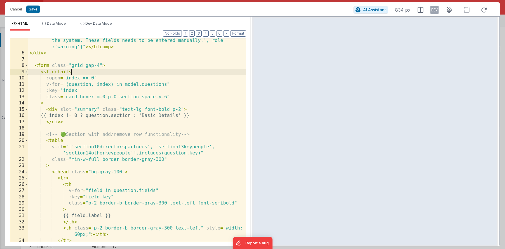
click at [27, 72] on span at bounding box center [26, 72] width 3 height 6
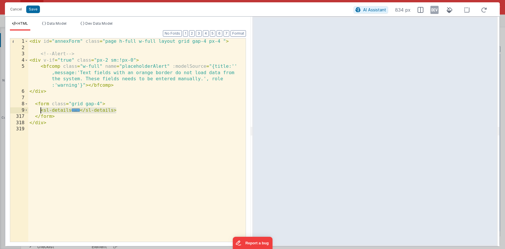
drag, startPoint x: 117, startPoint y: 111, endPoint x: 41, endPoint y: 110, distance: 76.0
click at [41, 110] on div "< div id = "annexForm" class = "page h-full w-full layout grid gap-4 px-4 " > <…" at bounding box center [136, 146] width 217 height 216
click at [74, 111] on span "..." at bounding box center [76, 110] width 8 height 3
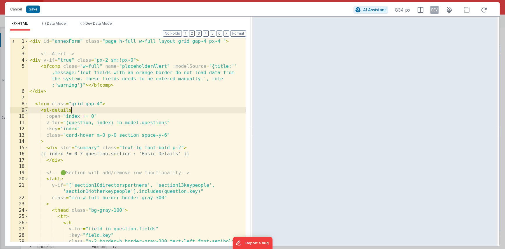
click at [27, 110] on span at bounding box center [26, 110] width 3 height 6
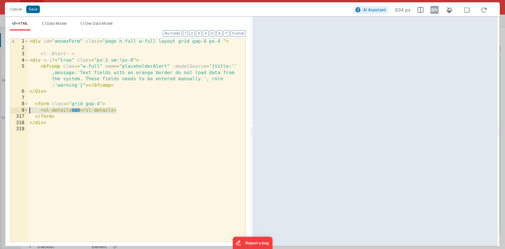
drag, startPoint x: 123, startPoint y: 109, endPoint x: 22, endPoint y: 109, distance: 100.5
click at [22, 109] on div "1 2 3 4 5 6 7 8 9 317 318 319 < div id = "annexForm" class = "page h-full w-ful…" at bounding box center [128, 140] width 236 height 204
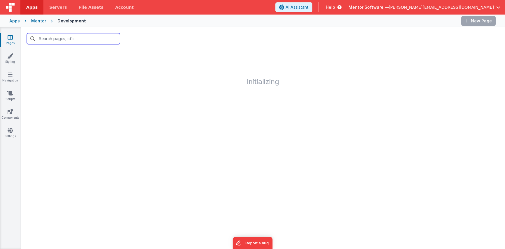
click at [72, 41] on input "text" at bounding box center [73, 38] width 93 height 11
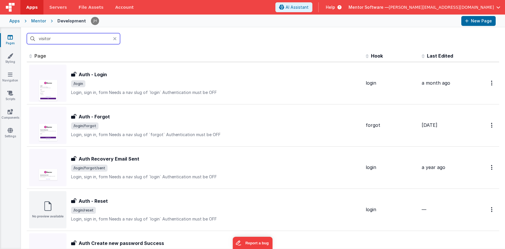
click at [88, 36] on input "visitor" at bounding box center [73, 38] width 93 height 11
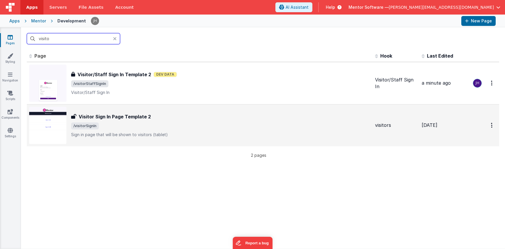
type input "visito"
click at [154, 128] on span "/visitorSignIn" at bounding box center [220, 126] width 299 height 7
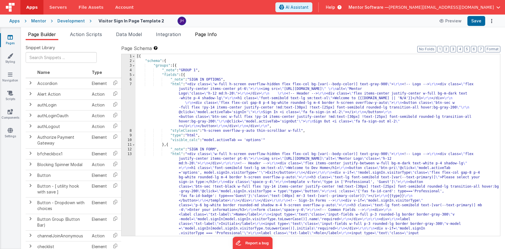
click at [214, 34] on span "Page Info" at bounding box center [206, 34] width 22 height 6
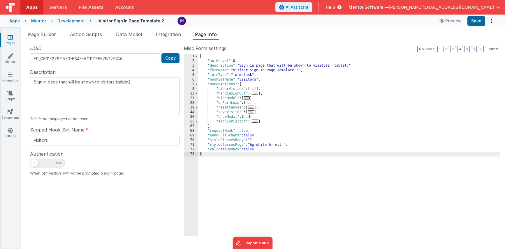
click at [257, 122] on span "..." at bounding box center [255, 121] width 6 height 3
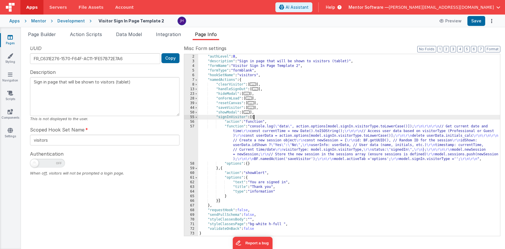
scroll to position [4, 0]
click at [330, 37] on ul "Page Builder Action Scripts Data Model Integration Page Info" at bounding box center [263, 35] width 484 height 9
click at [197, 118] on span at bounding box center [196, 117] width 3 height 5
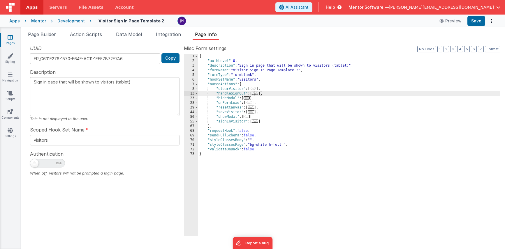
click at [257, 93] on span "..." at bounding box center [255, 93] width 6 height 3
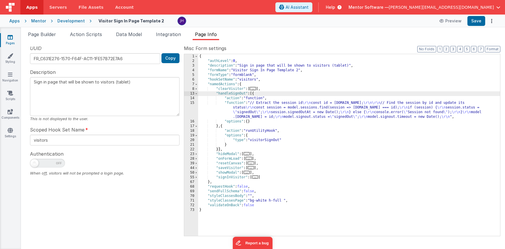
click at [275, 110] on div "{ "authLevel" : 0 , "description" : "Sign in page that will be shown to visitor…" at bounding box center [349, 149] width 302 height 191
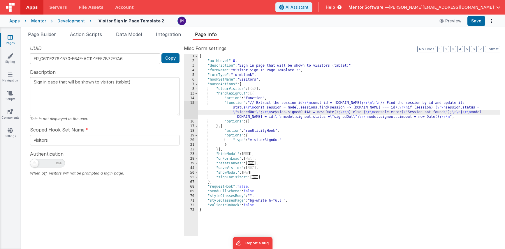
click at [194, 109] on div "15" at bounding box center [191, 110] width 14 height 19
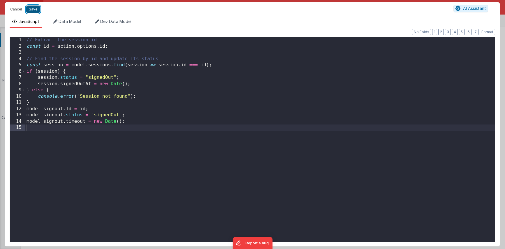
click at [34, 9] on button "Save" at bounding box center [33, 10] width 14 height 8
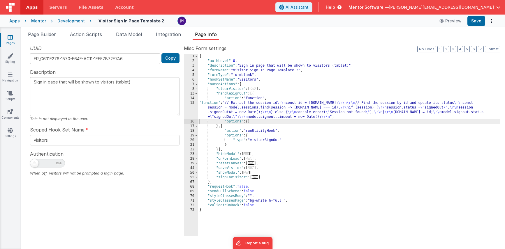
click at [251, 159] on span "..." at bounding box center [248, 158] width 6 height 3
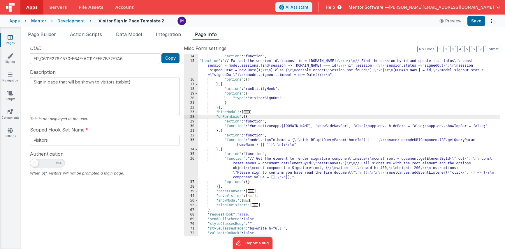
scroll to position [44, 0]
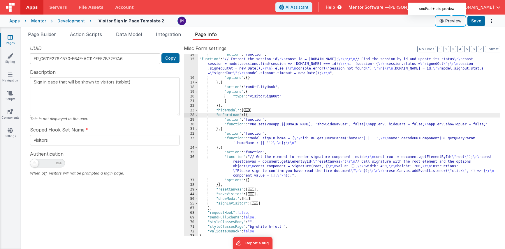
click at [449, 22] on button "Preview" at bounding box center [450, 20] width 29 height 9
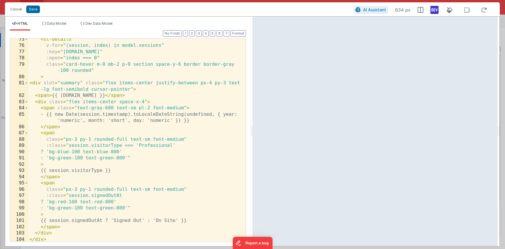
scroll to position [645, 0]
click at [26, 82] on span at bounding box center [26, 83] width 3 height 6
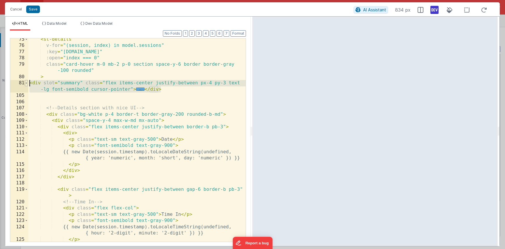
drag, startPoint x: 164, startPoint y: 91, endPoint x: 27, endPoint y: 83, distance: 136.8
click at [27, 83] on div "75 76 77 78 79 80 81 105 106 107 108 109 110 111 112 113 114 115 116 117 118 11…" at bounding box center [128, 140] width 236 height 204
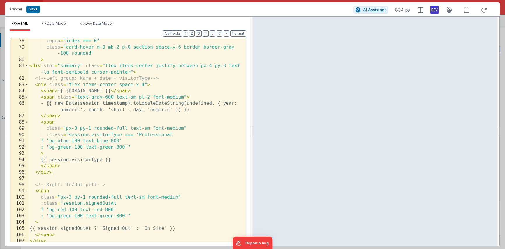
scroll to position [112, 0]
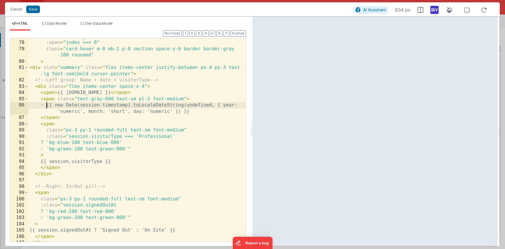
click at [46, 105] on div ":key = "[DOMAIN_NAME]" :open = "index === 0" class = "card-hover m-0 mb-2 p-0 s…" at bounding box center [136, 141] width 217 height 216
click at [150, 98] on div ":key = "[DOMAIN_NAME]" :open = "index === 0" class = "card-hover m-0 mb-2 p-0 s…" at bounding box center [136, 141] width 217 height 216
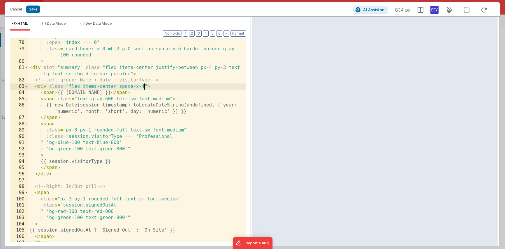
click at [144, 87] on div ":key = "[DOMAIN_NAME]" :open = "index === 0" class = "card-hover m-0 mb-2 p-0 s…" at bounding box center [136, 141] width 217 height 216
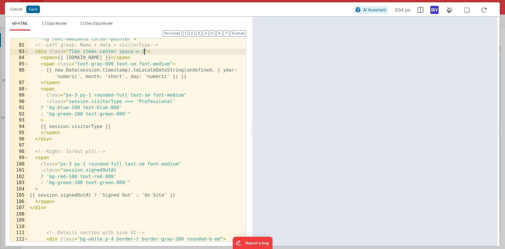
scroll to position [151, 0]
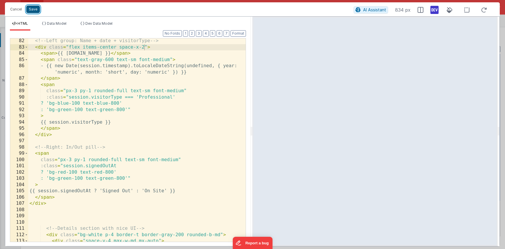
click at [32, 9] on button "Save" at bounding box center [33, 10] width 14 height 8
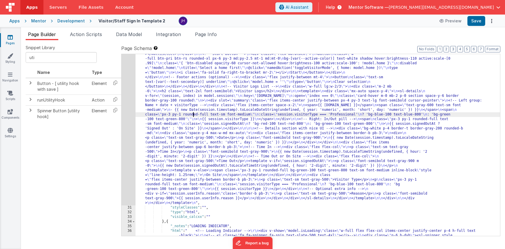
click at [194, 117] on div ""html" : "<template> \n <div class= \" container mx-auto p-4 \" > \n <div class…" at bounding box center [317, 206] width 364 height 392
click at [131, 107] on div "30" at bounding box center [128, 108] width 14 height 196
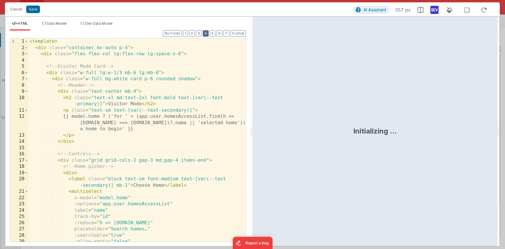
click at [206, 33] on button "4" at bounding box center [206, 33] width 6 height 6
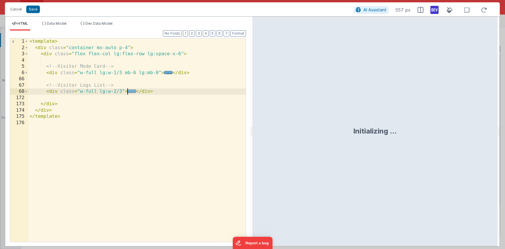
click at [130, 91] on span "..." at bounding box center [132, 91] width 8 height 3
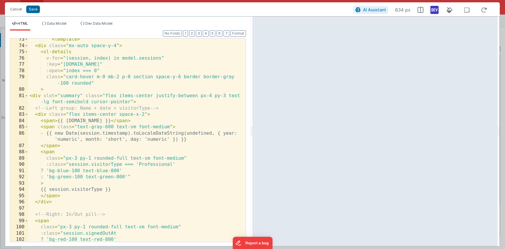
scroll to position [84, 0]
click at [27, 95] on span at bounding box center [26, 95] width 3 height 6
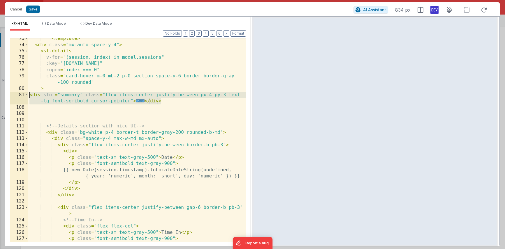
drag, startPoint x: 162, startPoint y: 100, endPoint x: 10, endPoint y: 94, distance: 152.7
click at [10, 94] on div "73 74 75 76 77 78 79 80 81 108 109 110 111 112 113 114 115 116 117 118 119 120 …" at bounding box center [128, 140] width 236 height 204
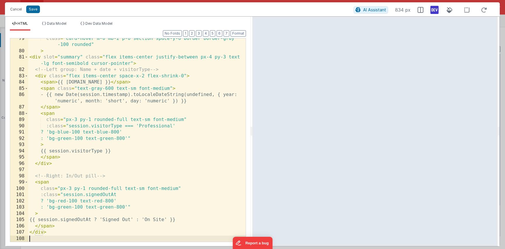
scroll to position [122, 0]
click at [484, 12] on icon at bounding box center [483, 9] width 13 height 7
click at [205, 36] on button "4" at bounding box center [206, 33] width 6 height 6
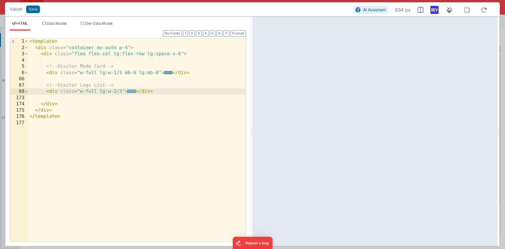
click at [133, 93] on span "..." at bounding box center [132, 91] width 8 height 3
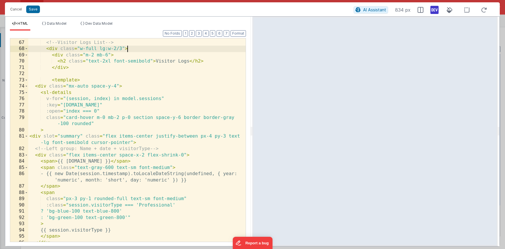
scroll to position [58, 0]
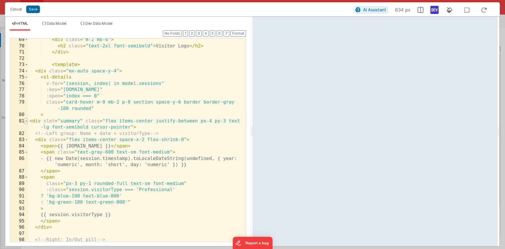
click at [27, 120] on span at bounding box center [26, 121] width 3 height 6
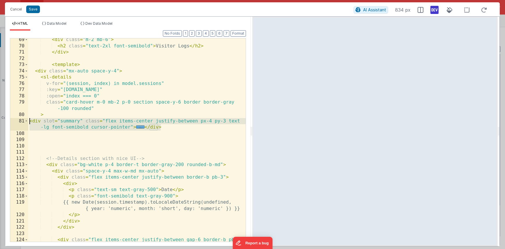
drag, startPoint x: 162, startPoint y: 127, endPoint x: 23, endPoint y: 121, distance: 139.3
click at [23, 121] on div "69 70 71 72 73 74 75 76 77 78 79 80 81 108 109 110 111 112 113 114 115 116 117 …" at bounding box center [128, 140] width 236 height 204
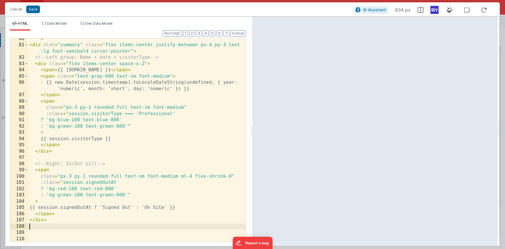
scroll to position [134, 0]
click at [206, 35] on button "4" at bounding box center [206, 33] width 6 height 6
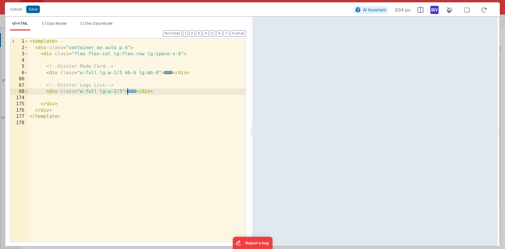
click at [130, 92] on span "..." at bounding box center [132, 91] width 8 height 3
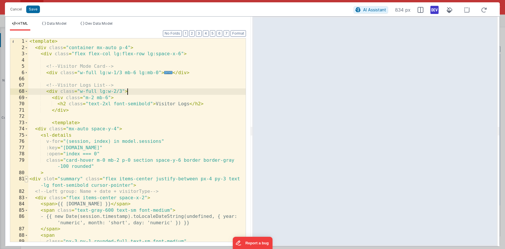
click at [26, 178] on span at bounding box center [26, 179] width 3 height 6
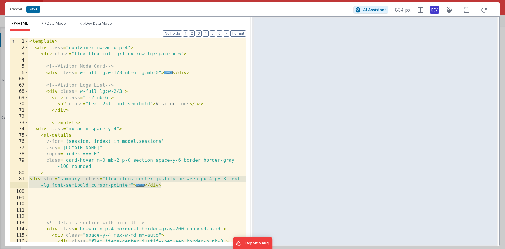
drag, startPoint x: 30, startPoint y: 180, endPoint x: 182, endPoint y: 184, distance: 152.0
click at [182, 184] on div "< template > < div class = "container mx-auto p-4" > < div class = "flex flex-c…" at bounding box center [136, 146] width 217 height 216
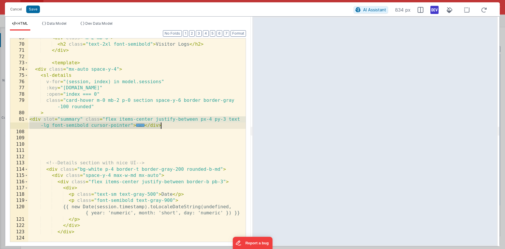
scroll to position [0, 0]
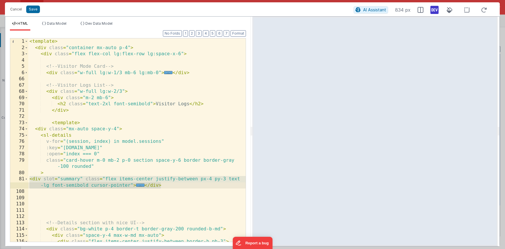
click at [166, 188] on div "< template > < div class = "container mx-auto p-4" > < div class = "flex flex-c…" at bounding box center [136, 146] width 217 height 216
drag, startPoint x: 165, startPoint y: 187, endPoint x: 29, endPoint y: 180, distance: 136.2
click at [29, 180] on div "< template > < div class = "container mx-auto p-4" > < div class = "flex flex-c…" at bounding box center [136, 146] width 217 height 216
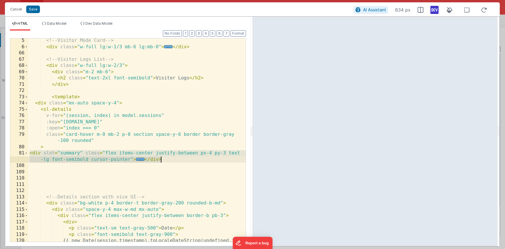
scroll to position [22, 0]
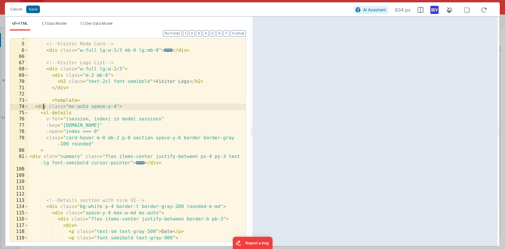
click at [42, 107] on div "<!-- Visitor Mode Card --> < div class = "w-full lg:w-1/3 mb-6 lg:mb-0" > ... <…" at bounding box center [136, 146] width 217 height 222
drag, startPoint x: 69, startPoint y: 107, endPoint x: 116, endPoint y: 108, distance: 47.2
click at [116, 108] on div "<!-- Visitor Mode Card --> < div class = "w-full lg:w-1/3 mb-6 lg:mb-0" > ... <…" at bounding box center [136, 146] width 217 height 222
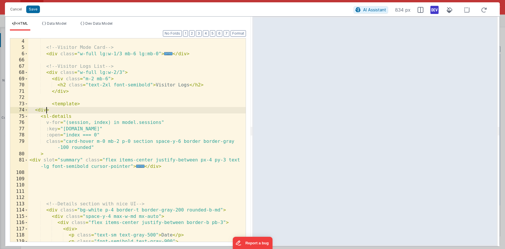
scroll to position [0, 0]
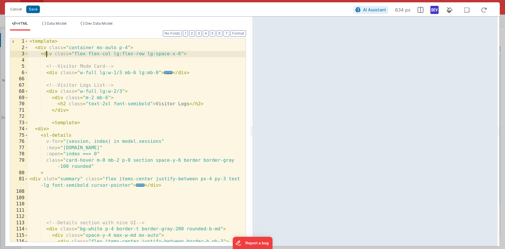
click at [46, 54] on div "< template > < div class = "container mx-auto p-4" > < div class = "flex flex-c…" at bounding box center [136, 146] width 217 height 216
click at [25, 54] on span at bounding box center [26, 54] width 3 height 6
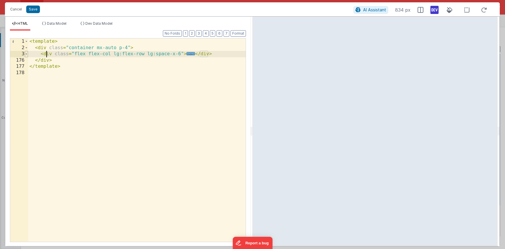
click at [26, 54] on span at bounding box center [26, 54] width 3 height 6
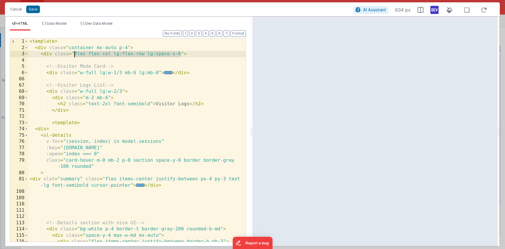
drag, startPoint x: 180, startPoint y: 54, endPoint x: 73, endPoint y: 54, distance: 107.2
click at [73, 54] on div "< template > < div class = "container mx-auto p-4" > < div class = "flex flex-c…" at bounding box center [136, 146] width 217 height 216
drag, startPoint x: 127, startPoint y: 46, endPoint x: 68, endPoint y: 47, distance: 59.7
click at [68, 47] on div "< template > < div class = "container mx-auto p-4" > < div class = "flex flex-c…" at bounding box center [136, 146] width 217 height 216
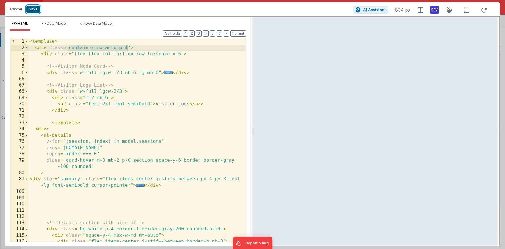
click at [34, 8] on button "Save" at bounding box center [33, 10] width 14 height 8
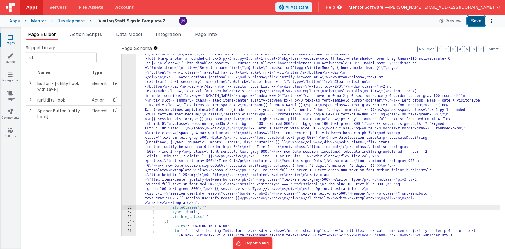
click at [480, 21] on button "Save" at bounding box center [476, 21] width 18 height 10
click at [212, 35] on span "Page Info" at bounding box center [206, 34] width 22 height 6
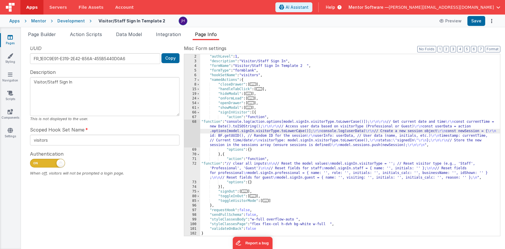
click at [315, 98] on div "{ "authLevel" : 1 , "description" : "Visitor/Staff Sign In" , "formName" : "Vis…" at bounding box center [350, 145] width 300 height 191
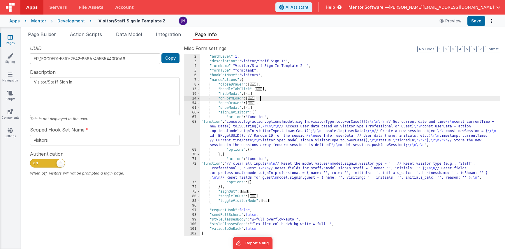
click at [273, 136] on div "{ "authLevel" : 1 , "description" : "Visitor/Staff Sign In" , "formName" : "Vis…" at bounding box center [350, 145] width 300 height 191
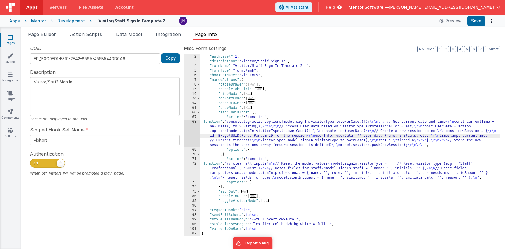
click at [192, 130] on div "68" at bounding box center [192, 134] width 16 height 28
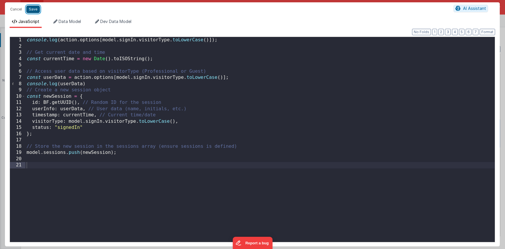
click at [31, 11] on button "Save" at bounding box center [33, 10] width 14 height 8
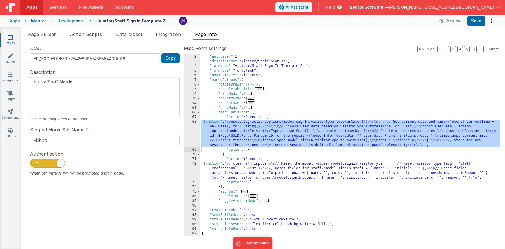
click at [252, 100] on span "..." at bounding box center [250, 98] width 6 height 3
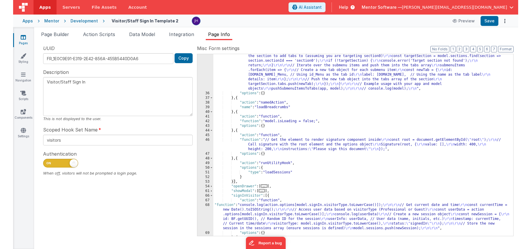
scroll to position [154, 0]
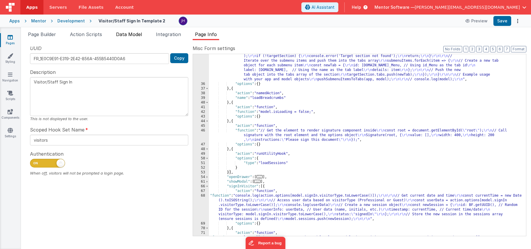
click at [132, 33] on span "Data Model" at bounding box center [129, 34] width 26 height 6
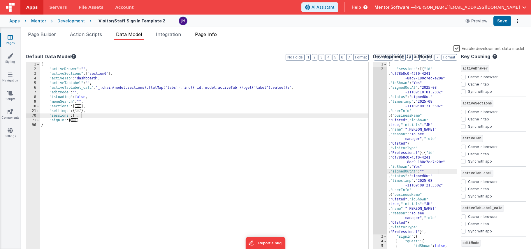
click at [205, 36] on span "Page Info" at bounding box center [206, 34] width 22 height 6
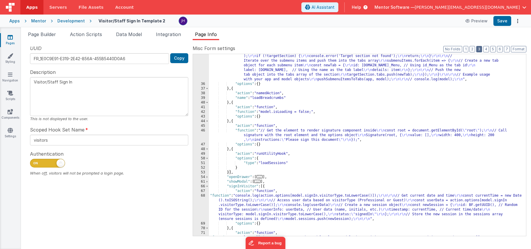
click at [480, 50] on button "3" at bounding box center [479, 49] width 6 height 6
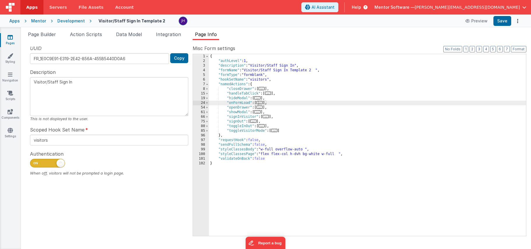
click at [261, 103] on span "..." at bounding box center [259, 102] width 6 height 3
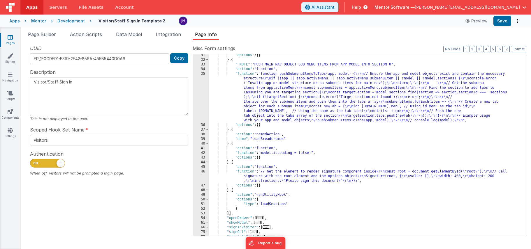
scroll to position [113, 0]
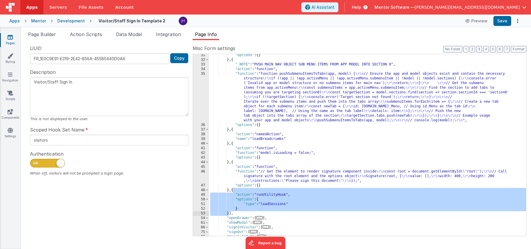
drag, startPoint x: 232, startPoint y: 191, endPoint x: 229, endPoint y: 214, distance: 22.6
click at [229, 214] on div ""options" : { } } , { "_NOTE" : "PUSH MAIN NAV OBJECT SUB MENU ITEMS FROM APP M…" at bounding box center [367, 148] width 317 height 191
click at [128, 34] on span "Data Model" at bounding box center [129, 34] width 26 height 6
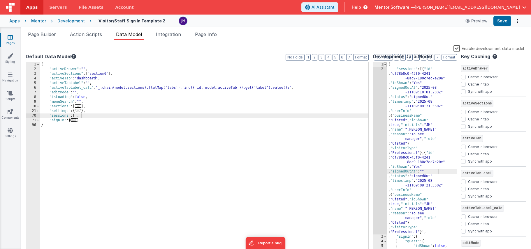
click at [386, 65] on span at bounding box center [384, 64] width 3 height 5
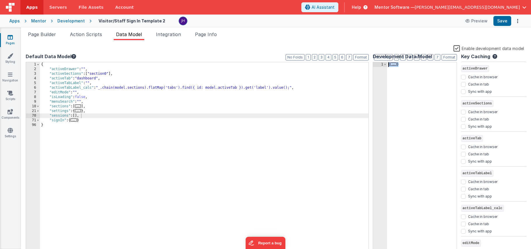
drag, startPoint x: 403, startPoint y: 64, endPoint x: 378, endPoint y: 65, distance: 24.8
click at [378, 64] on div "1 { ... } XXXXXXXXXXXXXXXXXXXXXXXXXXXXXXXXXXXXXXXXXXXXXXXXXX" at bounding box center [414, 158] width 84 height 192
click at [396, 64] on span "..." at bounding box center [393, 64] width 6 height 3
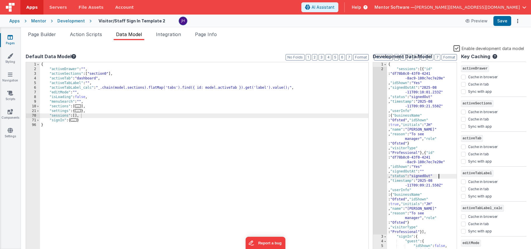
click at [439, 177] on div "{ "sessions" : [{ "id" : "df78b8c0-43f0-4241 -8ac9-180c7ec7e20e" , "idShown" : …" at bounding box center [422, 188] width 70 height 252
click at [500, 22] on button "Save" at bounding box center [502, 21] width 18 height 10
click at [209, 32] on span "Page Info" at bounding box center [206, 34] width 22 height 6
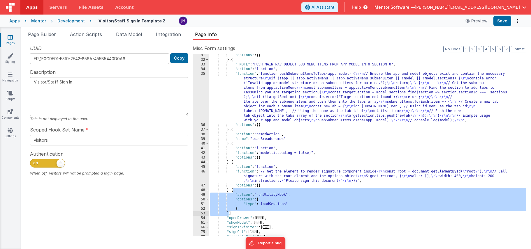
click at [288, 205] on div ""options" : { } } , { "_NOTE" : "PUSH MAIN NAV OBJECT SUB MENU ITEMS FROM APP M…" at bounding box center [367, 148] width 317 height 191
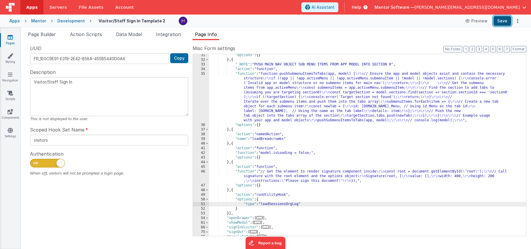
click at [499, 23] on button "Save" at bounding box center [502, 21] width 18 height 10
click at [139, 35] on span "Data Model" at bounding box center [129, 34] width 26 height 6
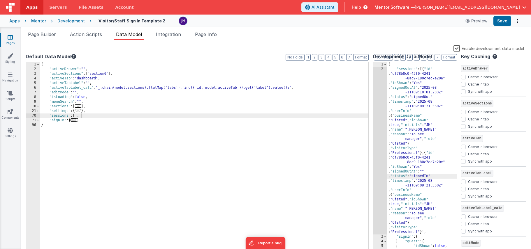
click at [459, 49] on label "Enable development data model" at bounding box center [488, 48] width 70 height 7
click at [0, 0] on input "Enable development data model" at bounding box center [0, 0] width 0 height 0
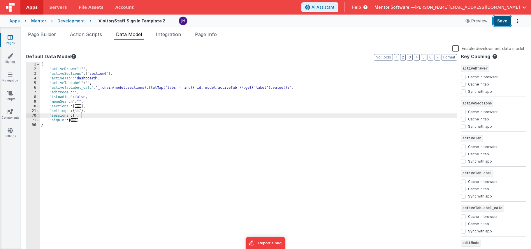
click at [500, 22] on button "Save" at bounding box center [502, 21] width 18 height 10
click at [49, 36] on span "Page Builder" at bounding box center [42, 34] width 28 height 6
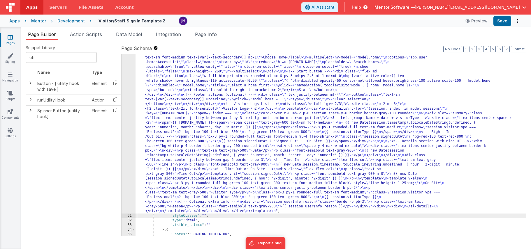
scroll to position [583, 0]
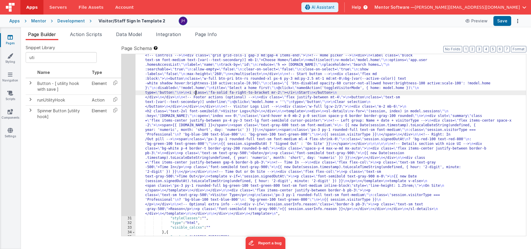
click at [195, 91] on div ""html" : "<template> \n <div class= \" container mx-auto p-4 \" > \n <div class…" at bounding box center [330, 224] width 390 height 378
click at [123, 86] on div "30" at bounding box center [128, 126] width 14 height 182
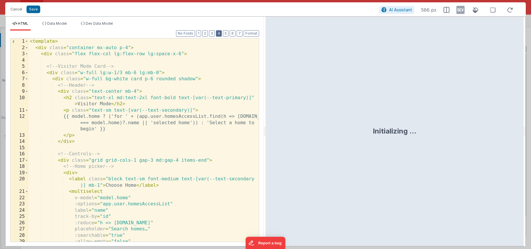
click at [220, 33] on button "4" at bounding box center [219, 33] width 6 height 6
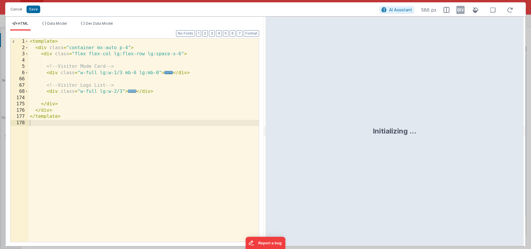
click at [132, 92] on span "..." at bounding box center [132, 91] width 8 height 3
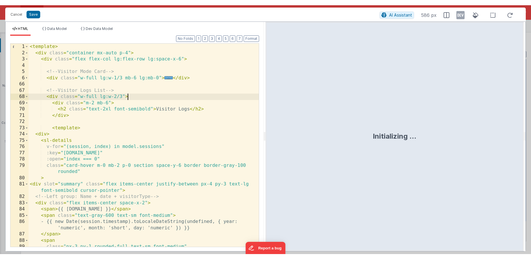
scroll to position [6, 0]
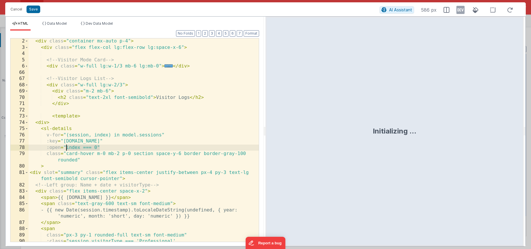
drag, startPoint x: 101, startPoint y: 146, endPoint x: 65, endPoint y: 148, distance: 35.8
click at [65, 148] on div "< div class = "container mx-auto p-4" > < div class = "flex flex-col lg:flex-ro…" at bounding box center [144, 146] width 230 height 216
drag, startPoint x: 66, startPoint y: 148, endPoint x: 96, endPoint y: 148, distance: 30.3
click at [96, 148] on div "< div class = "container mx-auto p-4" > < div class = "flex flex-col lg:flex-ro…" at bounding box center [144, 146] width 230 height 216
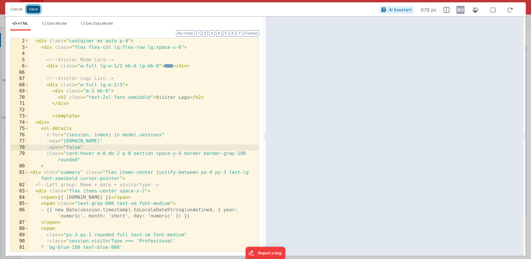
click at [31, 9] on button "Save" at bounding box center [33, 10] width 14 height 8
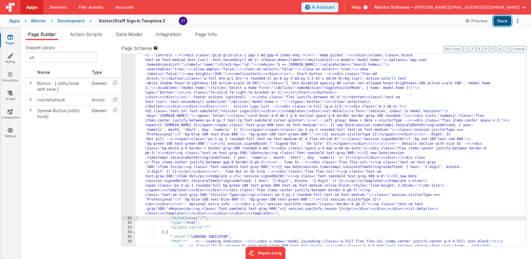
click at [499, 21] on button "Save" at bounding box center [502, 21] width 18 height 10
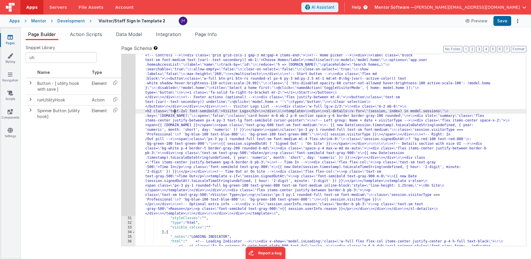
click at [174, 109] on div ""html" : "<template> \n <div class= \" container mx-auto p-4 \" > \n <div class…" at bounding box center [330, 229] width 390 height 388
click at [128, 106] on div "30" at bounding box center [128, 126] width 14 height 182
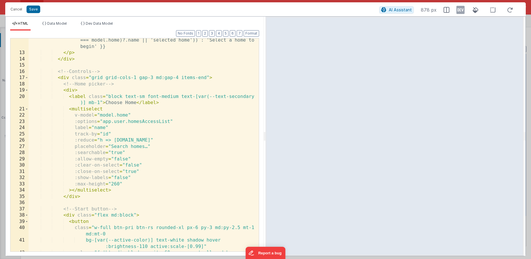
scroll to position [82, 0]
click at [35, 11] on button "Save" at bounding box center [33, 10] width 14 height 8
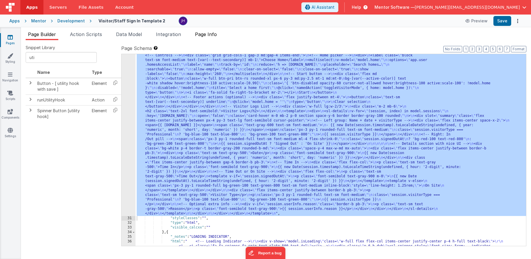
click at [213, 36] on span "Page Info" at bounding box center [206, 34] width 22 height 6
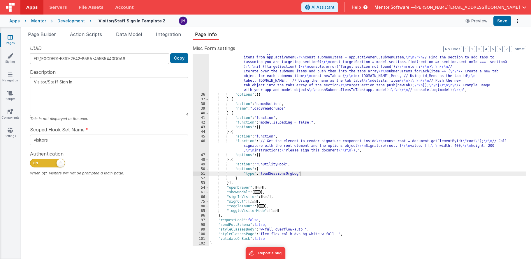
scroll to position [143, 0]
click at [229, 183] on div ""function" : "function pushSubmenuItemsToTabs(app, model) { \r\n // Ensure the …" at bounding box center [367, 165] width 317 height 248
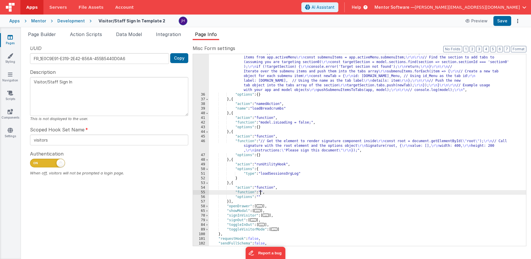
click at [261, 192] on div ""function" : "function pushSubmenuItemsToTabs(app, model) { \r\n // Ensure the …" at bounding box center [367, 165] width 317 height 248
click at [203, 193] on div "55" at bounding box center [201, 192] width 16 height 5
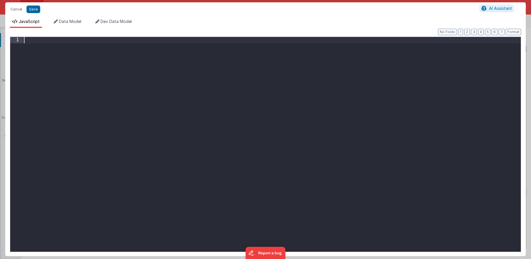
click at [211, 126] on div at bounding box center [272, 151] width 498 height 228
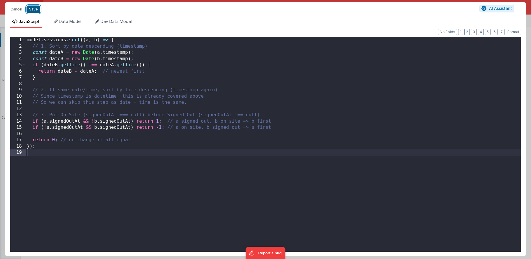
click at [33, 9] on button "Save" at bounding box center [33, 10] width 14 height 8
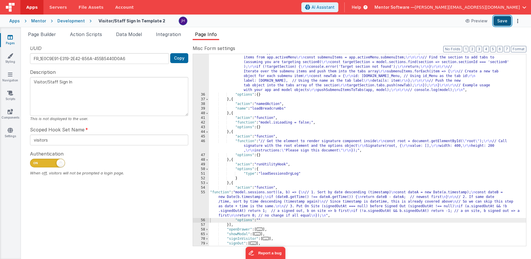
click at [498, 22] on button "Save" at bounding box center [502, 21] width 18 height 10
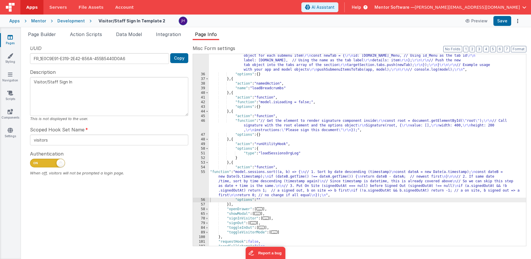
scroll to position [164, 0]
click at [277, 183] on div ""function" : "function pushSubmenuItemsToTabs(app, model) { \r\n // Ensure the …" at bounding box center [367, 144] width 317 height 248
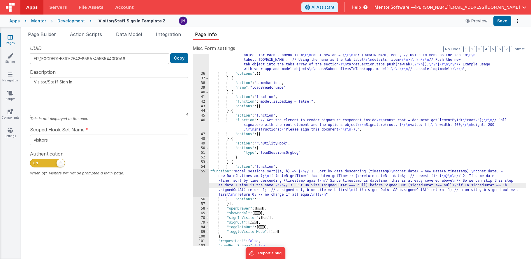
click at [200, 178] on div "55" at bounding box center [201, 183] width 16 height 28
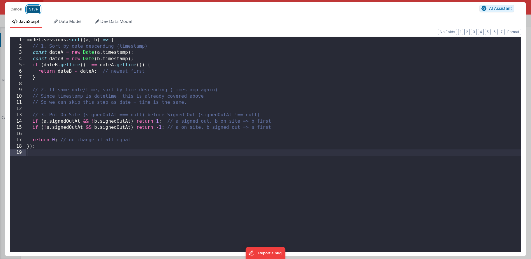
click at [36, 10] on button "Save" at bounding box center [33, 10] width 14 height 8
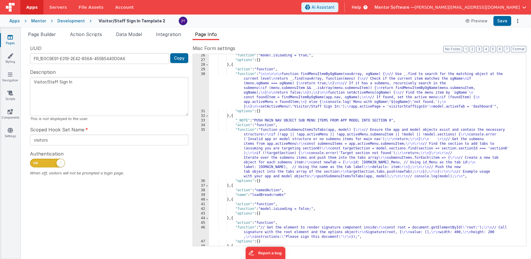
scroll to position [69, 0]
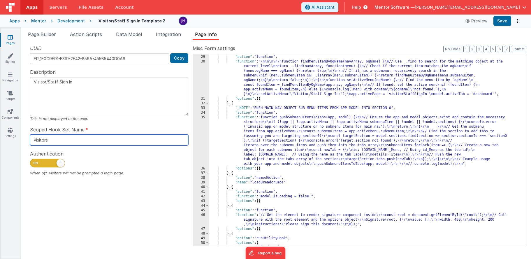
click at [61, 143] on input "visitors" at bounding box center [109, 140] width 158 height 11
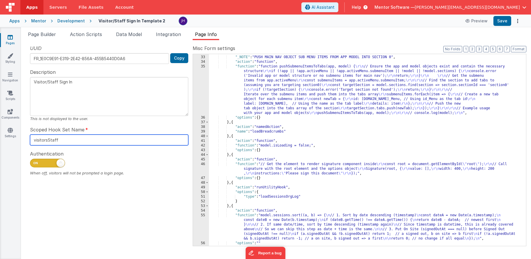
scroll to position [245, 0]
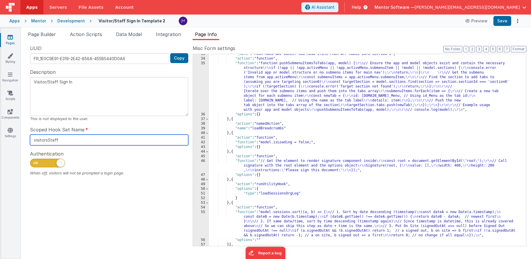
type input "visitorsStaff"
click at [267, 190] on div ""_NOTE" : "PUSH MAIN NAV OBJECT SUB MENU ITEMS FROM APP MODEL INTO SECTION 0" ,…" at bounding box center [367, 152] width 317 height 201
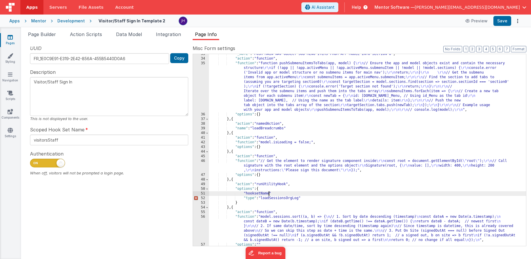
click at [276, 193] on div ""_NOTE" : "PUSH MAIN NAV OBJECT SUB MENU ITEMS FROM APP MODEL INTO SECTION 0" ,…" at bounding box center [367, 152] width 317 height 201
click at [256, 192] on div ""_NOTE" : "PUSH MAIN NAV OBJECT SUB MENU ITEMS FROM APP MODEL INTO SECTION 0" ,…" at bounding box center [367, 152] width 317 height 201
click at [502, 20] on button "Save" at bounding box center [502, 21] width 18 height 10
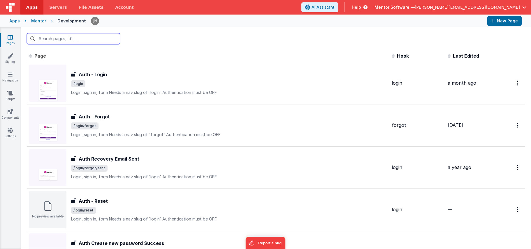
click at [59, 38] on input "text" at bounding box center [73, 38] width 93 height 11
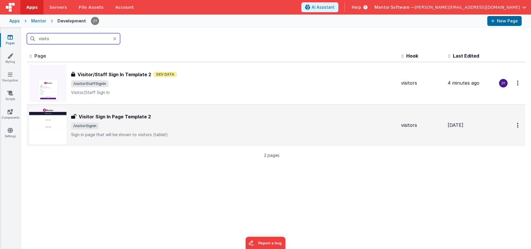
type input "visito"
click at [134, 120] on h3 "Visitor Sign In Page Template 2" at bounding box center [115, 116] width 72 height 7
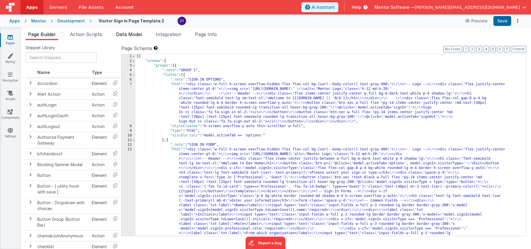
click at [127, 36] on span "Data Model" at bounding box center [129, 34] width 26 height 6
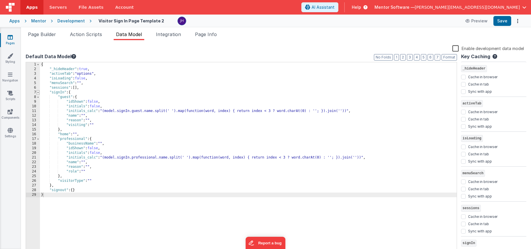
click at [38, 93] on span at bounding box center [37, 92] width 3 height 5
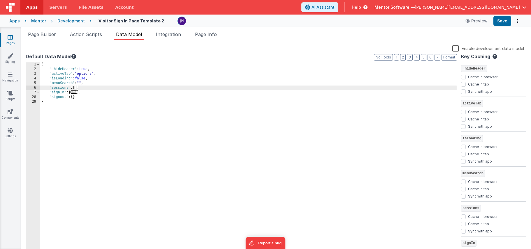
click at [77, 88] on div "{ "_hideHeader" : true , "activeTab" : "options" , "isLoading" : false , "menuS…" at bounding box center [248, 162] width 416 height 201
click at [210, 36] on span "Page Info" at bounding box center [206, 34] width 22 height 6
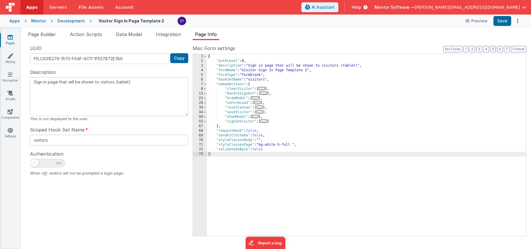
click at [258, 102] on span "..." at bounding box center [257, 102] width 6 height 3
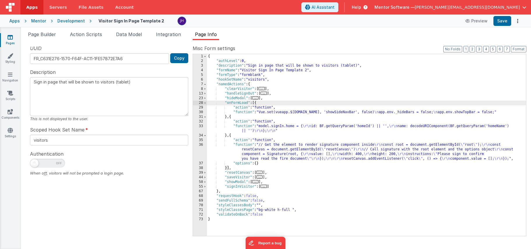
click at [227, 168] on div "{ "authLevel" : 0 , "description" : "Sign in page that will be shown to visitor…" at bounding box center [366, 149] width 319 height 191
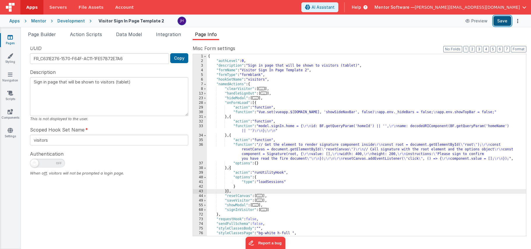
click at [502, 23] on button "Save" at bounding box center [502, 21] width 18 height 10
click at [132, 36] on span "Data Model" at bounding box center [129, 34] width 26 height 6
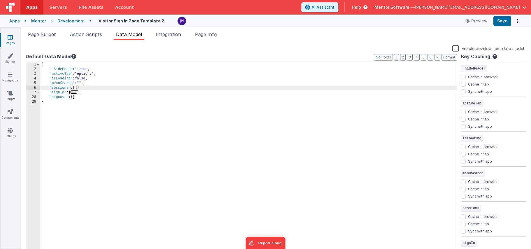
click at [456, 47] on label "Enable development data model" at bounding box center [488, 48] width 72 height 7
click at [0, 0] on input "Enable development data model" at bounding box center [0, 0] width 0 height 0
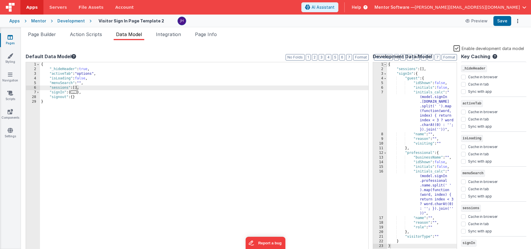
click at [386, 65] on span at bounding box center [384, 64] width 3 height 5
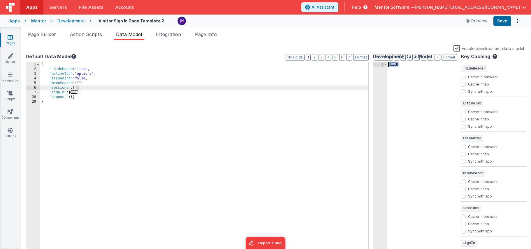
drag, startPoint x: 408, startPoint y: 64, endPoint x: 371, endPoint y: 64, distance: 37.3
click at [371, 64] on div "Default Data Model Format 7 6 5 4 3 2 1 No Folds 1 2 3 4 5 6 7 28 29 { "_hideHe…" at bounding box center [276, 153] width 500 height 201
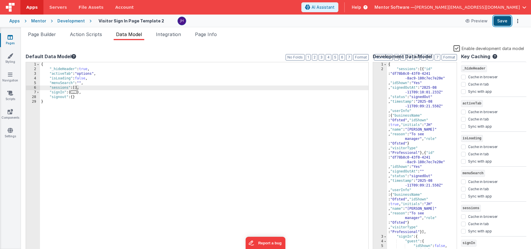
click at [501, 20] on button "Save" at bounding box center [502, 21] width 18 height 10
click at [47, 33] on span "Page Builder" at bounding box center [42, 34] width 28 height 6
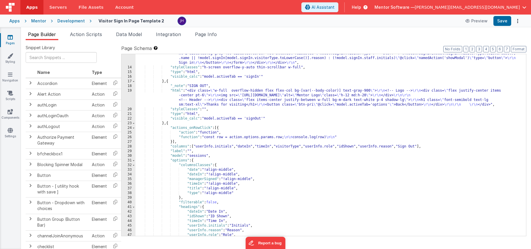
scroll to position [236, 0]
click at [229, 98] on div ""html" : "<div class= \" w-full h-screen overflow-hidden flex flex-col bg-[var(…" at bounding box center [330, 81] width 390 height 340
click at [130, 100] on div "19" at bounding box center [128, 98] width 14 height 19
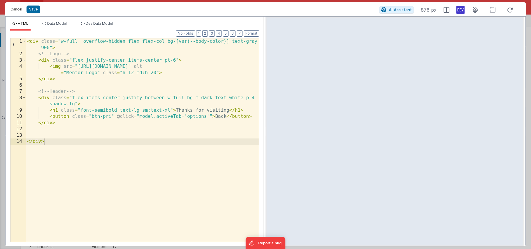
drag, startPoint x: 16, startPoint y: 11, endPoint x: 127, endPoint y: 57, distance: 119.6
click at [16, 11] on button "Cancel" at bounding box center [16, 9] width 17 height 8
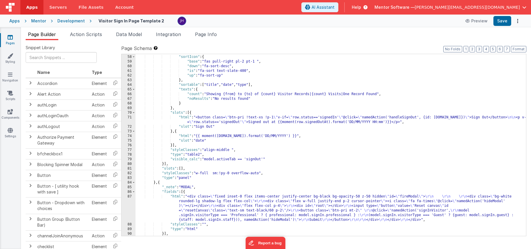
scroll to position [465, 0]
click at [206, 142] on div ""skin" : " table table-hover" , "sortIcon" : { "base" : "fas pull-right pl-2 pt…" at bounding box center [330, 145] width 390 height 191
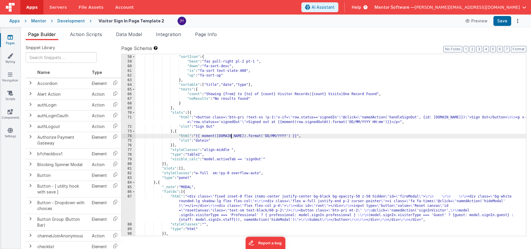
click at [231, 136] on div ""skin" : " table table-hover" , "sortIcon" : { "base" : "fas pull-right pl-2 pt…" at bounding box center [330, 145] width 390 height 191
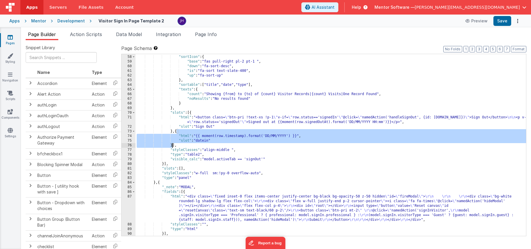
drag, startPoint x: 177, startPoint y: 132, endPoint x: 172, endPoint y: 145, distance: 14.1
click at [172, 145] on div ""skin" : " table table-hover" , "sortIcon" : { "base" : "fas pull-right pl-2 pt…" at bounding box center [330, 145] width 390 height 191
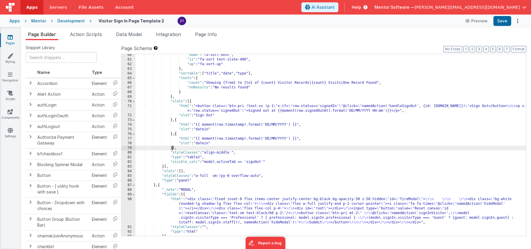
scroll to position [478, 0]
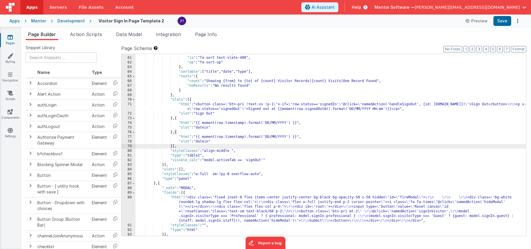
click at [208, 141] on div ""down" : "fa-sort-desc" , "is" : "fa-sort text-slate-400" , "up" : "fa-sort-up"…" at bounding box center [330, 146] width 390 height 191
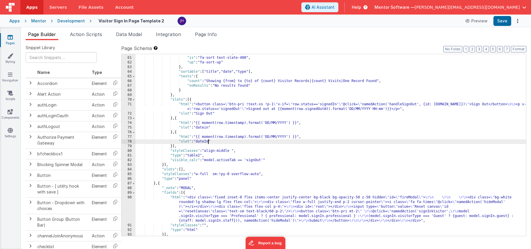
click at [207, 128] on div ""down" : "fa-sort-desc" , "is" : "fa-sort text-slate-400" , "up" : "fa-sort-up"…" at bounding box center [330, 146] width 390 height 191
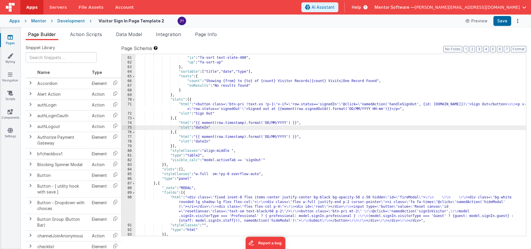
click at [206, 140] on div ""down" : "fa-sort-desc" , "is" : "fa-sort text-slate-400" , "up" : "fa-sort-up"…" at bounding box center [330, 146] width 390 height 191
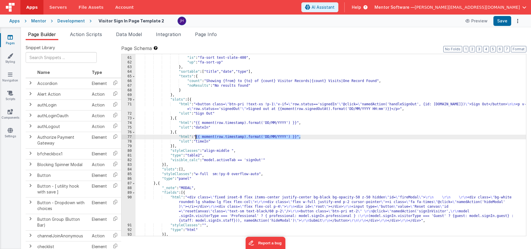
drag, startPoint x: 300, startPoint y: 136, endPoint x: 195, endPoint y: 137, distance: 105.4
click at [195, 137] on div ""down" : "fa-sort-desc" , "is" : "fa-sort text-slate-400" , "up" : "fa-sort-up"…" at bounding box center [330, 146] width 390 height 191
paste textarea
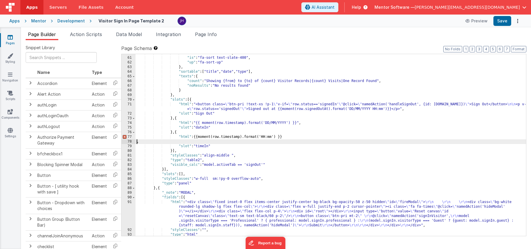
click at [195, 136] on div ""down" : "fa-sort-desc" , "is" : "fa-sort text-slate-400" , "up" : "fa-sort-up"…" at bounding box center [330, 146] width 390 height 191
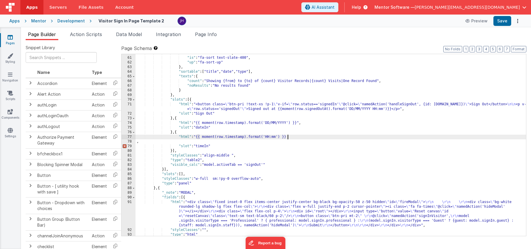
click at [288, 137] on div ""down" : "fa-sort-desc" , "is" : "fa-sort text-slate-400" , "up" : "fa-sort-up"…" at bounding box center [330, 146] width 390 height 191
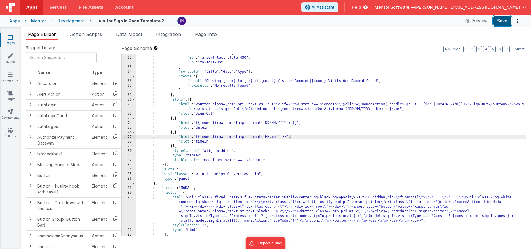
click at [501, 19] on button "Save" at bounding box center [502, 21] width 18 height 10
click at [136, 37] on span "Data Model" at bounding box center [129, 34] width 26 height 6
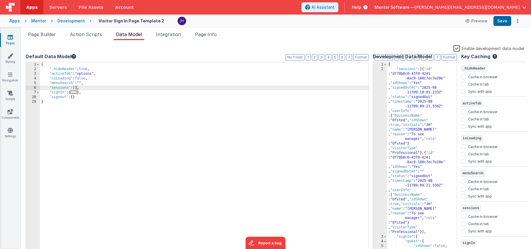
click at [448, 176] on div "{ "sessions" : [{ "id" : "df78b8c0-43f0-4241 -8ac9-180c7ec7e20e" , "idShown" : …" at bounding box center [422, 188] width 70 height 252
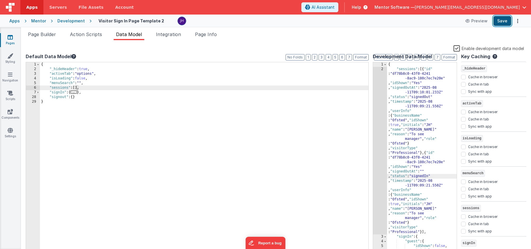
click at [499, 22] on button "Save" at bounding box center [502, 21] width 18 height 10
click at [46, 37] on span "Page Builder" at bounding box center [42, 34] width 28 height 6
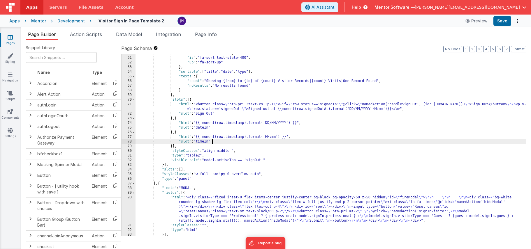
click at [229, 141] on div ""down" : "fa-sort-desc" , "is" : "fa-sort text-slate-400" , "up" : "fa-sort-up"…" at bounding box center [330, 146] width 390 height 191
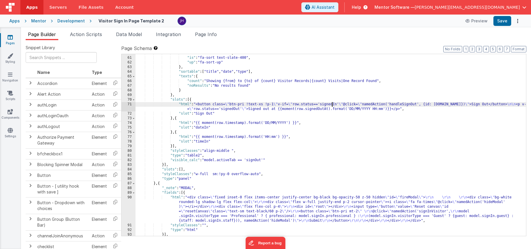
click at [332, 105] on div ""down" : "fa-sort-desc" , "is" : "fa-sort text-slate-400" , "up" : "fa-sort-up"…" at bounding box center [330, 146] width 390 height 191
click at [127, 33] on span "Data Model" at bounding box center [129, 34] width 26 height 6
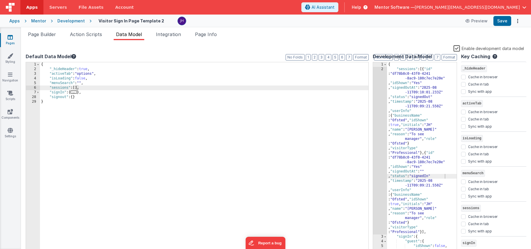
click at [436, 177] on div "{ "sessions" : [{ "id" : "df78b8c0-43f0-4241 -8ac9-180c7ec7e20e" , "idShown" : …" at bounding box center [422, 188] width 70 height 252
click at [501, 22] on button "Save" at bounding box center [502, 21] width 18 height 10
click at [306, 39] on ul "Page Builder Action Scripts Data Model Integration Page Info" at bounding box center [276, 35] width 510 height 9
click at [209, 38] on li "Page Info" at bounding box center [205, 35] width 26 height 9
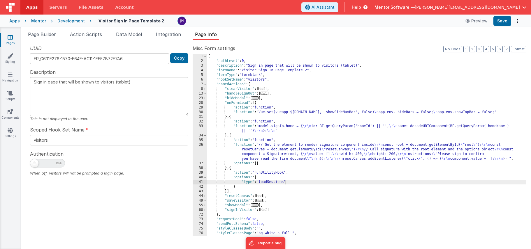
click at [286, 183] on div "{ "authLevel" : 0 , "description" : "Sign in page that will be shown to visitor…" at bounding box center [366, 149] width 319 height 191
click at [504, 20] on button "Save" at bounding box center [502, 21] width 18 height 10
drag, startPoint x: 137, startPoint y: 36, endPoint x: 146, endPoint y: 36, distance: 9.6
click at [137, 36] on span "Data Model" at bounding box center [129, 34] width 26 height 6
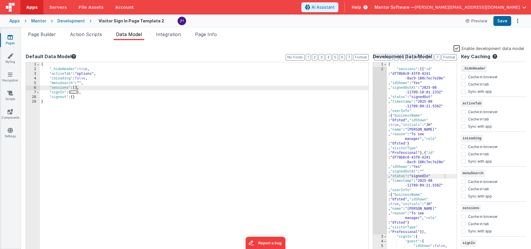
click at [457, 49] on label "Enable development data model" at bounding box center [488, 48] width 70 height 7
click at [0, 0] on input "Enable development data model" at bounding box center [0, 0] width 0 height 0
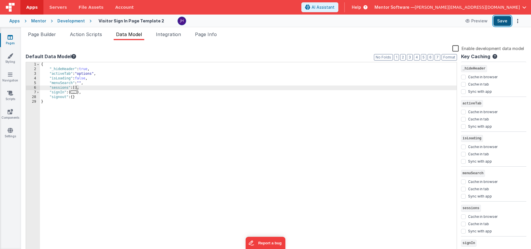
click at [500, 21] on button "Save" at bounding box center [502, 21] width 18 height 10
click at [206, 37] on span "Page Info" at bounding box center [206, 34] width 22 height 6
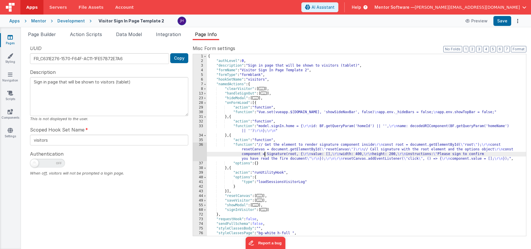
click at [265, 152] on div "{ "authLevel" : 0 , "description" : "Sign in page that will be shown to visitor…" at bounding box center [366, 149] width 319 height 191
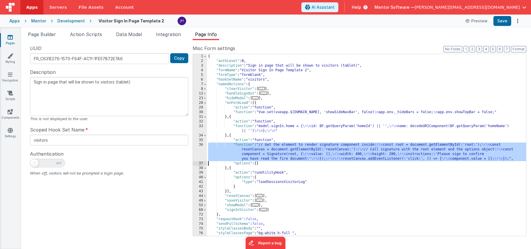
click at [202, 151] on div "36" at bounding box center [200, 152] width 14 height 19
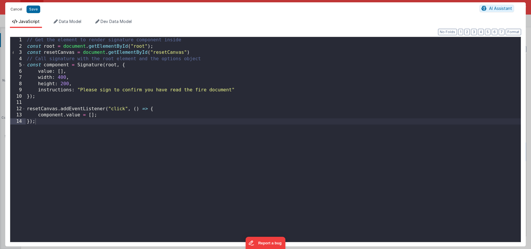
click at [17, 9] on button "Cancel" at bounding box center [16, 9] width 17 height 8
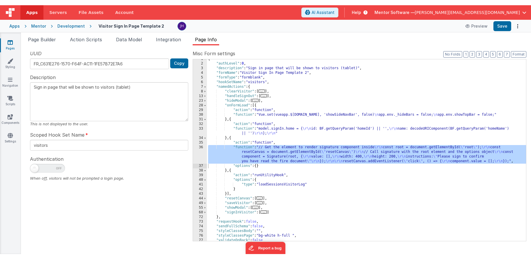
scroll to position [0, 0]
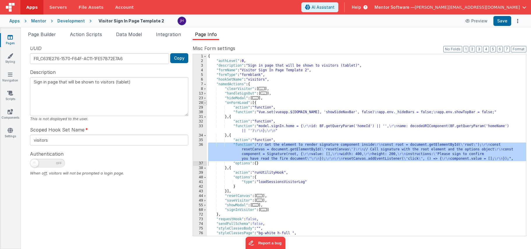
click at [205, 103] on span at bounding box center [204, 103] width 3 height 5
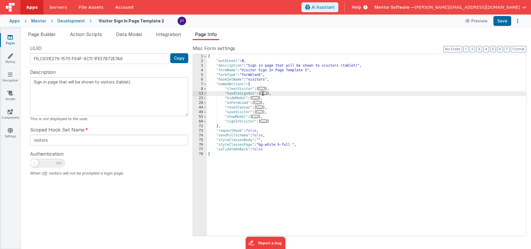
click at [266, 94] on span "..." at bounding box center [263, 93] width 6 height 3
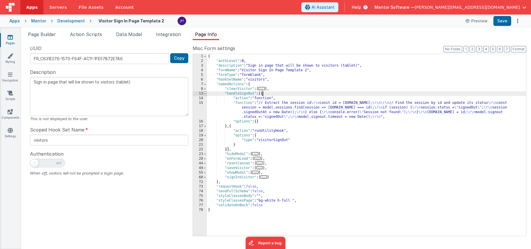
click at [205, 94] on span at bounding box center [204, 93] width 3 height 5
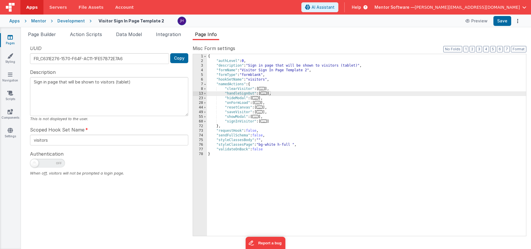
click at [318, 35] on ul "Page Builder Action Scripts Data Model Integration Page Info" at bounding box center [276, 35] width 510 height 9
click at [259, 102] on span "..." at bounding box center [257, 102] width 6 height 3
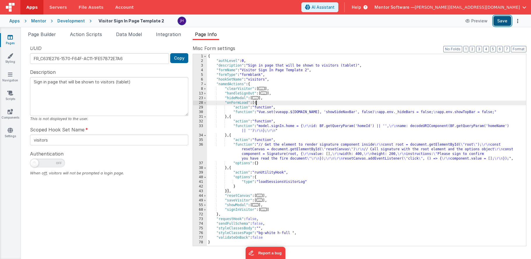
click at [499, 21] on button "Save" at bounding box center [502, 21] width 18 height 10
click at [9, 39] on icon at bounding box center [10, 37] width 5 height 6
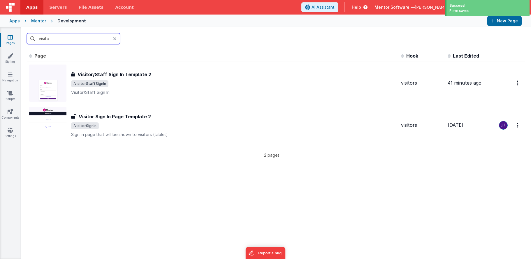
click at [86, 41] on input "visito" at bounding box center [73, 38] width 93 height 11
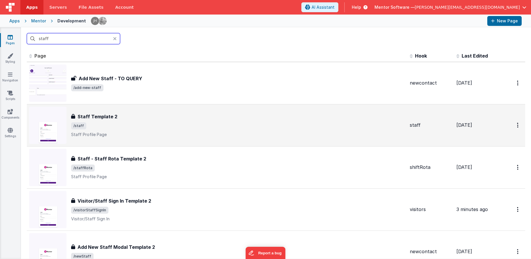
type input "staff"
click at [133, 132] on p "Staff Profile Page" at bounding box center [238, 135] width 334 height 6
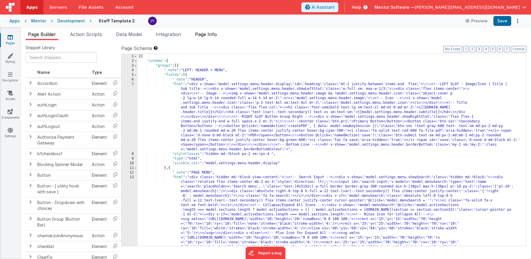
click at [212, 33] on span "Page Info" at bounding box center [206, 34] width 22 height 6
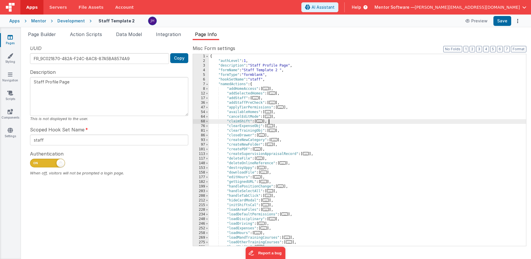
click at [314, 123] on div "{ "authLevel" : 1 , "description" : "Staff Profile Page" , "formName" : "Staff …" at bounding box center [367, 154] width 317 height 201
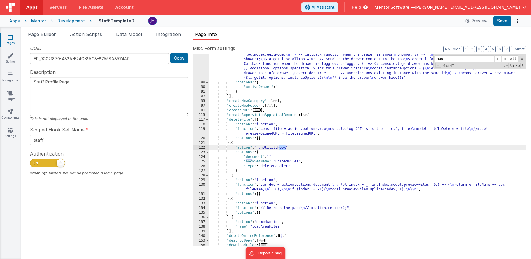
scroll to position [118, 0]
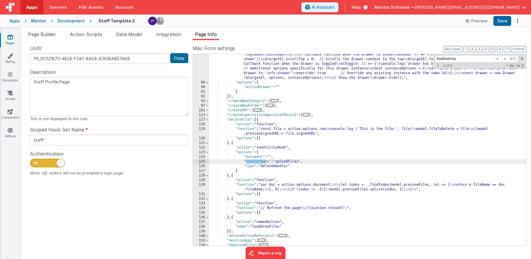
type input "hooksetna"
click at [7, 37] on link "Pages" at bounding box center [10, 40] width 21 height 12
